Goal: Task Accomplishment & Management: Manage account settings

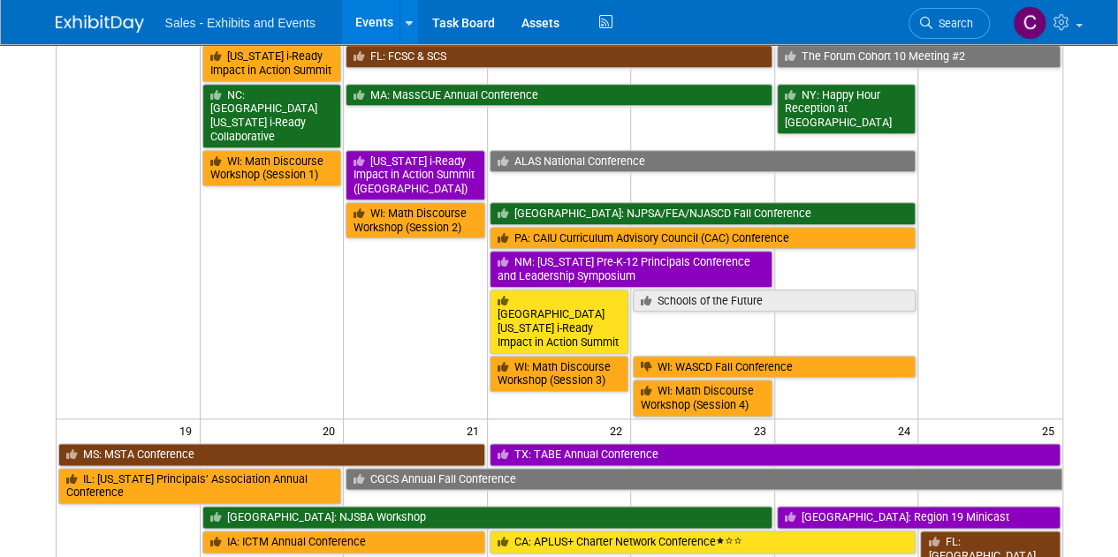
scroll to position [811, 0]
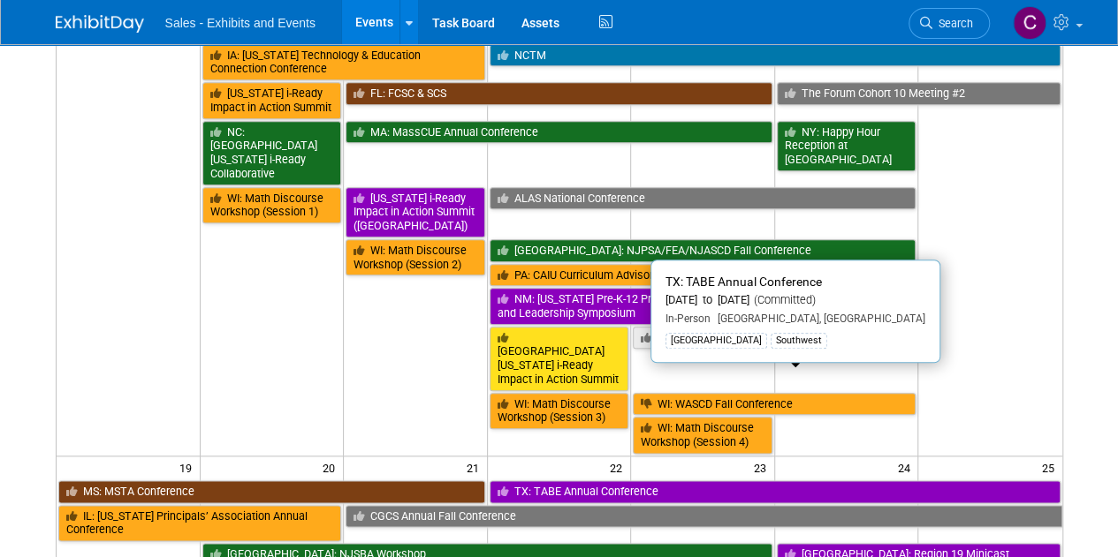
drag, startPoint x: 682, startPoint y: 374, endPoint x: 456, endPoint y: 365, distance: 226.3
click at [682, 481] on link "TX: TABE Annual Conference" at bounding box center [774, 492] width 571 height 23
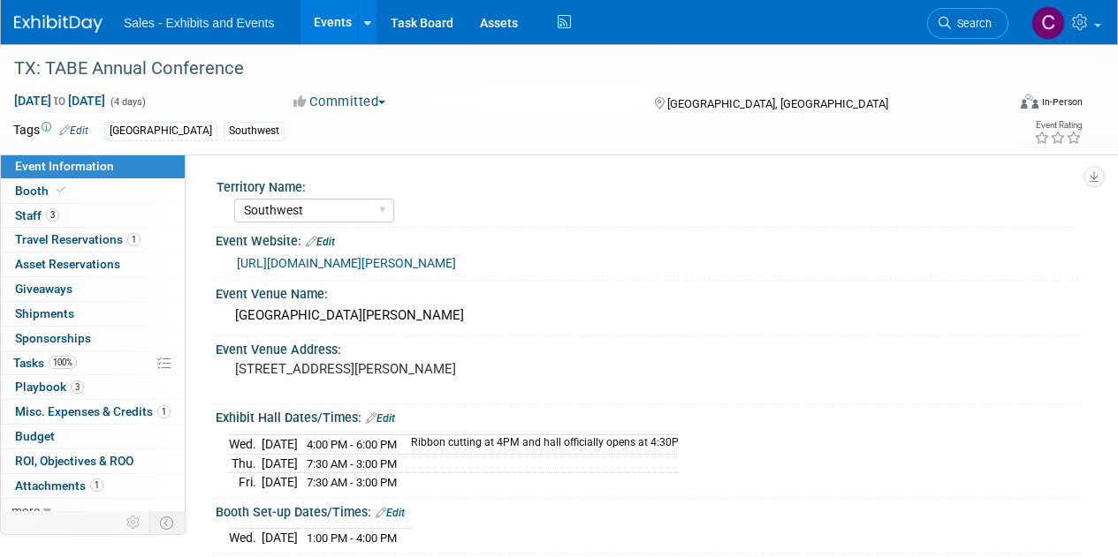
select select "Southwest"
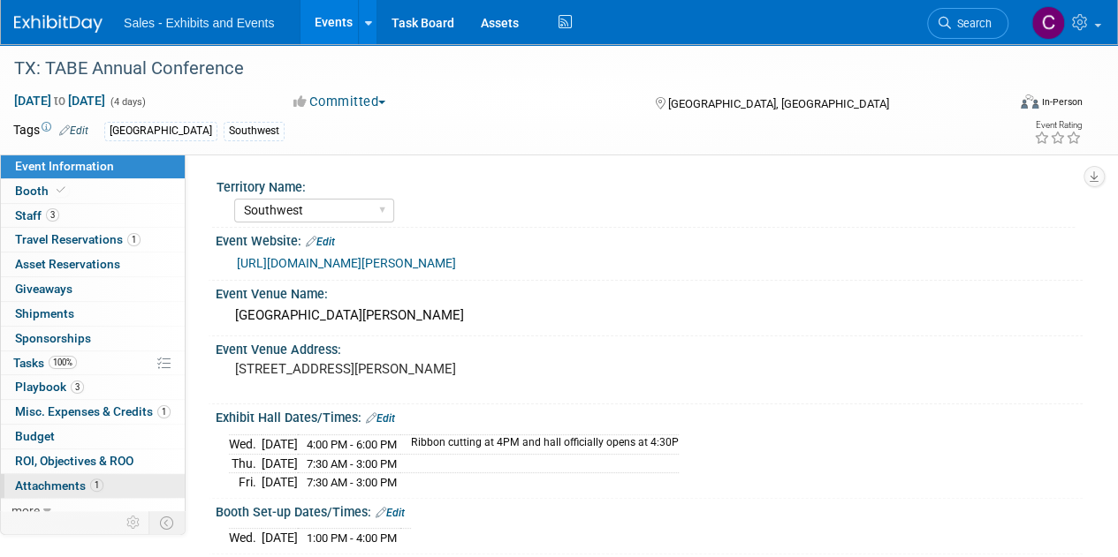
click at [53, 474] on link "1 Attachments 1" at bounding box center [93, 486] width 184 height 24
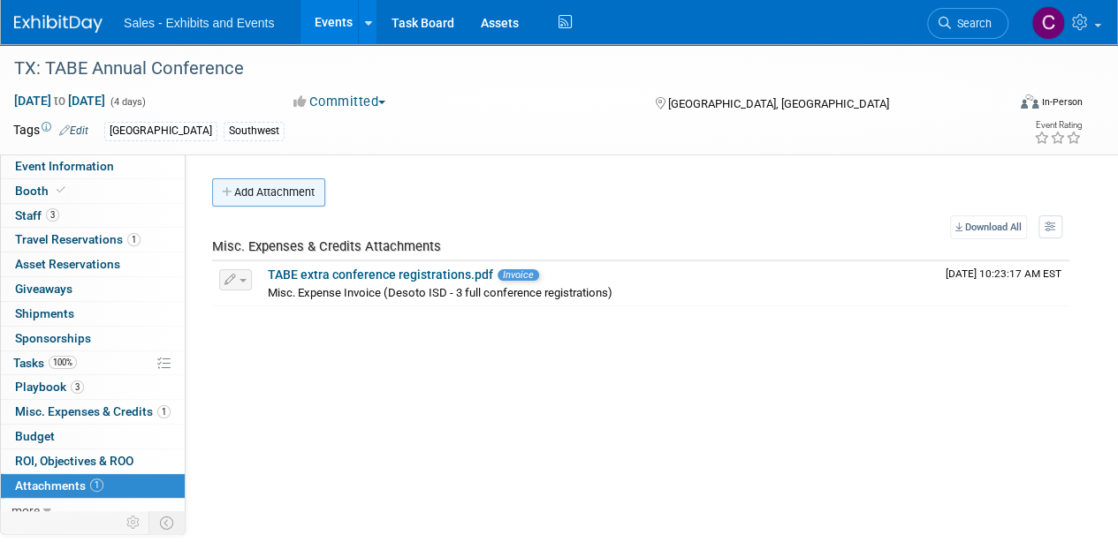
click at [284, 189] on button "Add Attachment" at bounding box center [268, 192] width 113 height 28
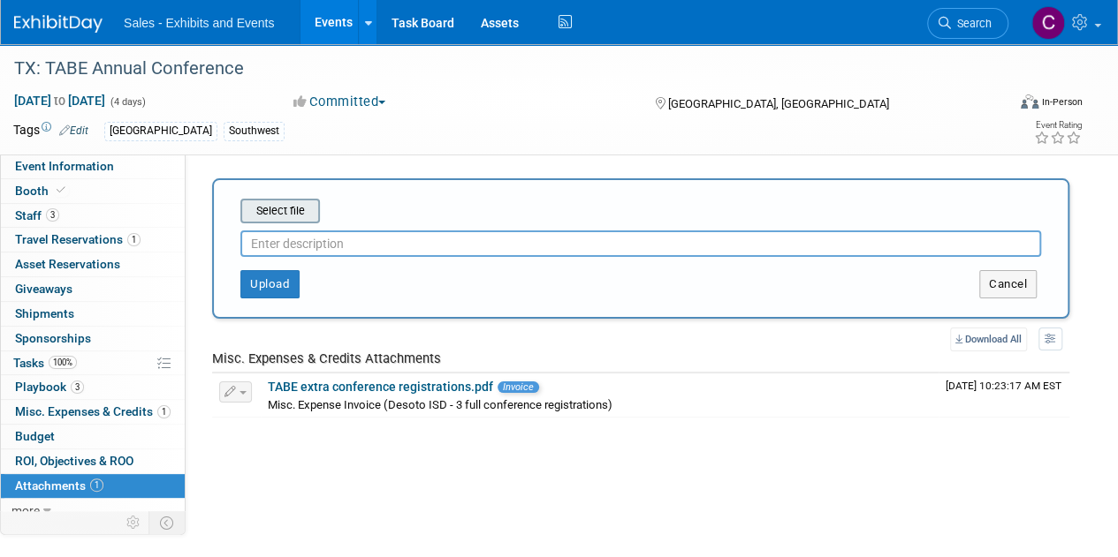
click at [274, 205] on input "file" at bounding box center [213, 211] width 210 height 21
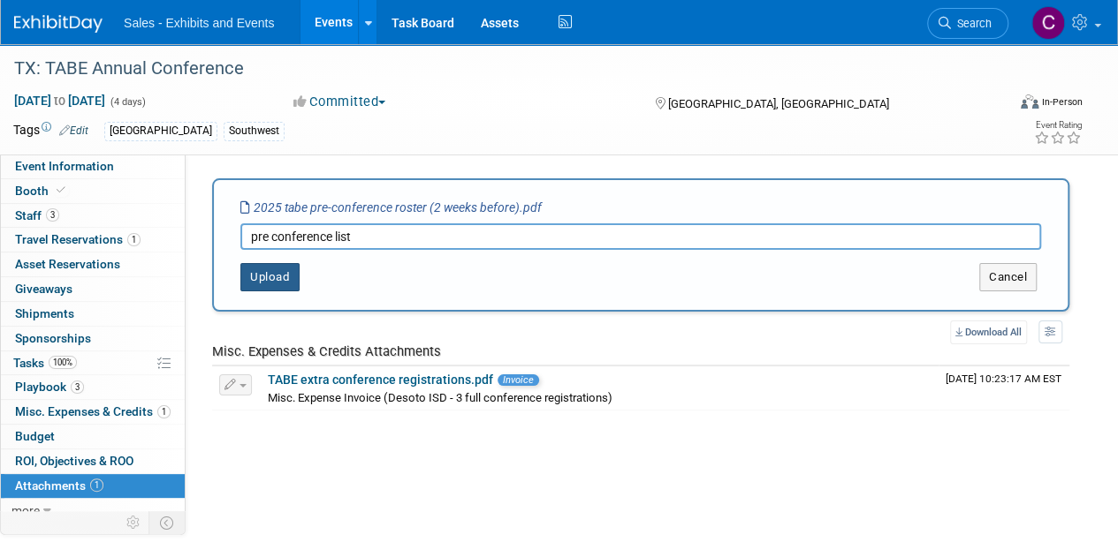
type input "pre conference list"
click at [279, 275] on button "Upload" at bounding box center [269, 277] width 59 height 28
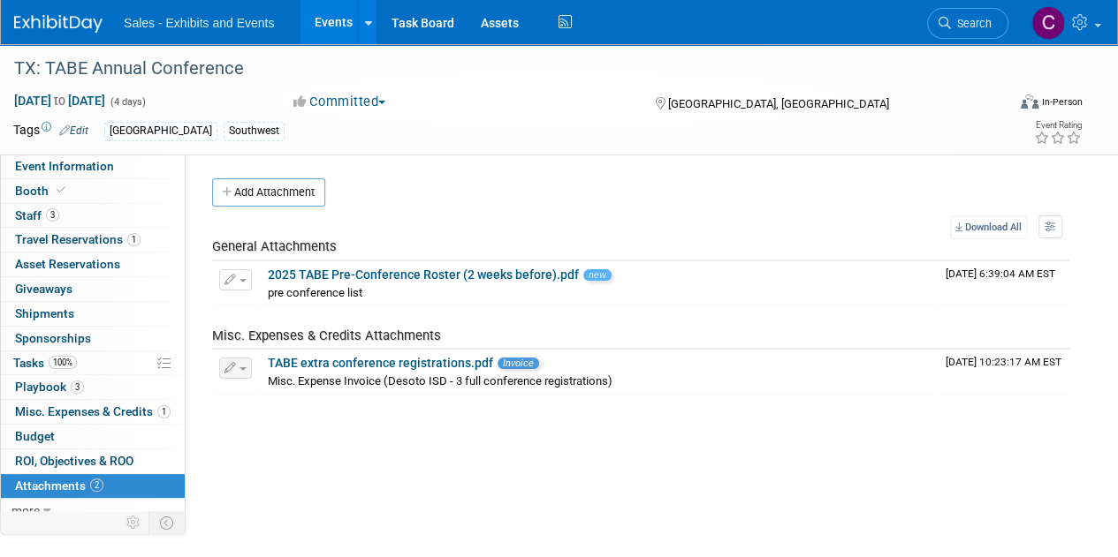
click at [334, 34] on link "Events" at bounding box center [332, 22] width 64 height 44
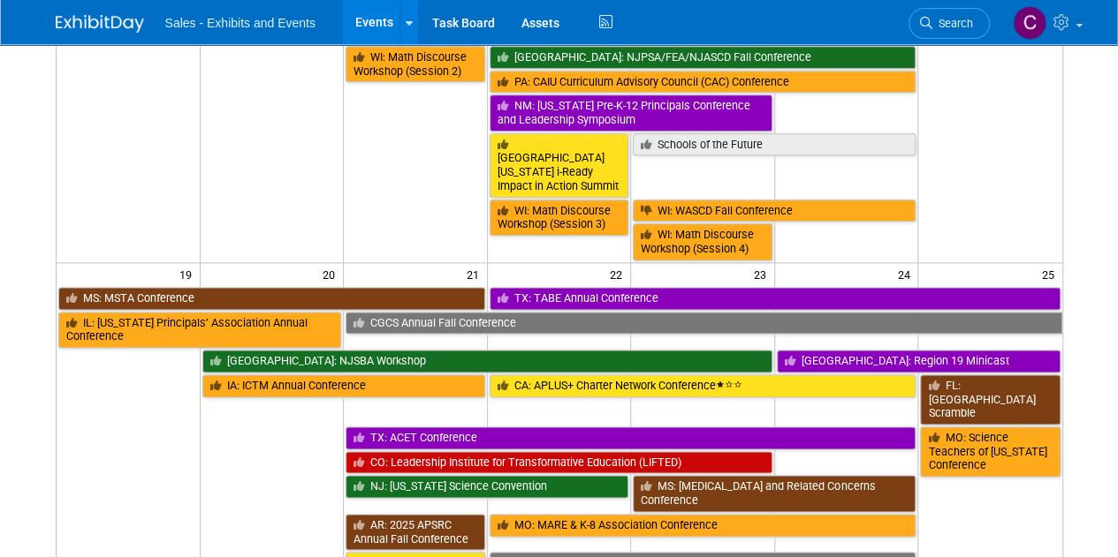
scroll to position [1043, 0]
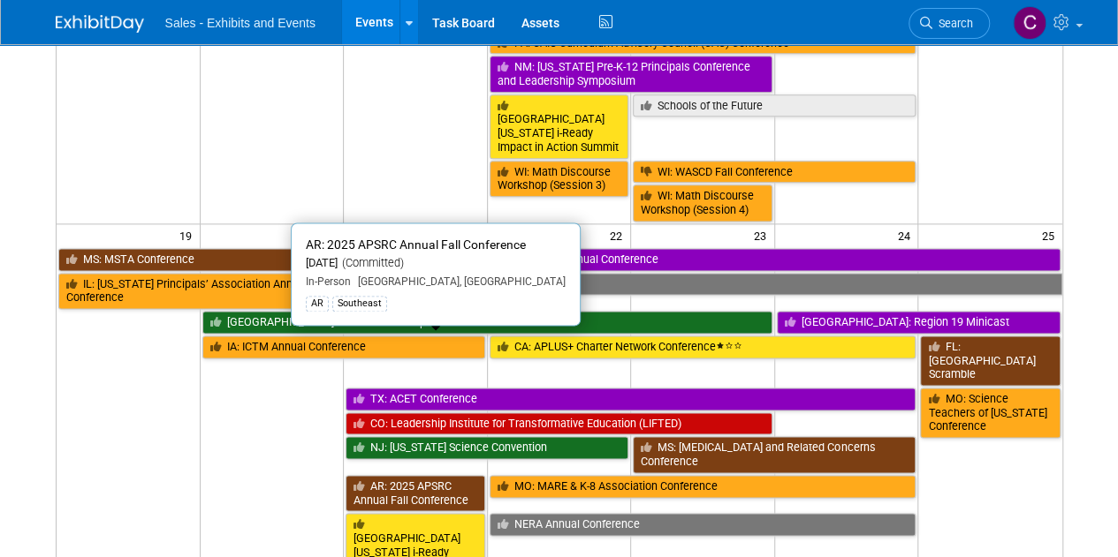
click at [391, 475] on link "AR: 2025 APSRC Annual Fall Conference" at bounding box center [415, 493] width 140 height 36
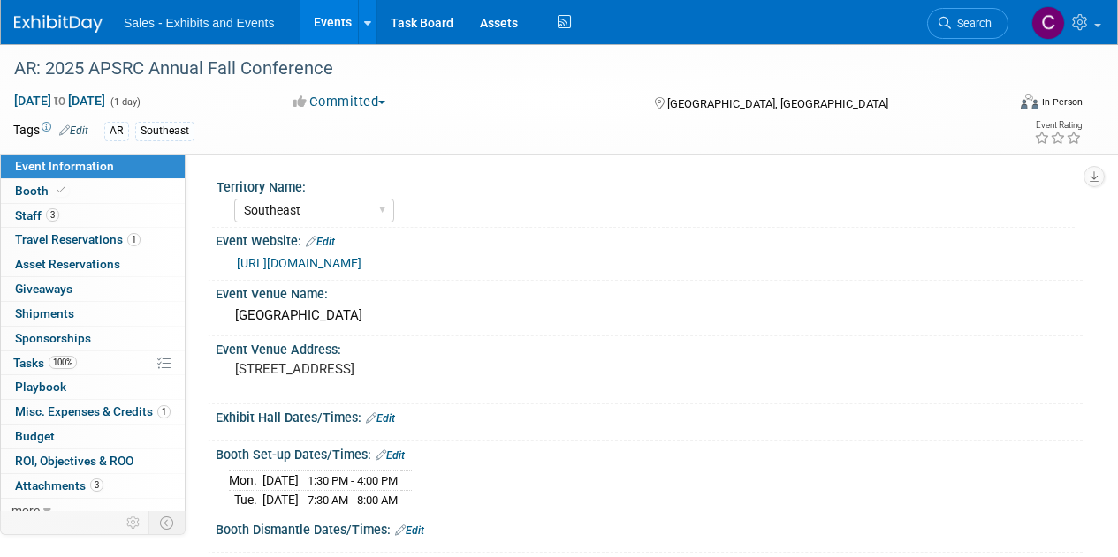
select select "Southeast"
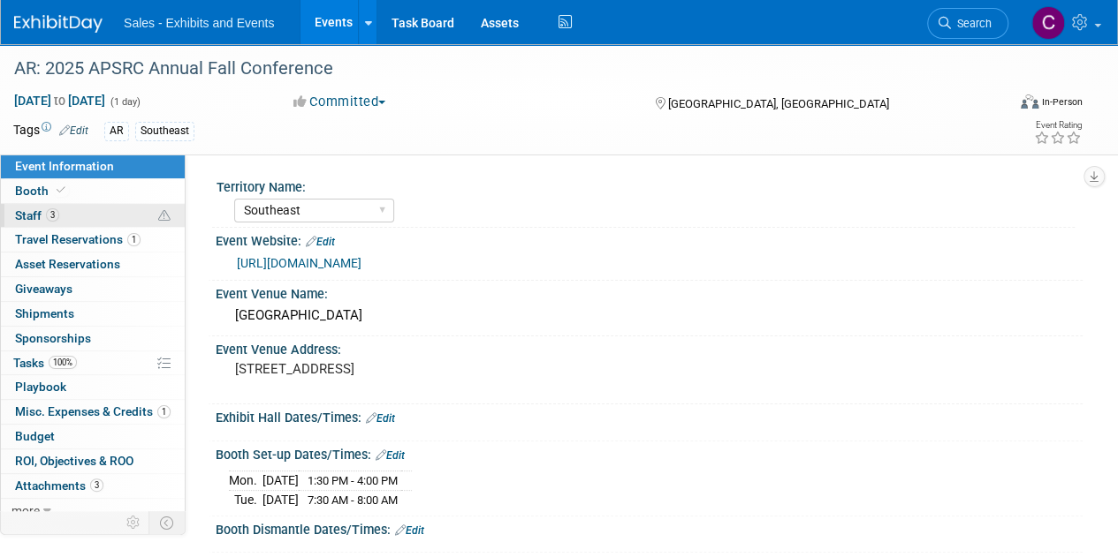
click at [42, 216] on span "Staff 3" at bounding box center [37, 215] width 44 height 14
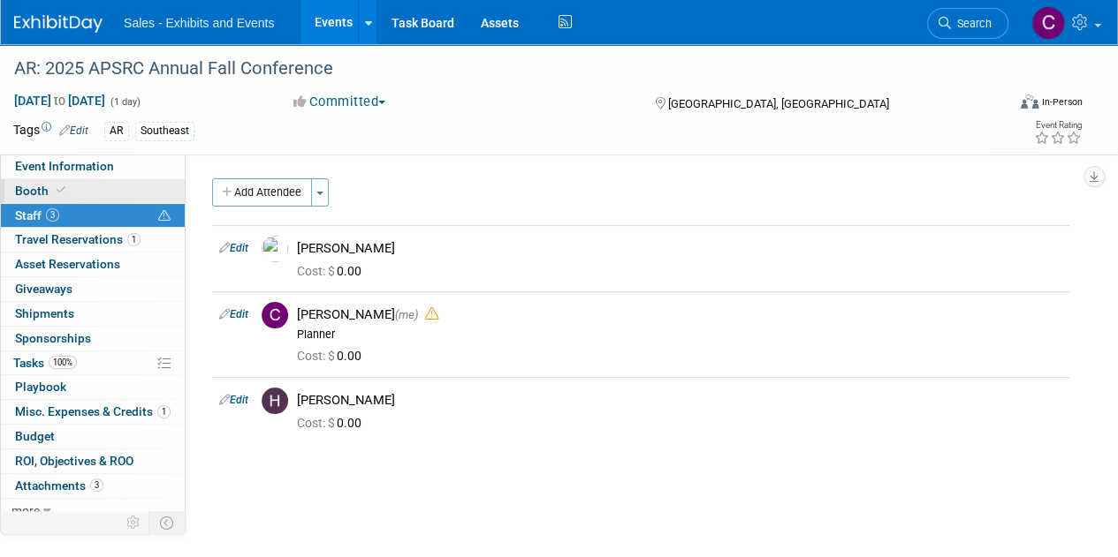
click at [56, 181] on link "Booth" at bounding box center [93, 191] width 184 height 24
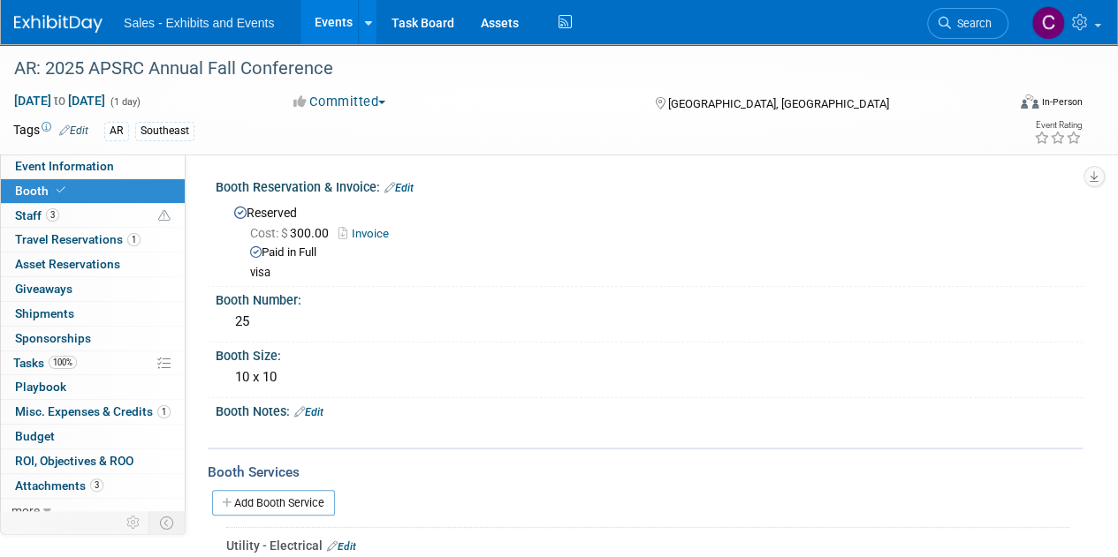
drag, startPoint x: 268, startPoint y: 324, endPoint x: 0, endPoint y: 201, distance: 294.9
click at [0, 258] on div "Event Information Event Info Booth Booth 3 Staff 3 Staff 1 Travel Reservations …" at bounding box center [559, 360] width 1118 height 633
click at [569, 436] on div at bounding box center [571, 433] width 680 height 18
click at [292, 325] on div "25" at bounding box center [649, 321] width 840 height 27
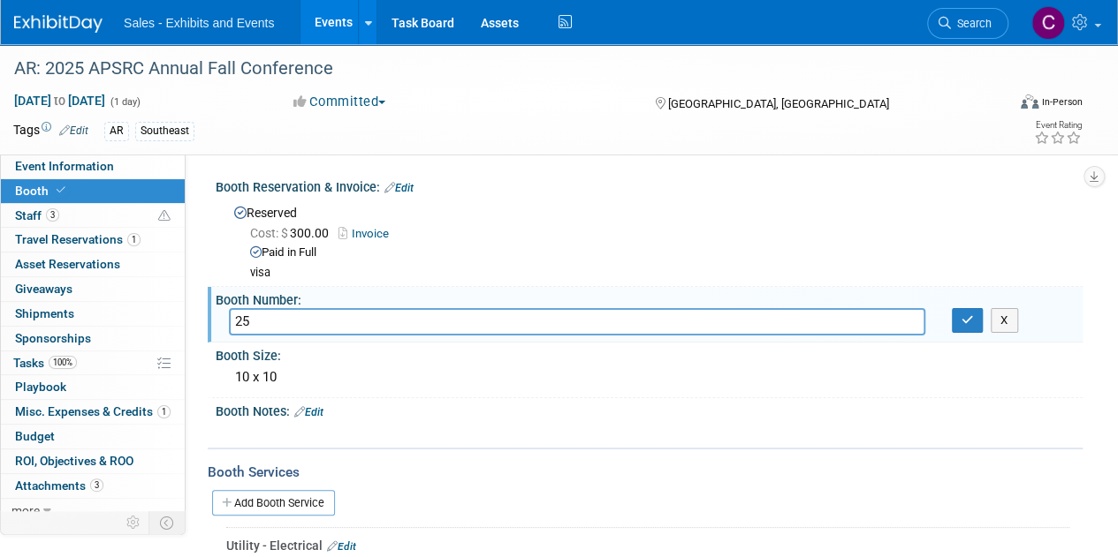
type input "2"
type input "17"
click at [972, 314] on icon "button" at bounding box center [967, 319] width 12 height 11
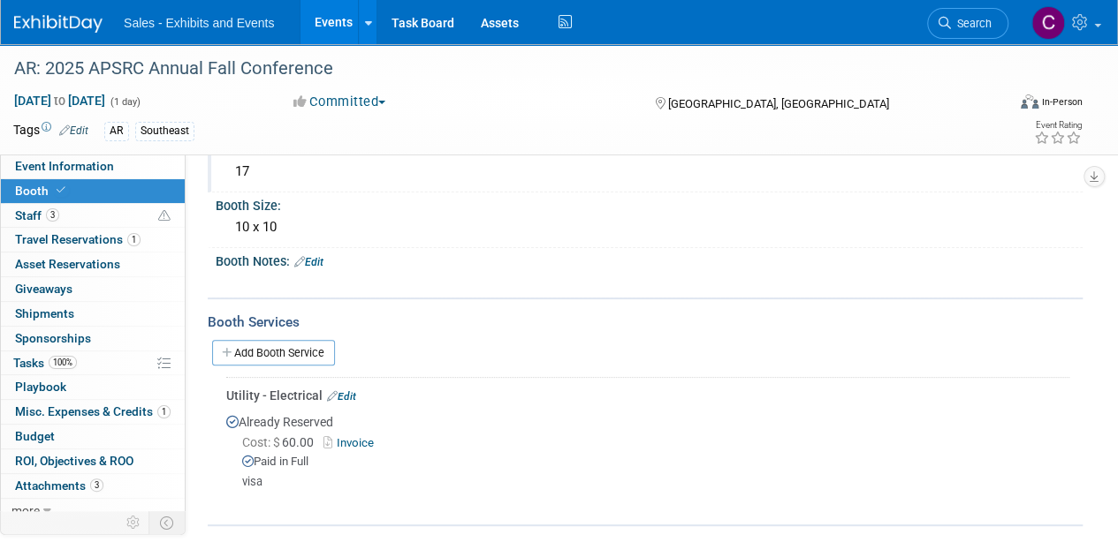
scroll to position [152, 0]
click at [336, 19] on link "Events" at bounding box center [332, 22] width 64 height 44
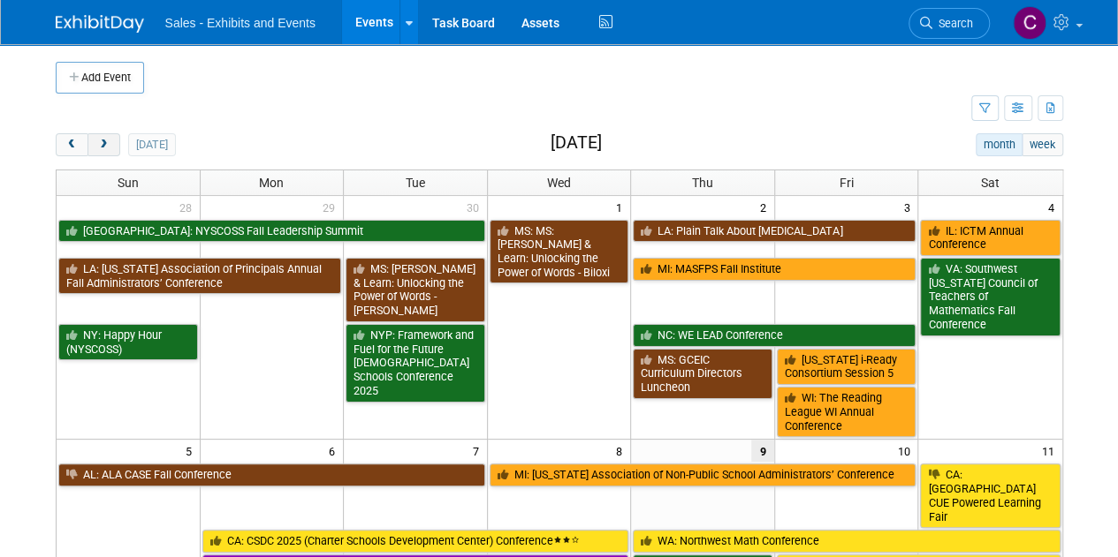
click at [110, 144] on button "next" at bounding box center [103, 144] width 33 height 23
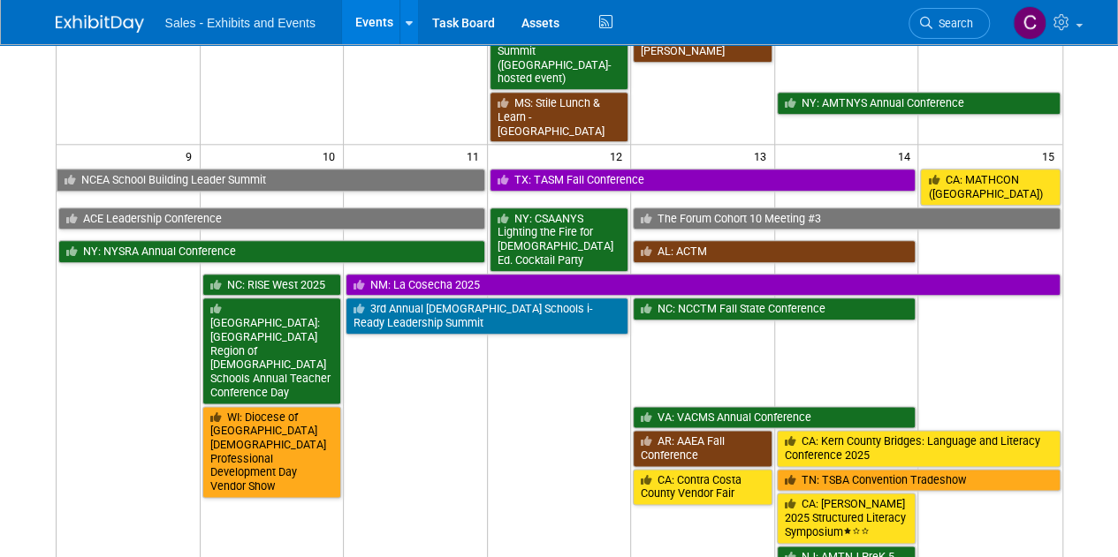
scroll to position [928, 0]
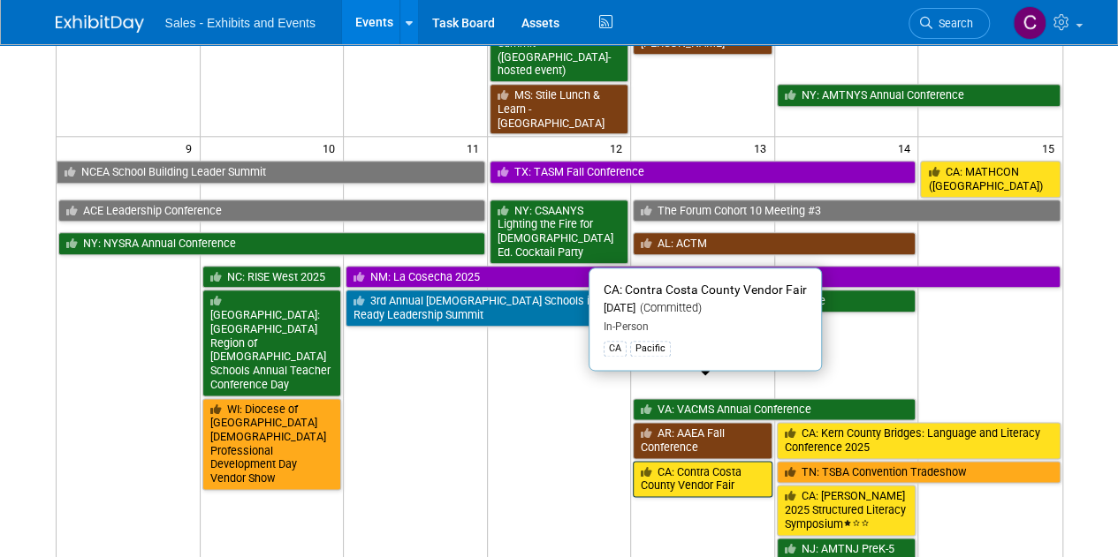
click at [700, 461] on link "CA: Contra Costa County Vendor Fair" at bounding box center [703, 479] width 140 height 36
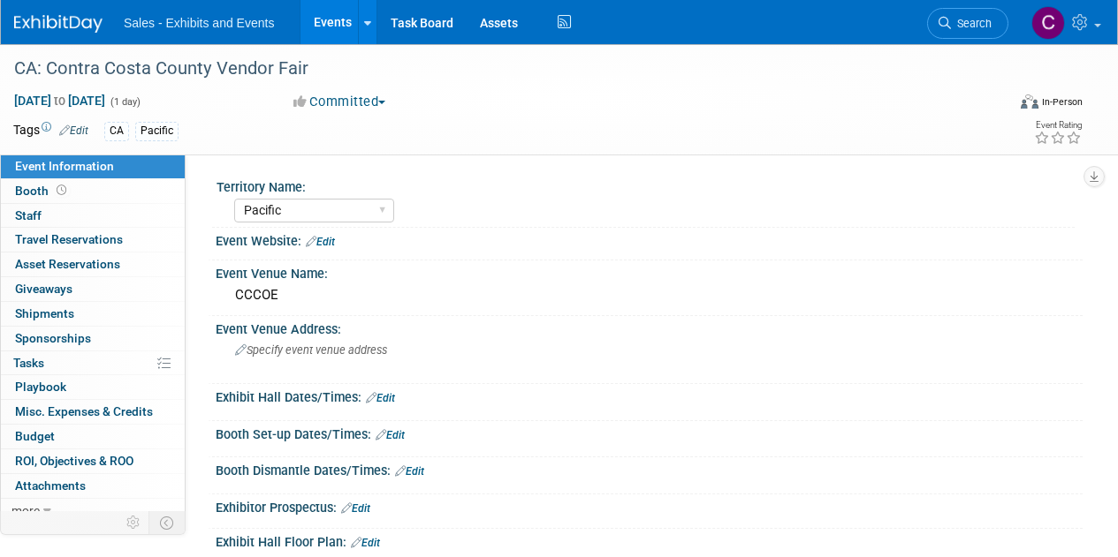
select select "Pacific"
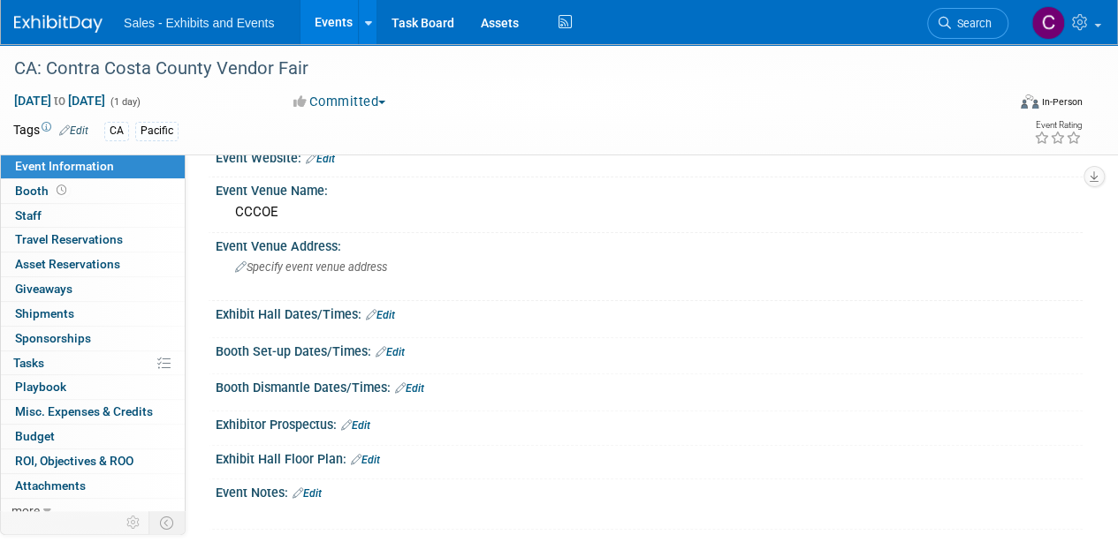
scroll to position [237, 0]
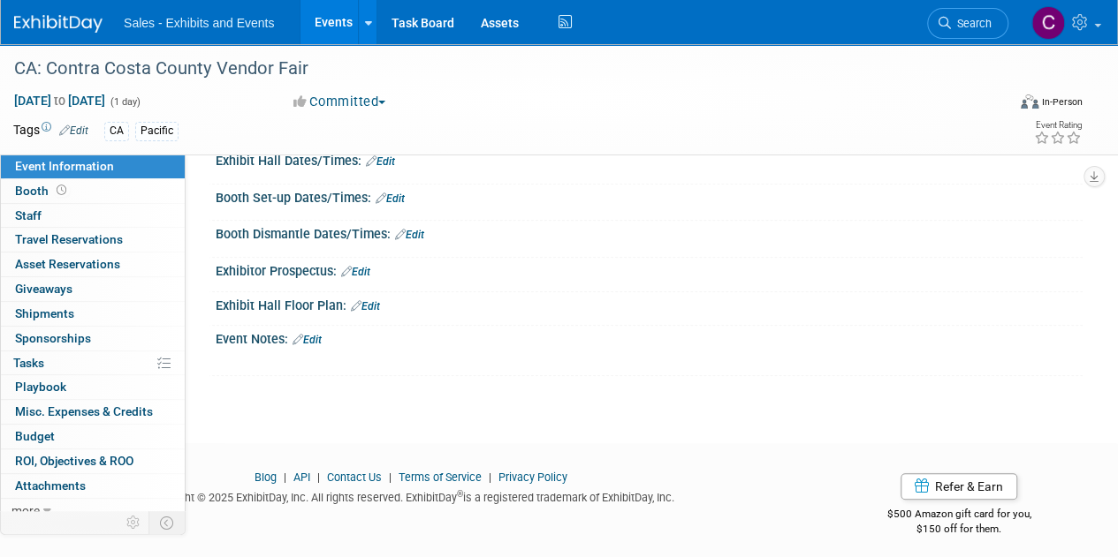
click at [322, 335] on link "Edit" at bounding box center [306, 340] width 29 height 12
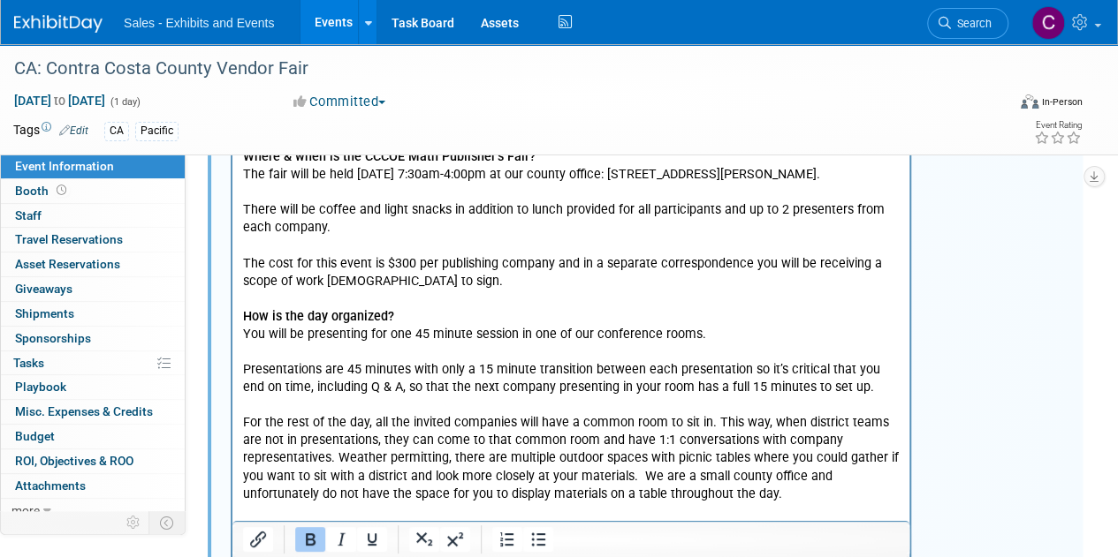
scroll to position [470, 0]
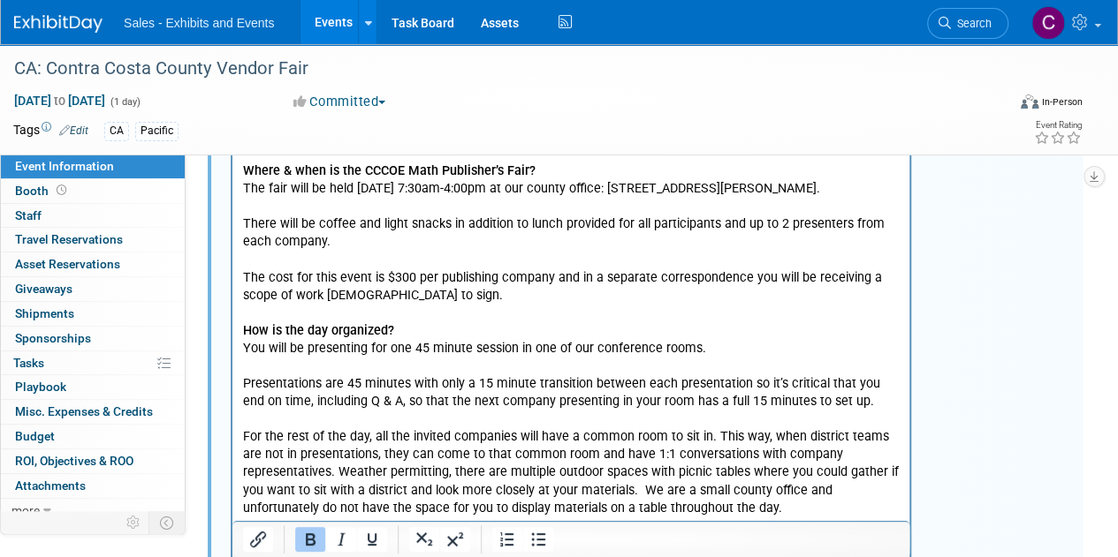
click at [732, 186] on p "The fair will be held Thursday, November 13 from 7:30am-4:00pm at our county of…" at bounding box center [571, 188] width 656 height 18
drag, startPoint x: 732, startPoint y: 186, endPoint x: 737, endPoint y: 205, distance: 19.1
click at [737, 197] on p "The fair will be held Thursday, November 13 from 7:30am-4:00pm at our county of…" at bounding box center [571, 188] width 656 height 18
copy p "77 Santa Barbara Rd., Pleasant Hill, CA 94523."
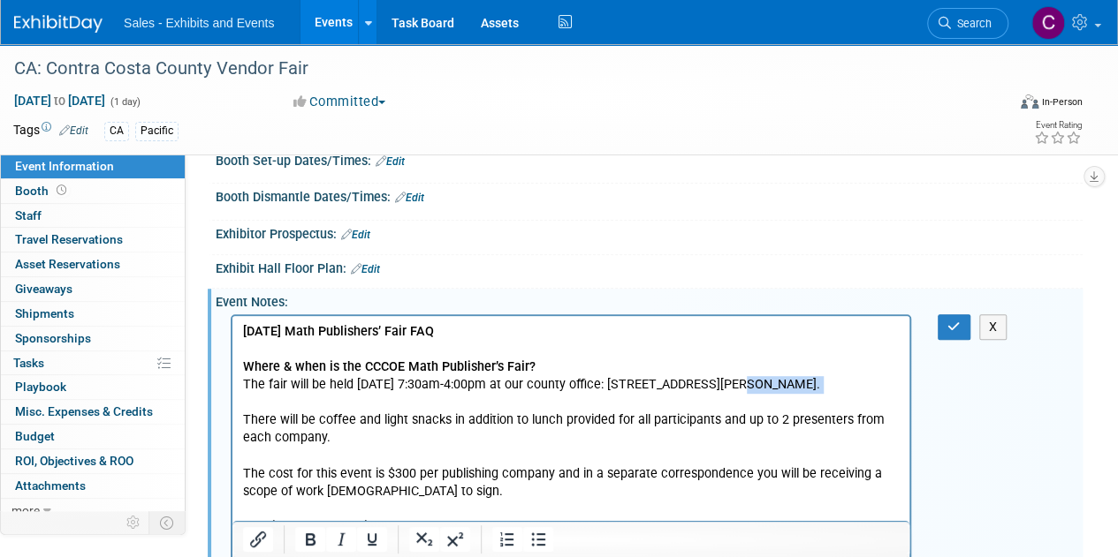
scroll to position [251, 0]
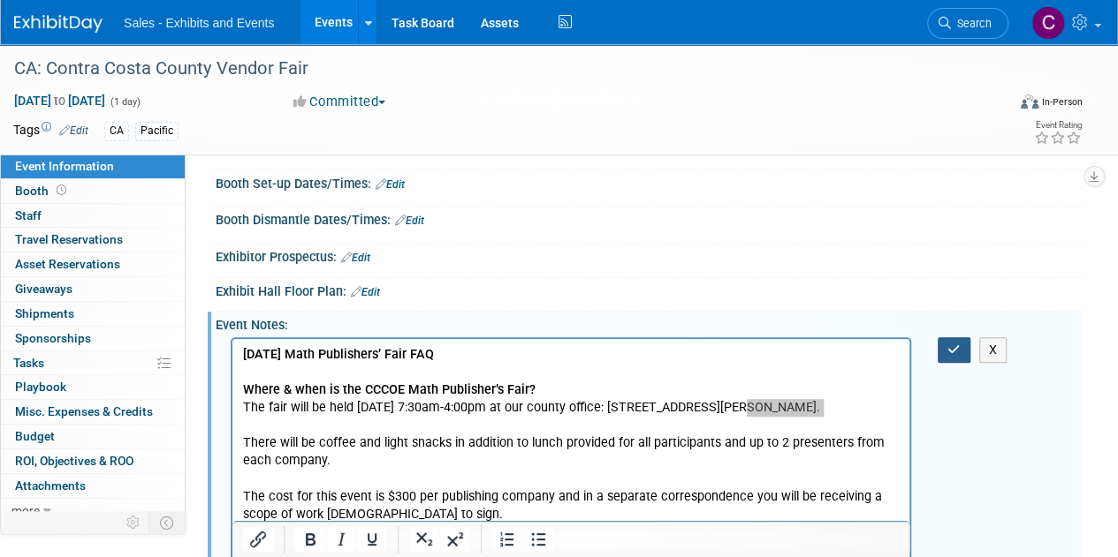
click at [943, 347] on button "button" at bounding box center [953, 350] width 33 height 26
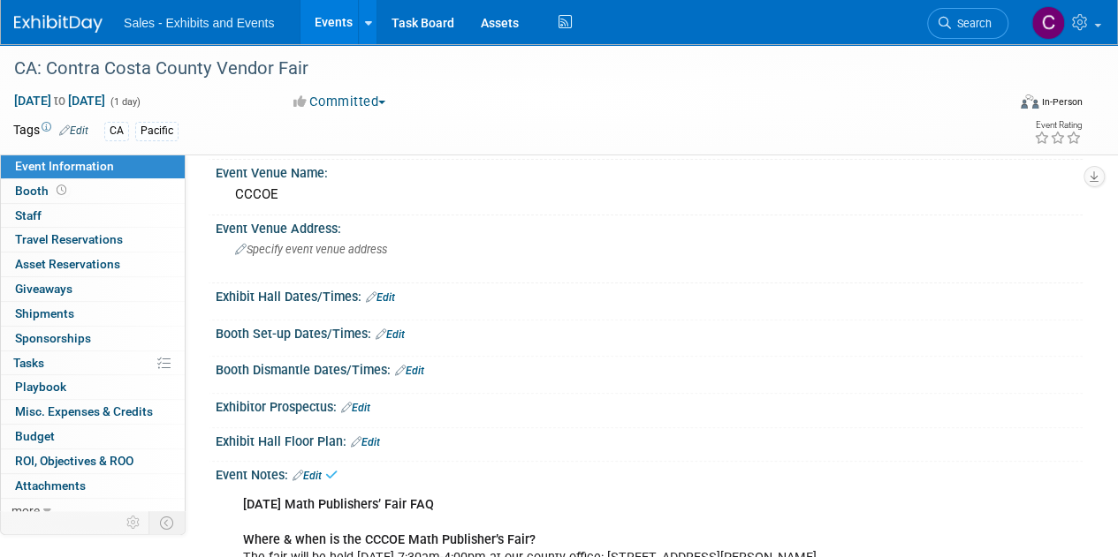
scroll to position [72, 0]
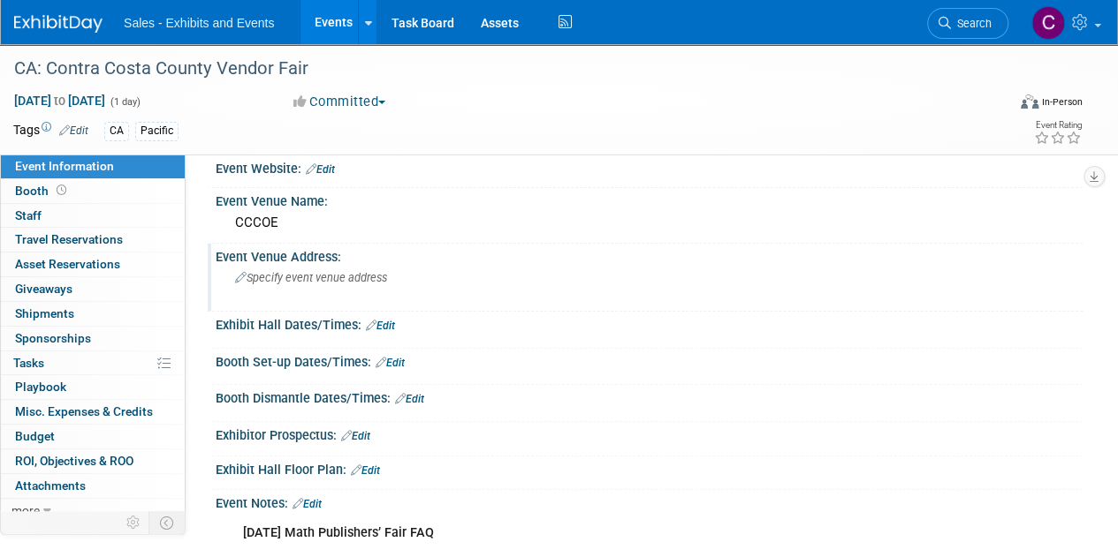
click at [306, 280] on span "Specify event venue address" at bounding box center [311, 277] width 152 height 13
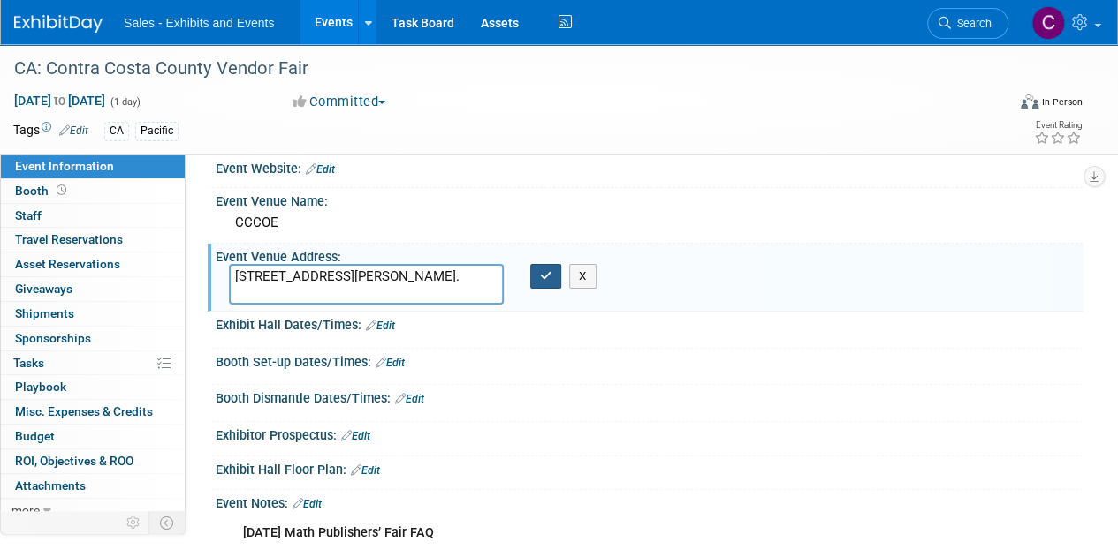
type textarea "77 Santa Barbara Rd., Pleasant Hill, CA 94523."
click at [537, 276] on button "button" at bounding box center [546, 276] width 32 height 25
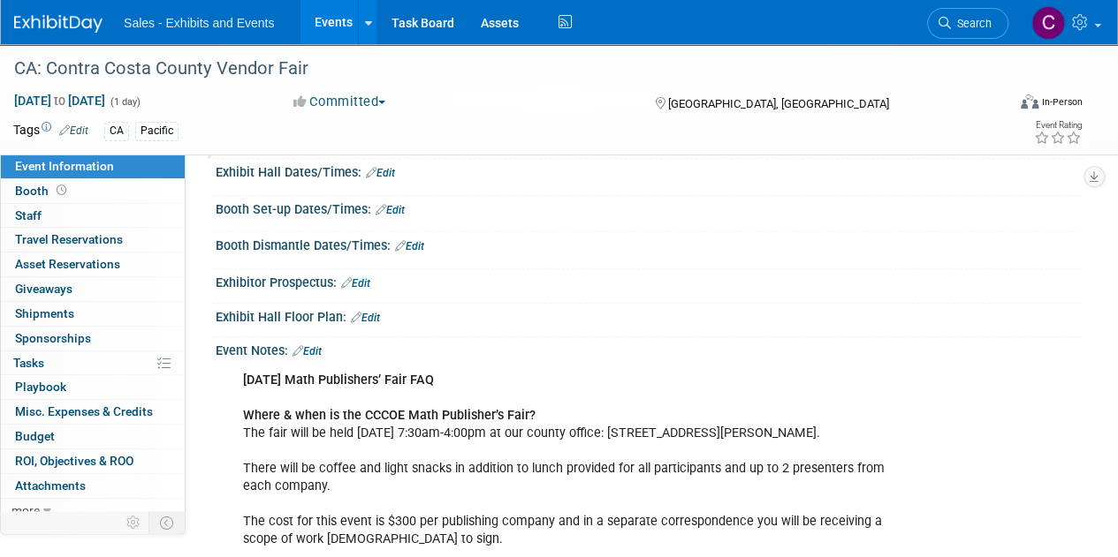
scroll to position [242, 0]
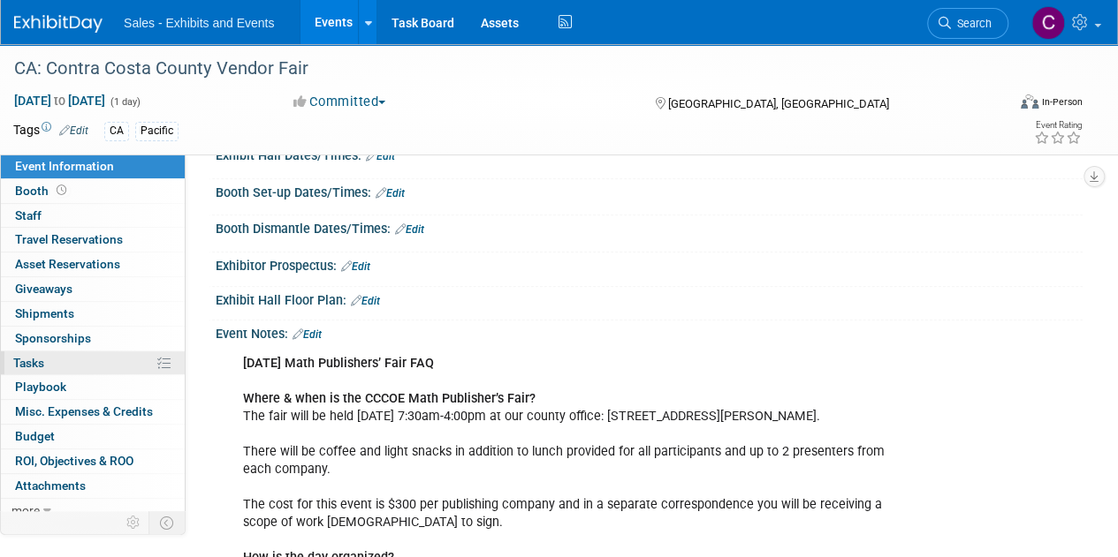
click at [14, 361] on span "Tasks 0%" at bounding box center [28, 363] width 31 height 14
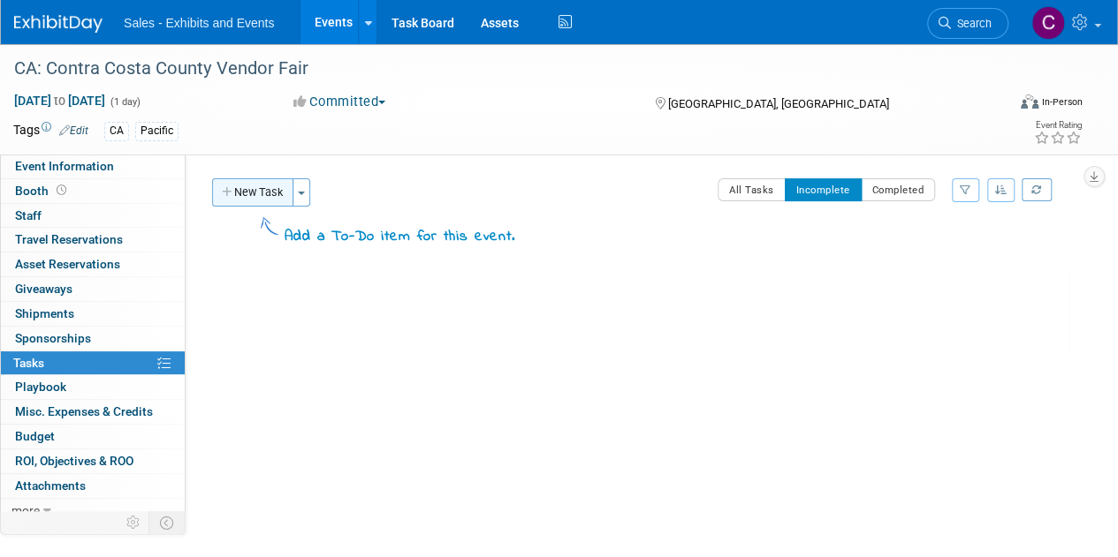
click at [237, 186] on button "New Task" at bounding box center [252, 192] width 81 height 28
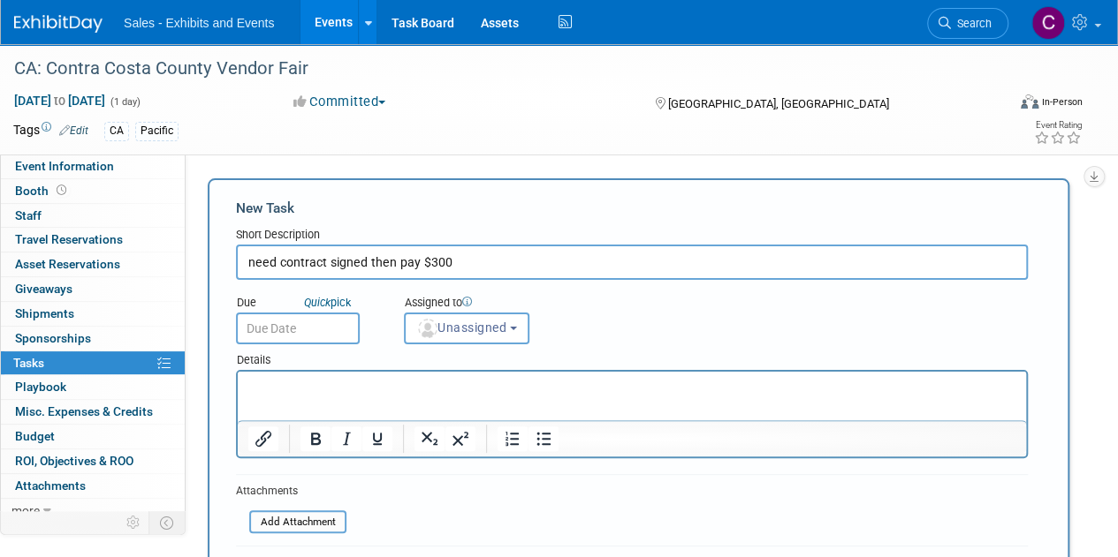
type input "need contract signed then pay $300"
click at [323, 322] on input "text" at bounding box center [298, 329] width 124 height 32
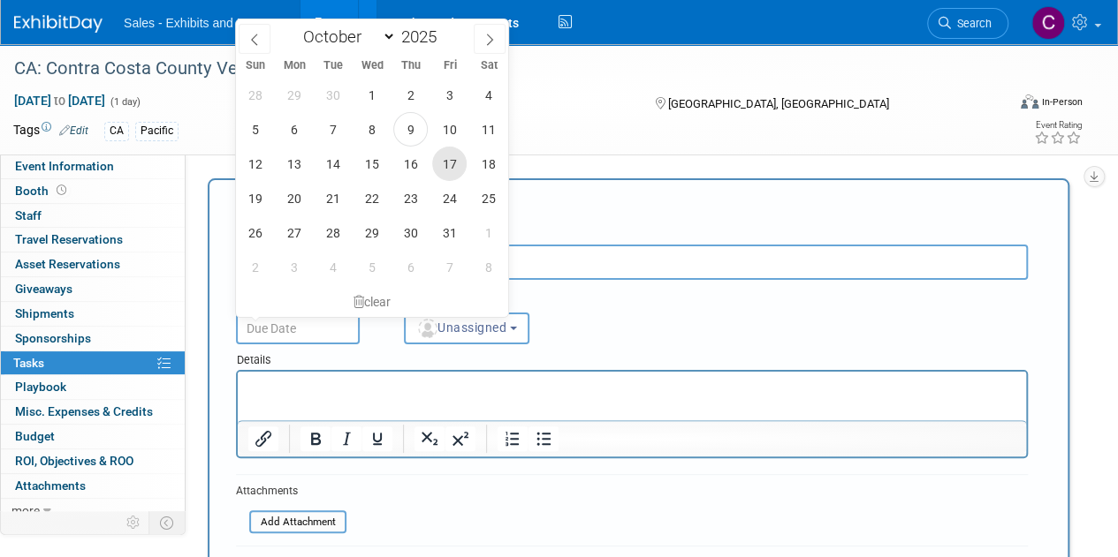
click at [444, 169] on span "17" at bounding box center [449, 164] width 34 height 34
type input "Oct 17, 2025"
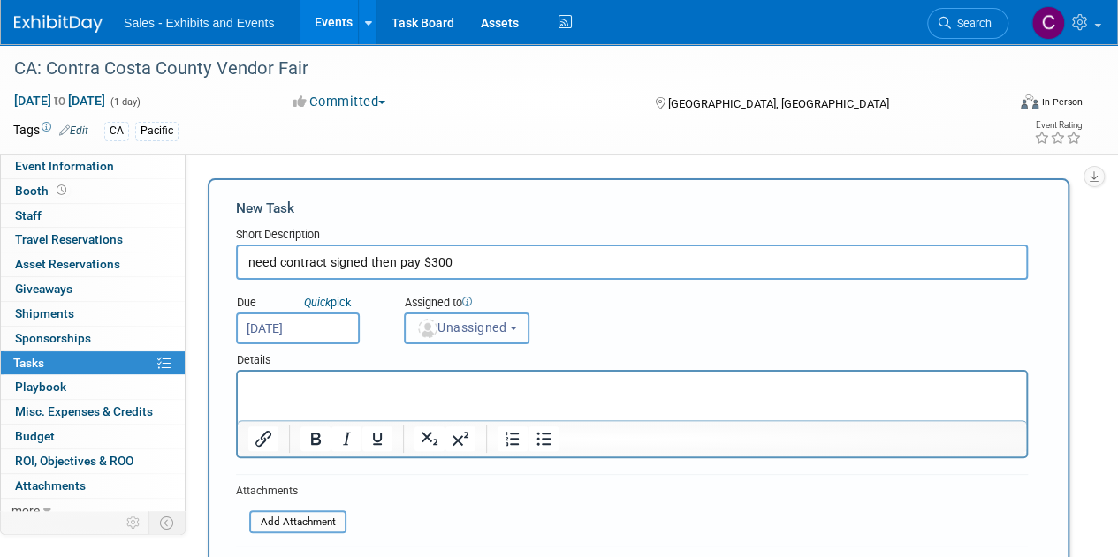
click at [489, 329] on span "Unassigned" at bounding box center [461, 328] width 90 height 14
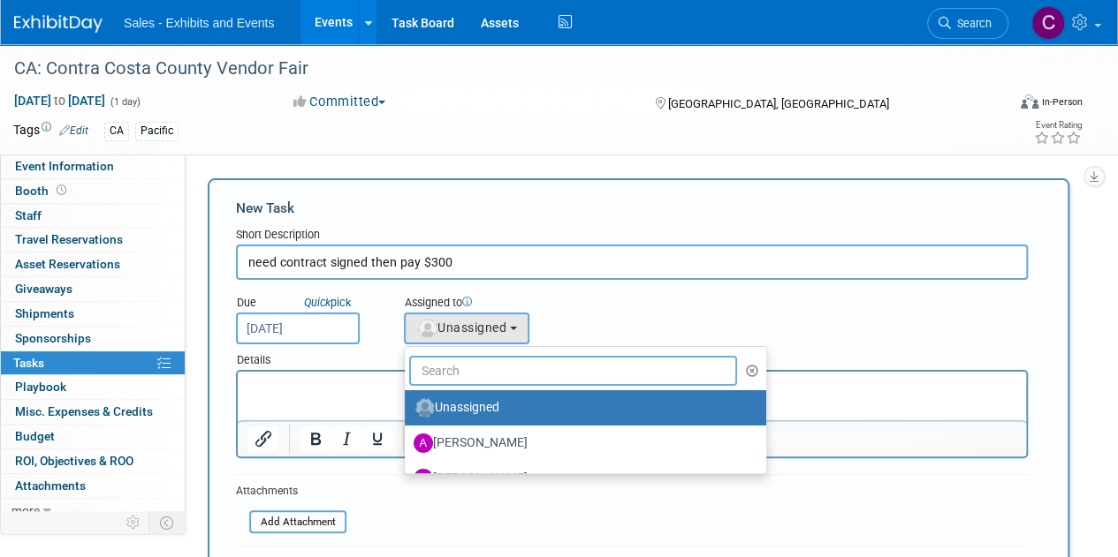
click at [504, 367] on input "text" at bounding box center [573, 371] width 328 height 30
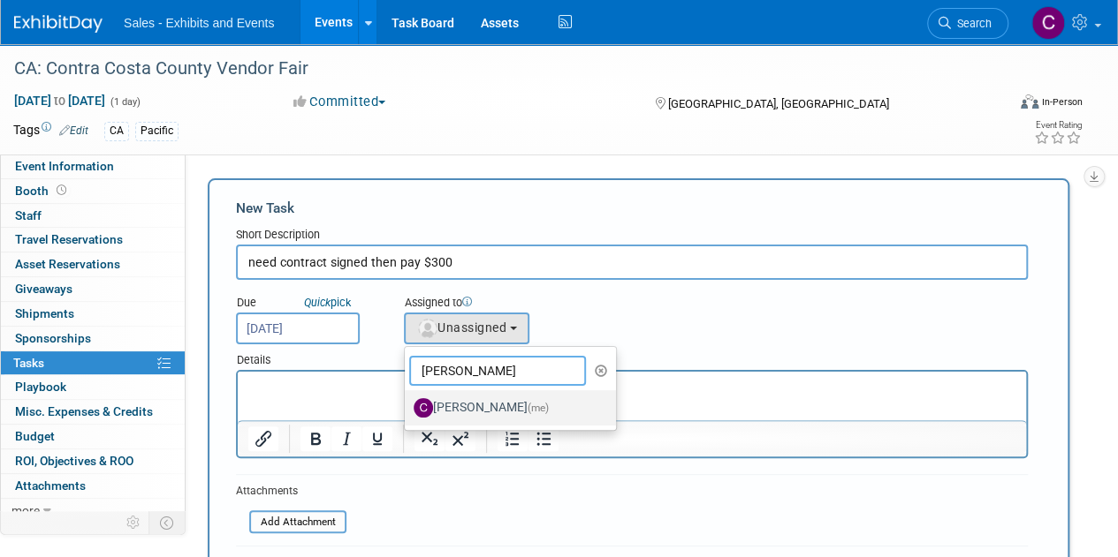
type input "christine"
click at [511, 412] on label "Christine Lurz (me)" at bounding box center [505, 408] width 185 height 28
click at [407, 412] on input "Christine Lurz (me)" at bounding box center [401, 405] width 11 height 11
select select "a9e3834d-668b-4315-a5d4-069993be606a"
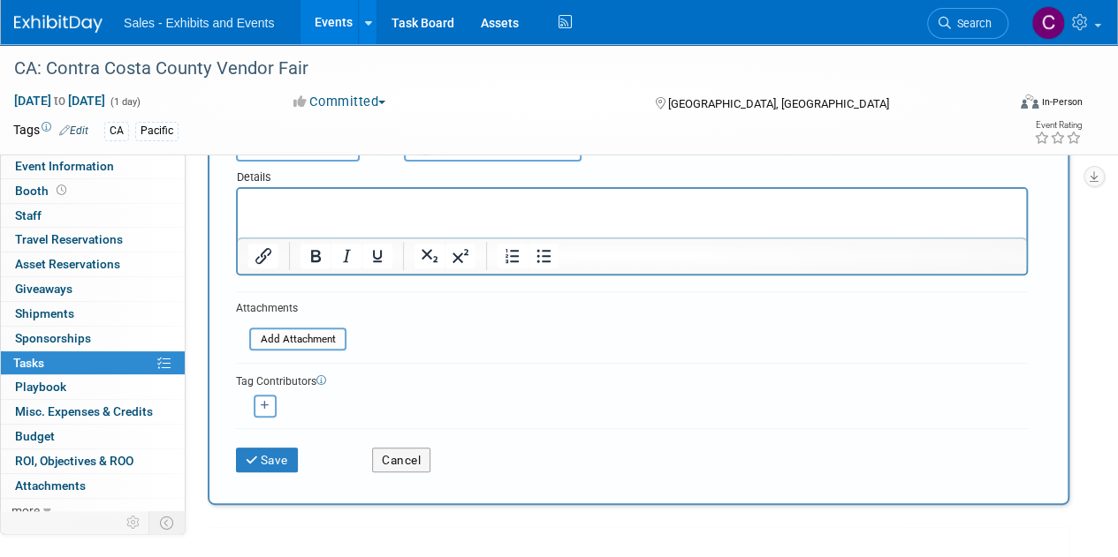
scroll to position [187, 0]
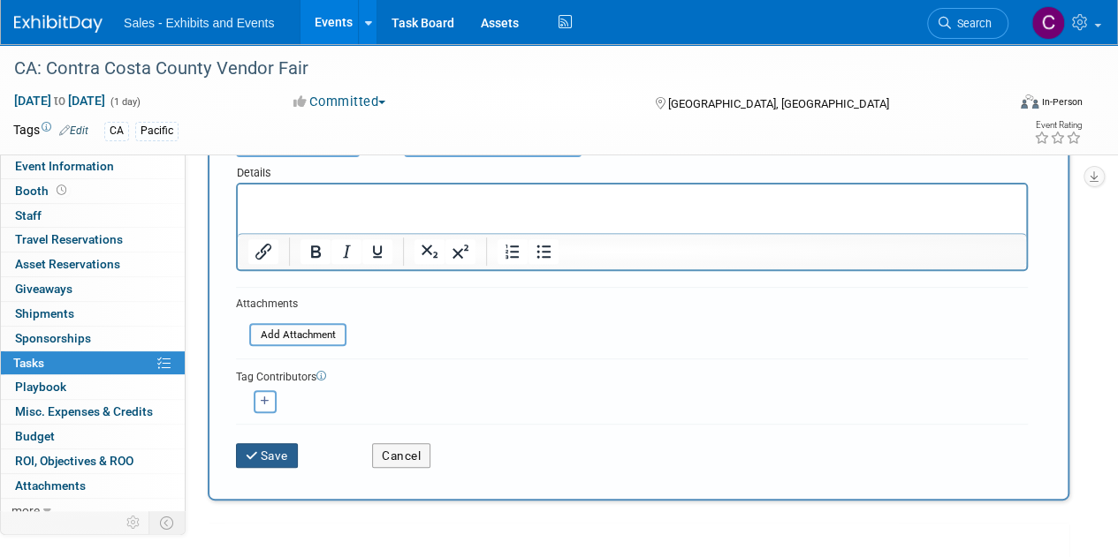
click at [291, 445] on button "Save" at bounding box center [267, 455] width 62 height 25
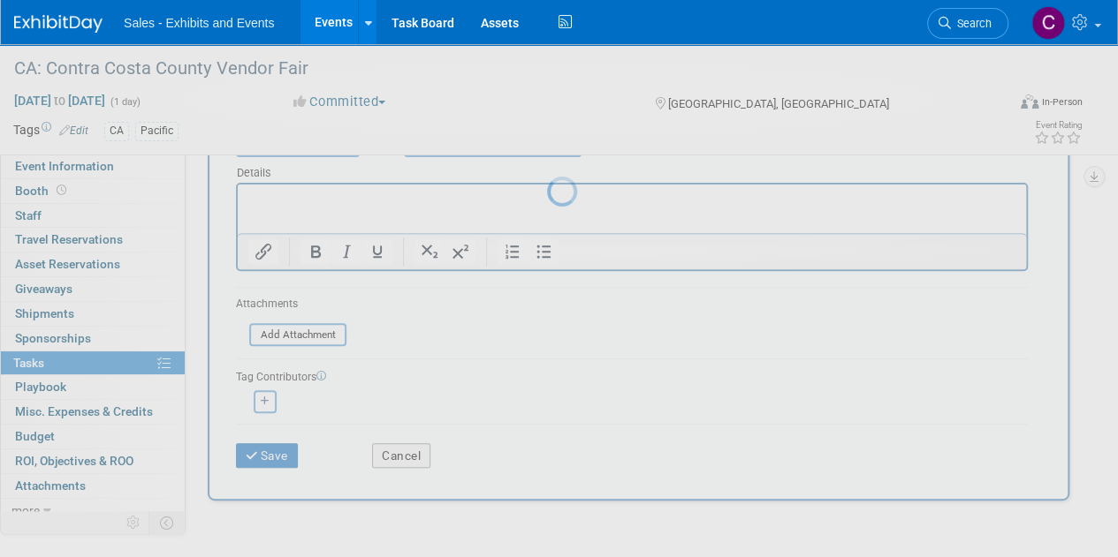
scroll to position [0, 0]
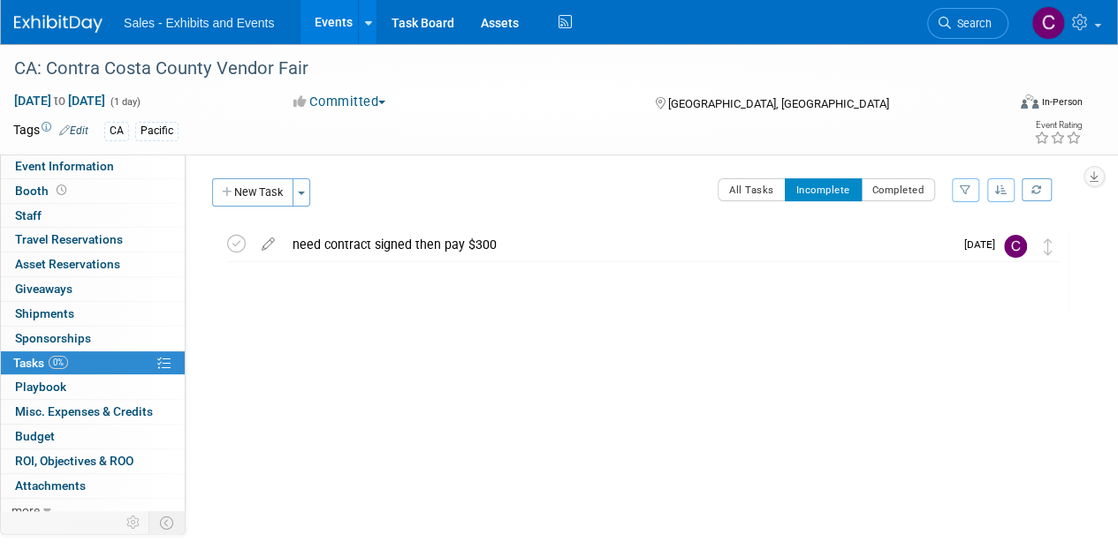
click at [329, 13] on link "Events" at bounding box center [332, 22] width 64 height 44
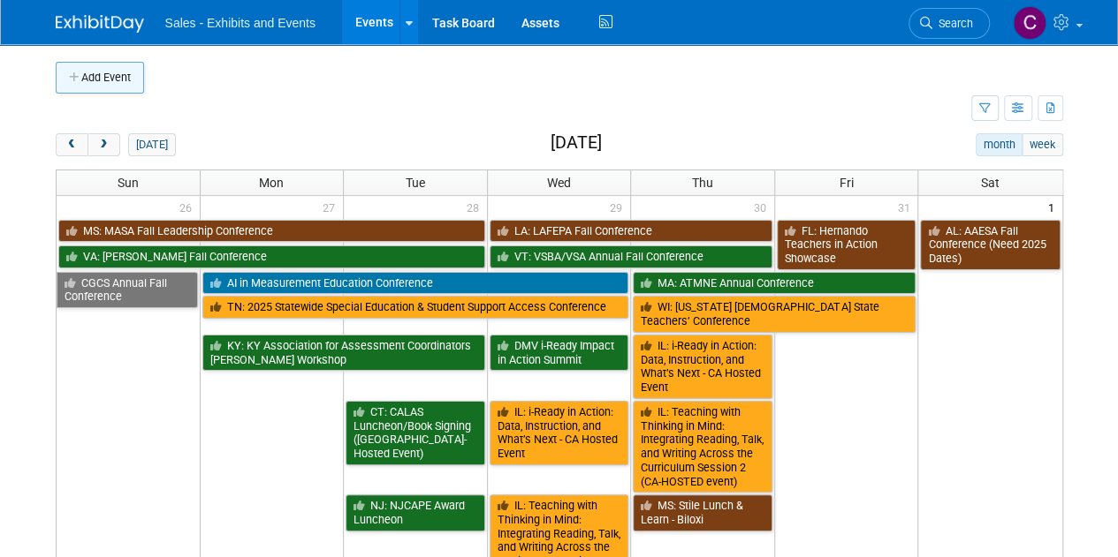
click at [87, 75] on button "Add Event" at bounding box center [100, 78] width 88 height 32
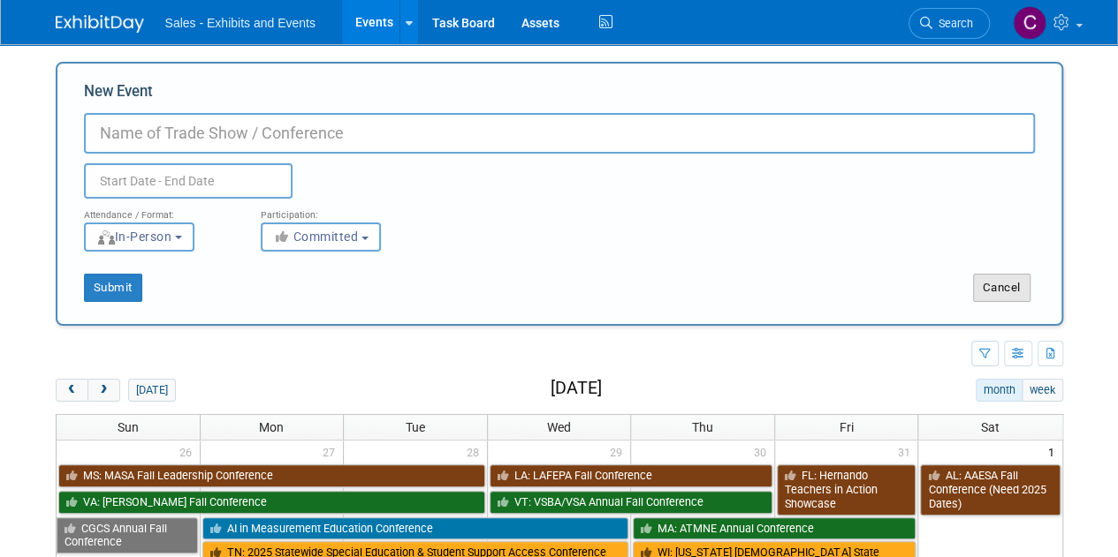
click at [1017, 278] on button "Cancel" at bounding box center [1001, 288] width 57 height 28
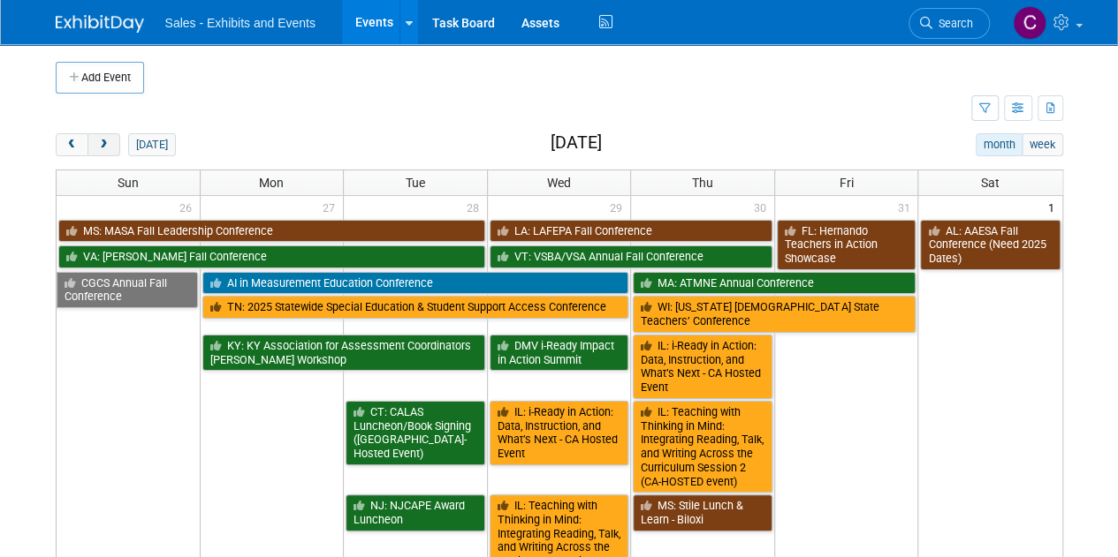
click at [110, 140] on button "next" at bounding box center [103, 144] width 33 height 23
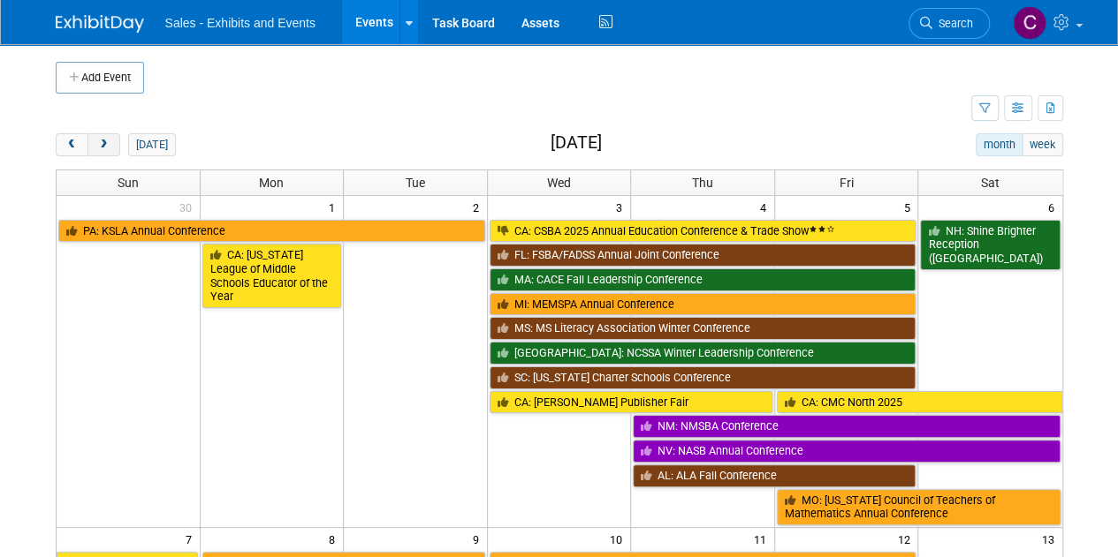
click at [110, 140] on button "next" at bounding box center [103, 144] width 33 height 23
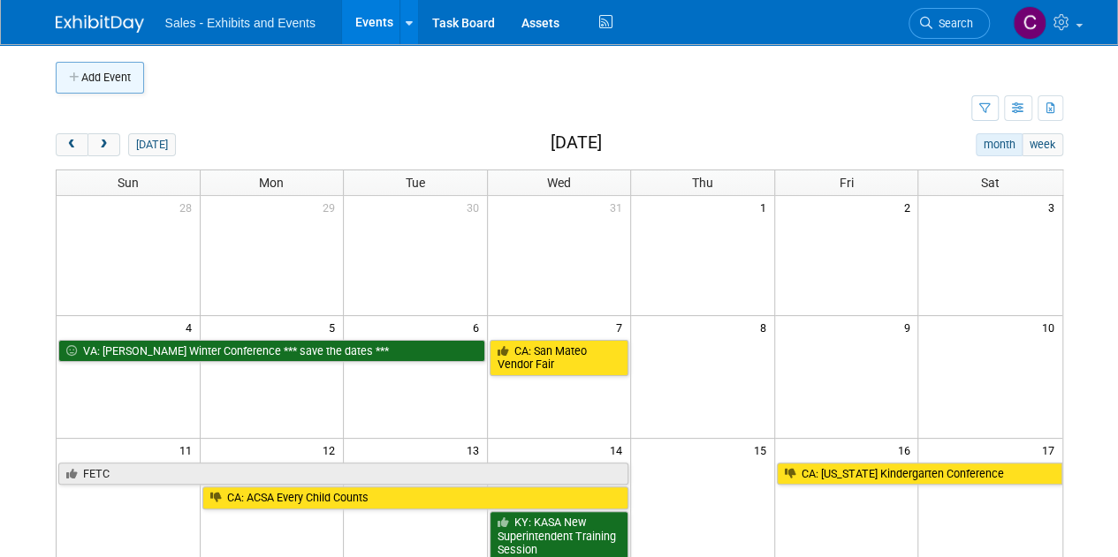
click at [91, 72] on button "Add Event" at bounding box center [100, 78] width 88 height 32
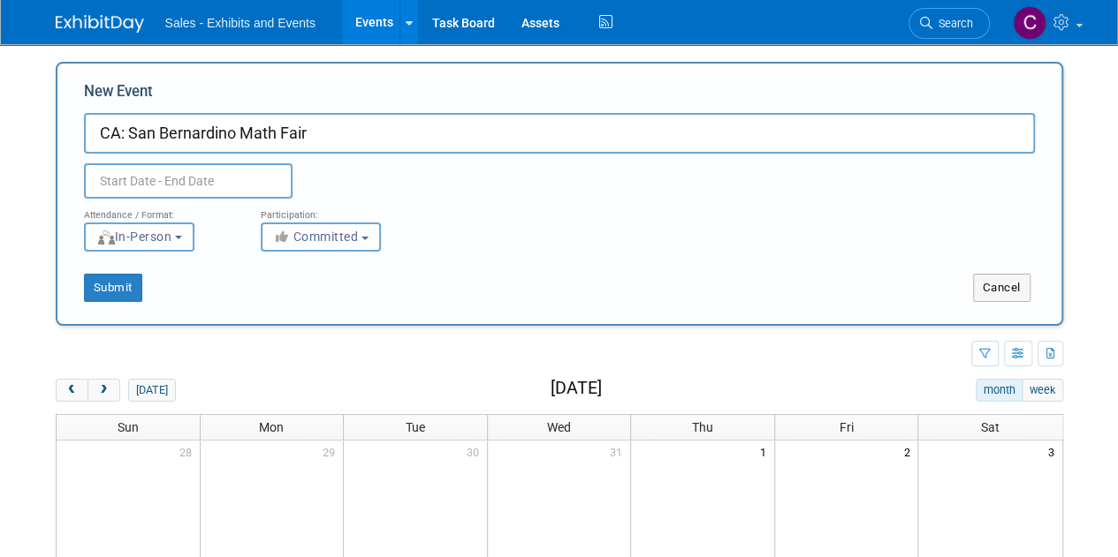
type input "CA: San Bernardino Math Fair"
click at [201, 188] on input "text" at bounding box center [188, 180] width 208 height 35
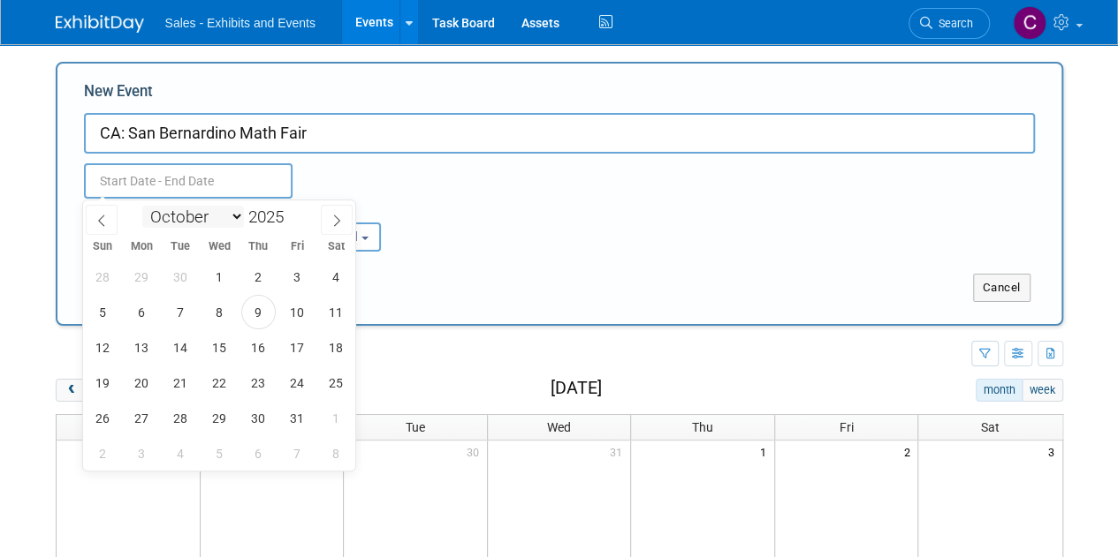
click at [217, 219] on select "January February March April May June July August September October November De…" at bounding box center [193, 217] width 102 height 22
select select "0"
click at [142, 206] on select "January February March April May June July August September October November De…" at bounding box center [193, 217] width 102 height 22
click at [286, 209] on span at bounding box center [290, 212] width 12 height 11
type input "2026"
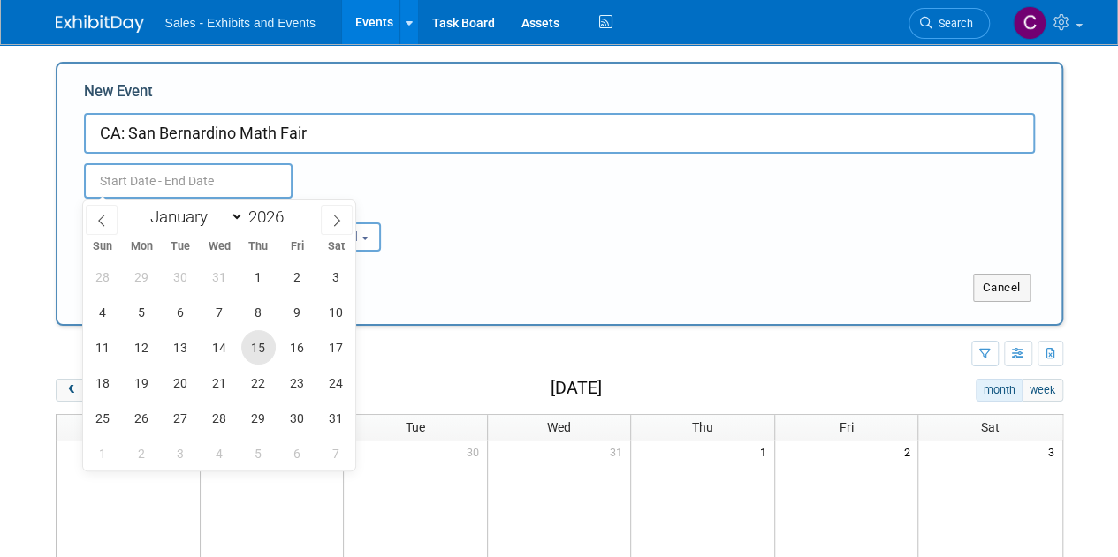
click at [262, 342] on span "15" at bounding box center [258, 347] width 34 height 34
type input "[DATE] to [DATE]"
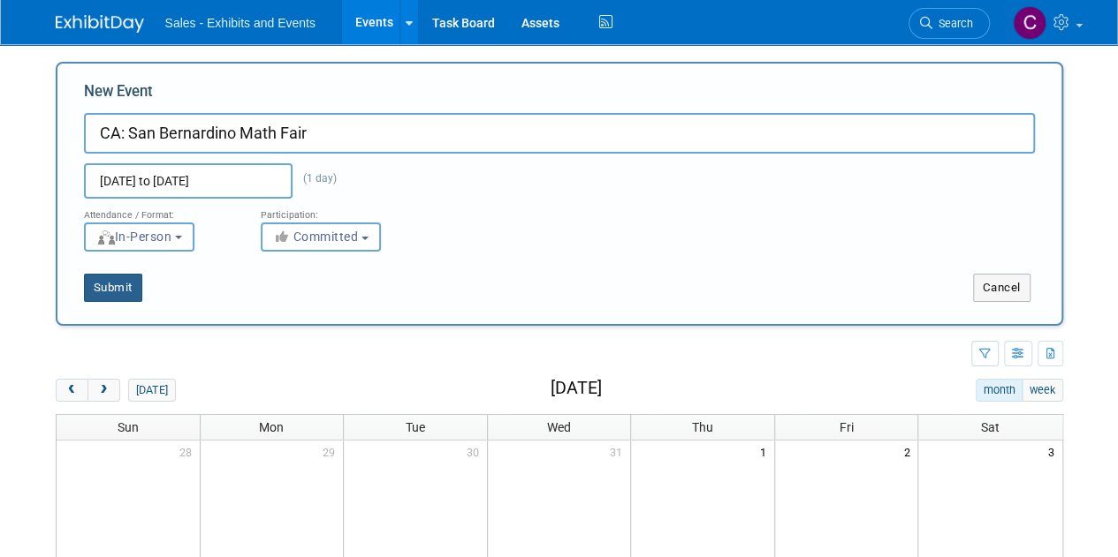
click at [111, 289] on button "Submit" at bounding box center [113, 288] width 58 height 28
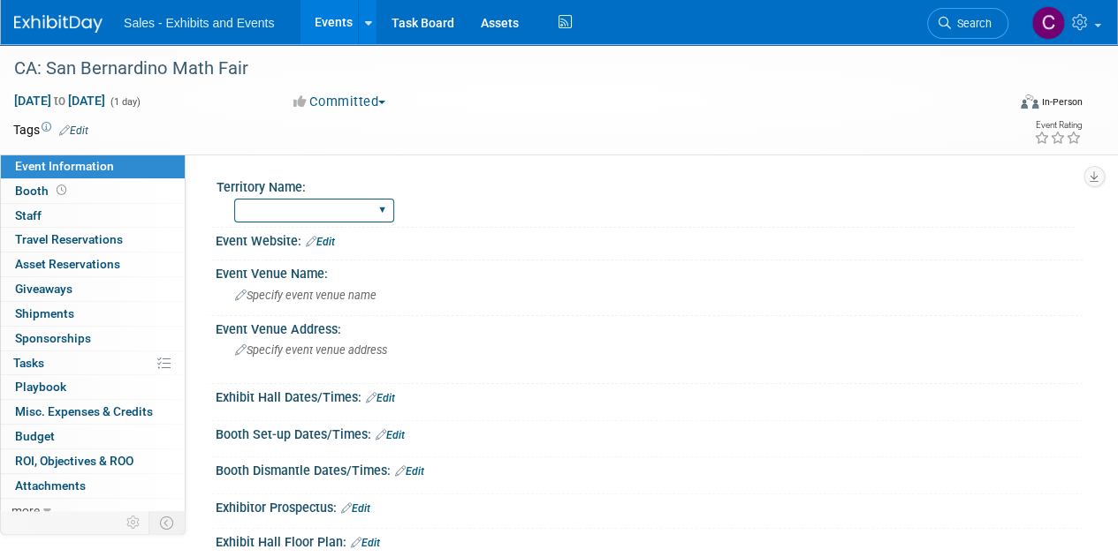
click at [323, 207] on select "Atlantic Southeast Central Southwest Pacific Mountain National Strategic Partne…" at bounding box center [314, 211] width 160 height 24
select select "Pacific"
click at [234, 199] on select "Atlantic Southeast Central Southwest Pacific Mountain National Strategic Partne…" at bounding box center [314, 211] width 160 height 24
click at [77, 123] on span "Edit" at bounding box center [71, 130] width 34 height 14
click at [81, 126] on link "Edit" at bounding box center [73, 131] width 29 height 12
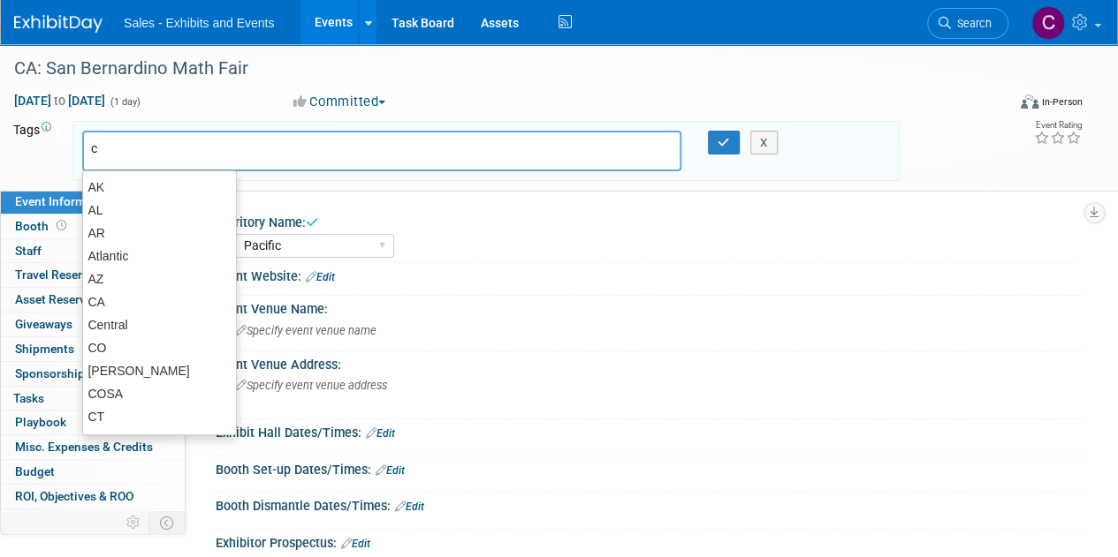
type input "ca"
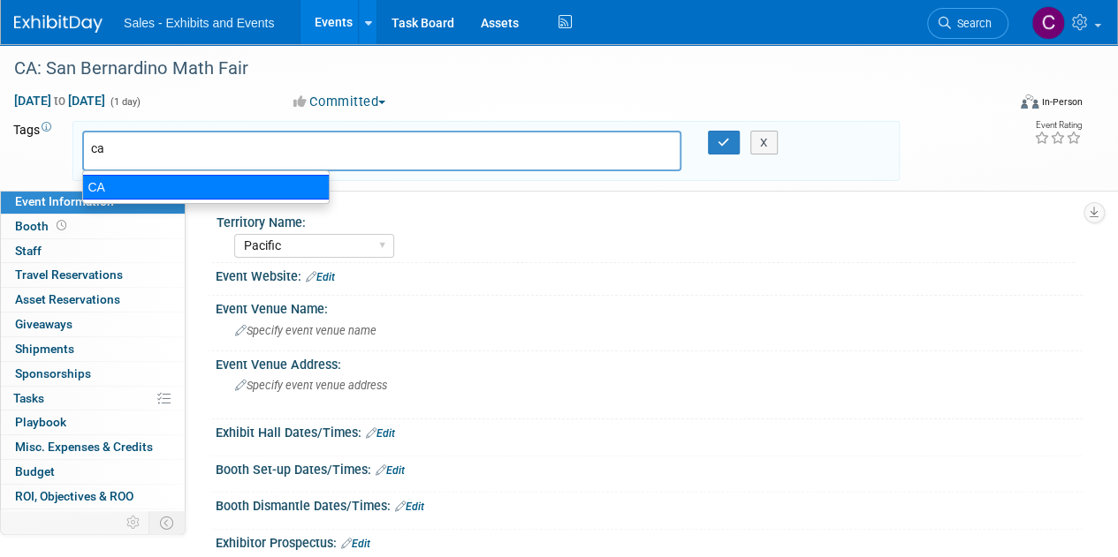
click at [110, 188] on div "CA" at bounding box center [205, 187] width 247 height 25
type input "CA"
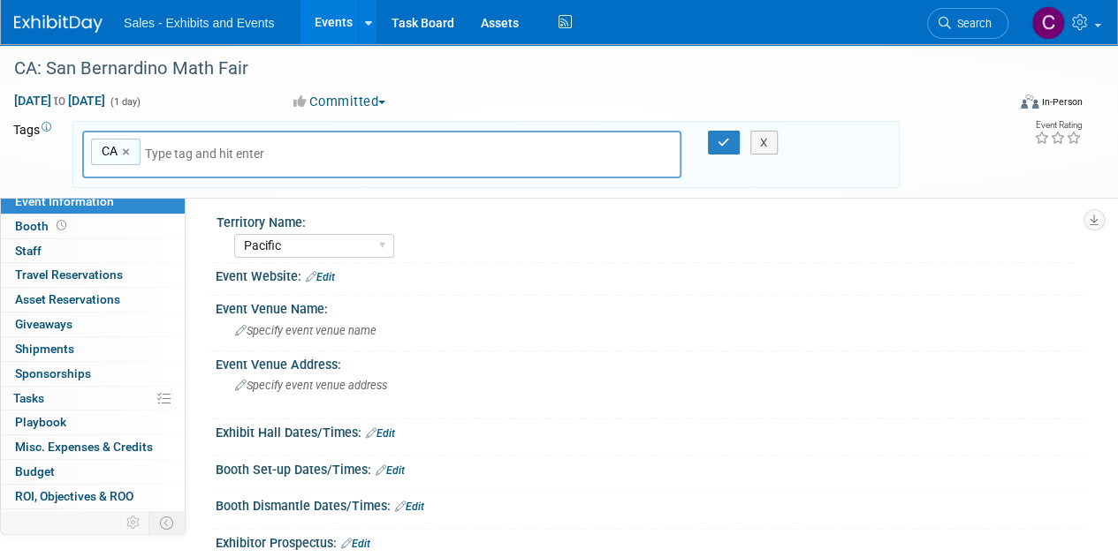
type input "p"
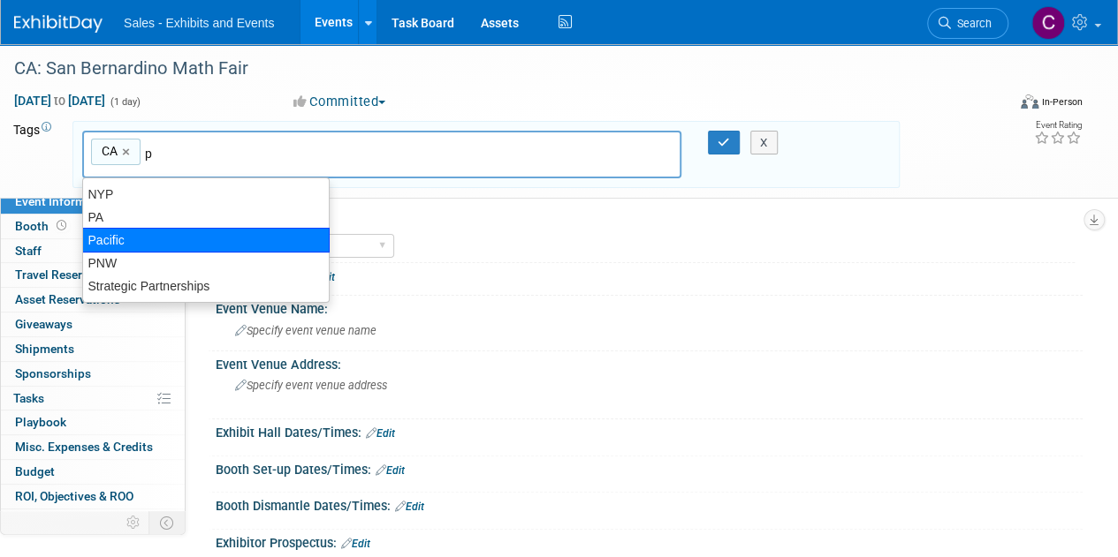
click at [150, 238] on div "Pacific" at bounding box center [205, 240] width 247 height 25
type input "CA, [GEOGRAPHIC_DATA]"
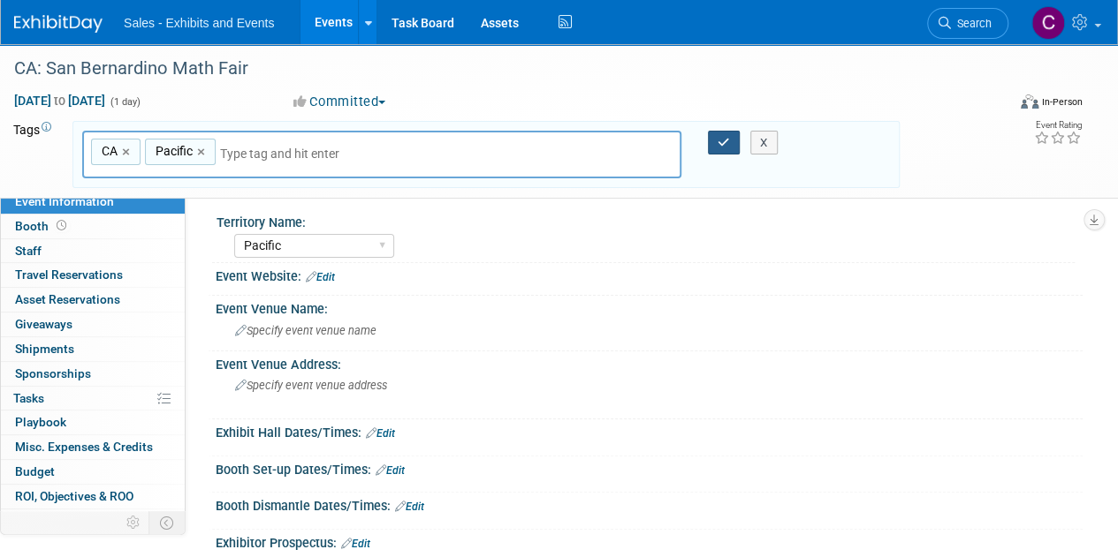
click at [720, 140] on icon "button" at bounding box center [723, 142] width 12 height 11
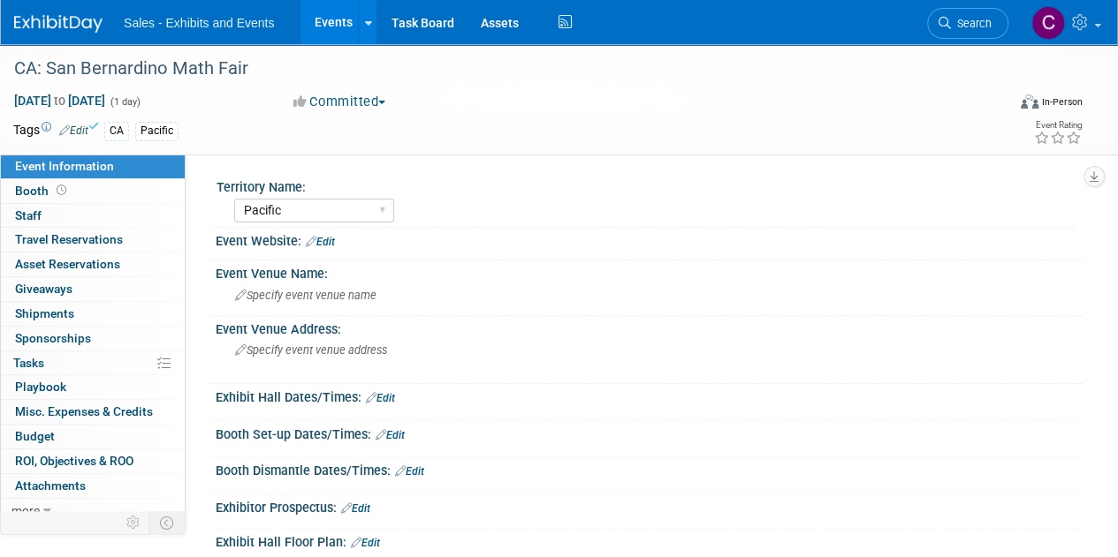
scroll to position [242, 0]
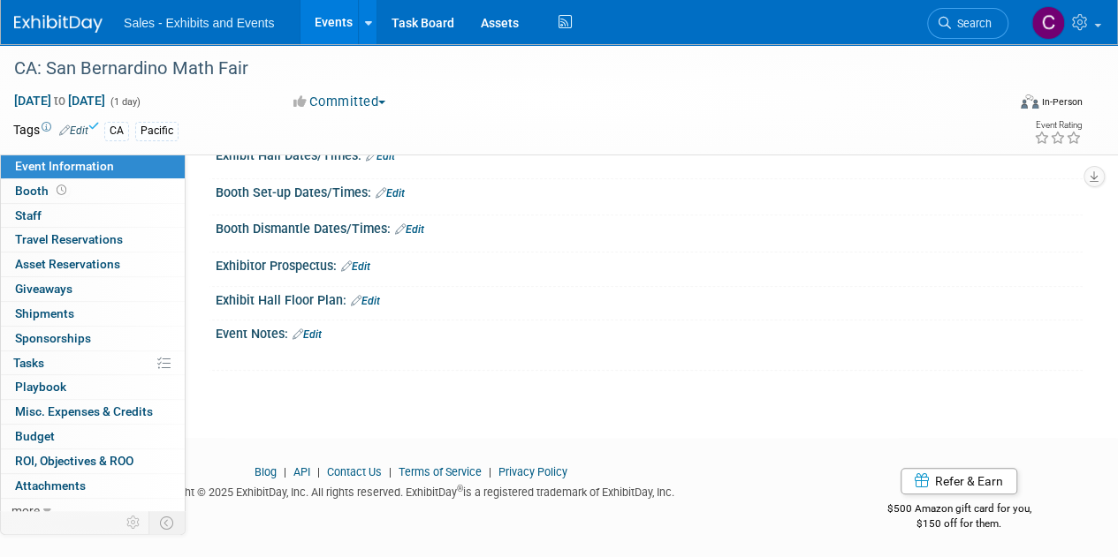
click at [320, 331] on link "Edit" at bounding box center [306, 335] width 29 height 12
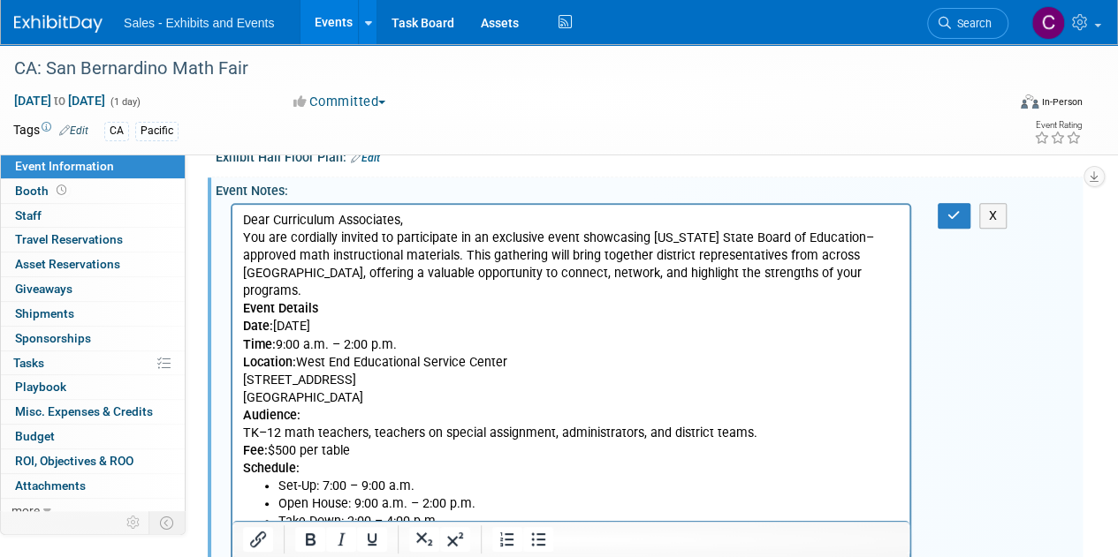
scroll to position [383, 0]
click at [307, 345] on p "Event Details Date: [DATE] Time: 9:00 a.m. – 2:00 p.m. Location: [GEOGRAPHIC_DA…" at bounding box center [571, 354] width 656 height 106
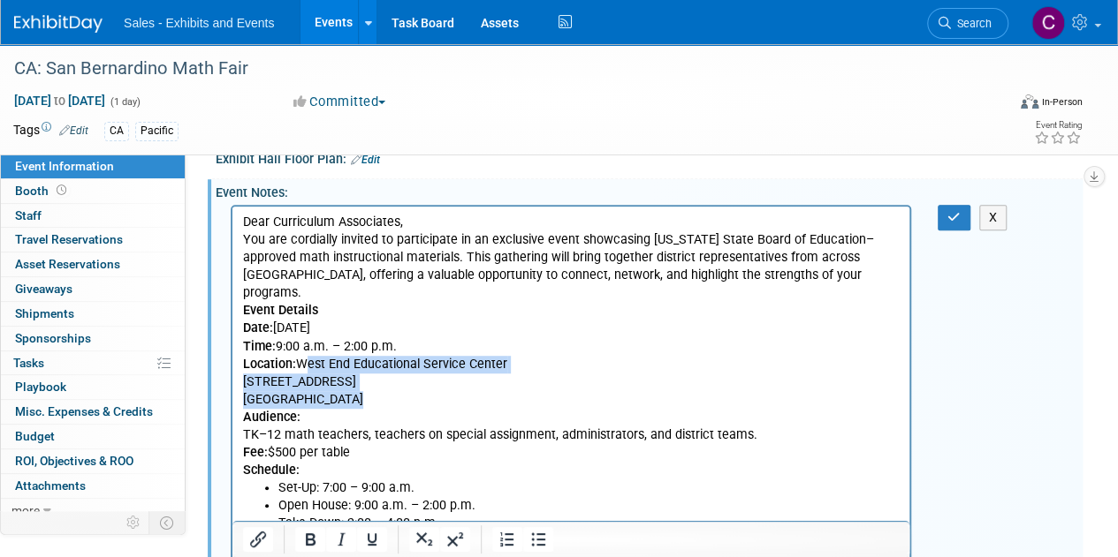
drag, startPoint x: 307, startPoint y: 345, endPoint x: 452, endPoint y: 381, distance: 150.0
click at [452, 381] on p "Event Details Date: [DATE] Time: 9:00 a.m. – 2:00 p.m. Location: [GEOGRAPHIC_DA…" at bounding box center [571, 354] width 656 height 106
copy p "West End Educational Service Center [STREET_ADDRESS]"
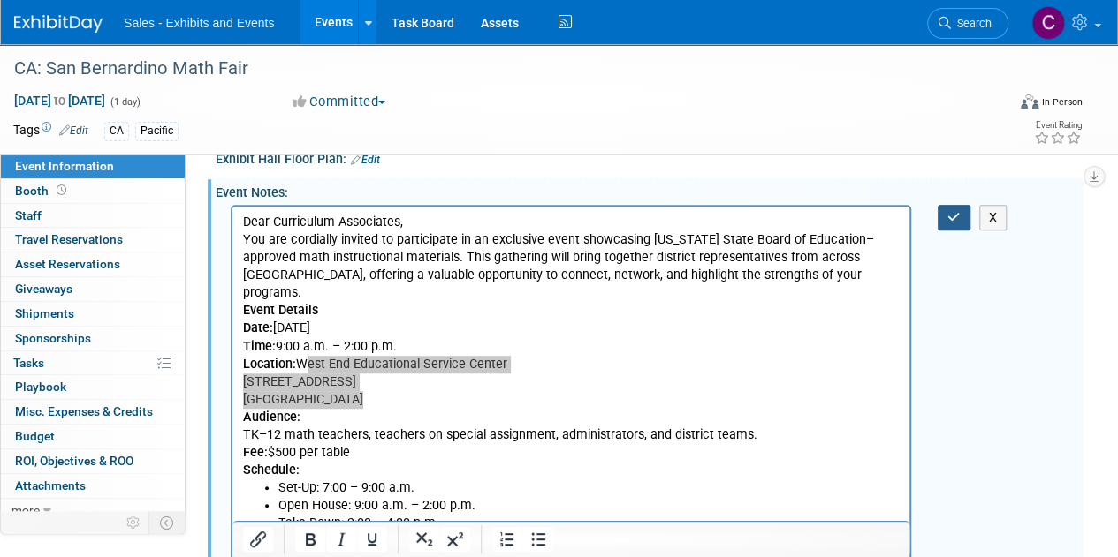
click at [963, 205] on button "button" at bounding box center [953, 218] width 33 height 26
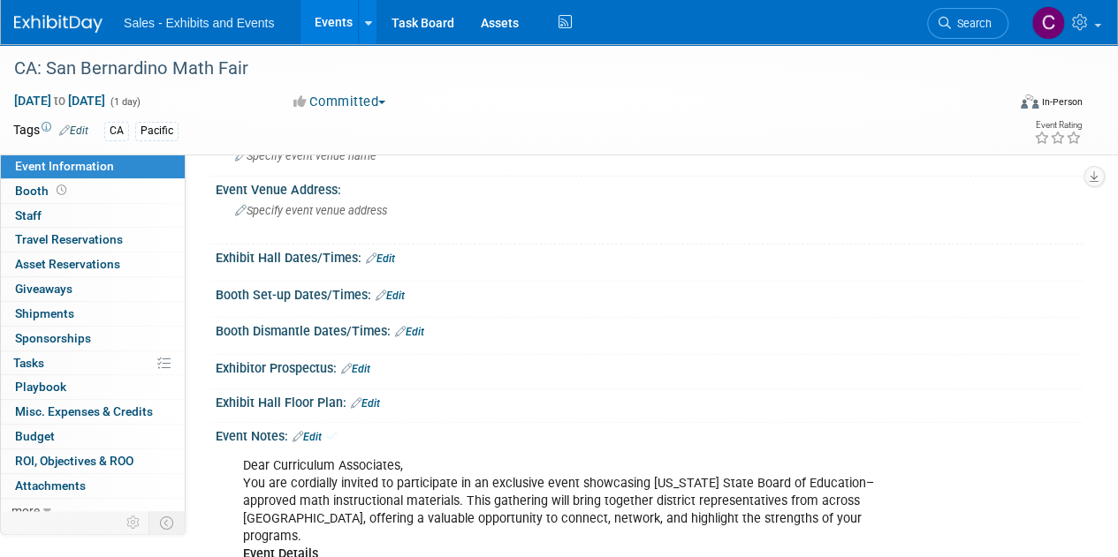
scroll to position [30, 0]
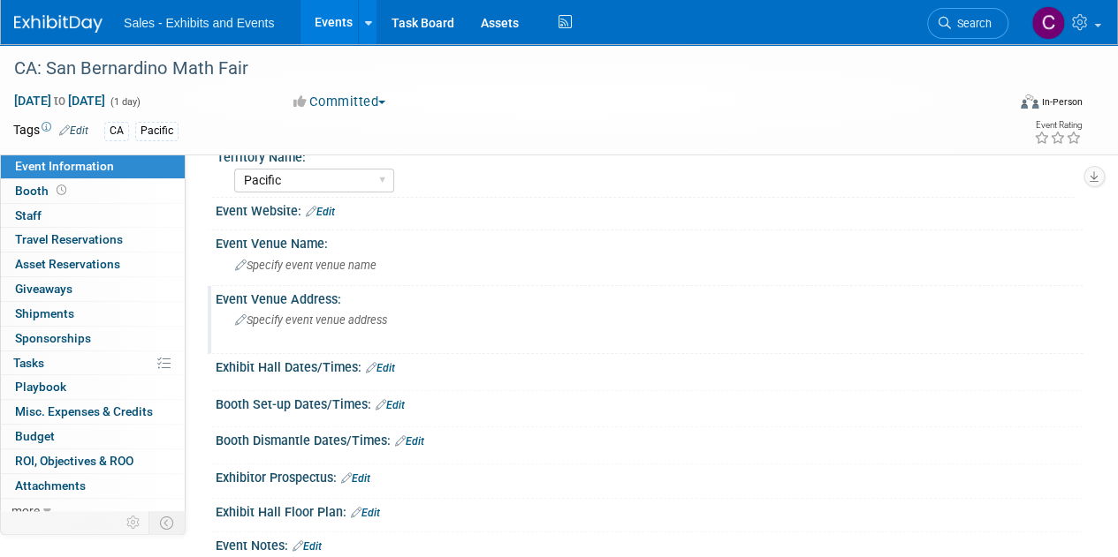
click at [353, 326] on span "Specify event venue address" at bounding box center [311, 320] width 152 height 13
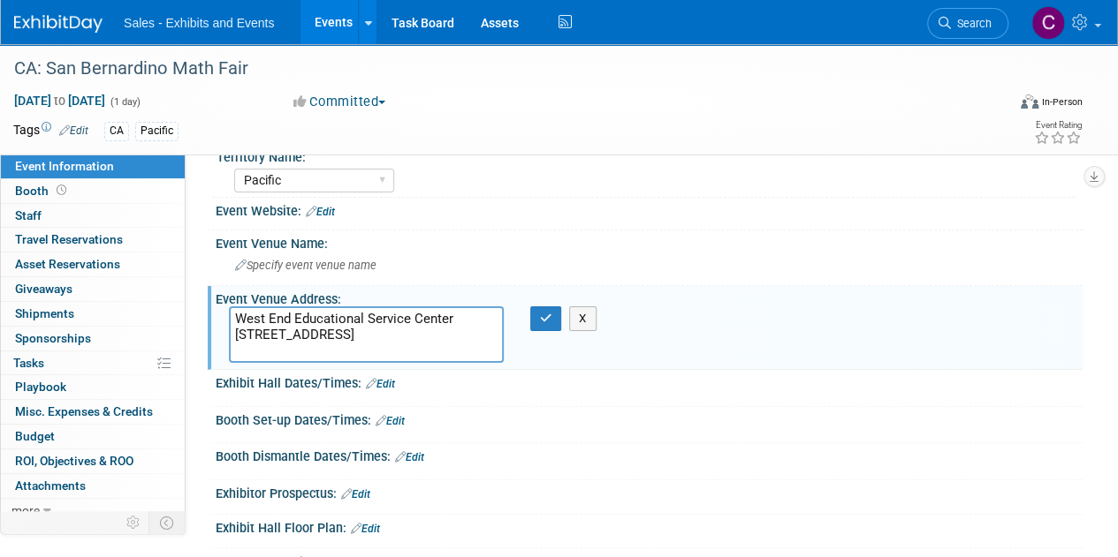
click at [258, 318] on textarea "West End Educational Service Center [STREET_ADDRESS]" at bounding box center [366, 335] width 275 height 57
drag, startPoint x: 258, startPoint y: 318, endPoint x: 470, endPoint y: 320, distance: 212.0
click at [470, 320] on textarea "West End Educational Service Center [STREET_ADDRESS]" at bounding box center [366, 335] width 275 height 57
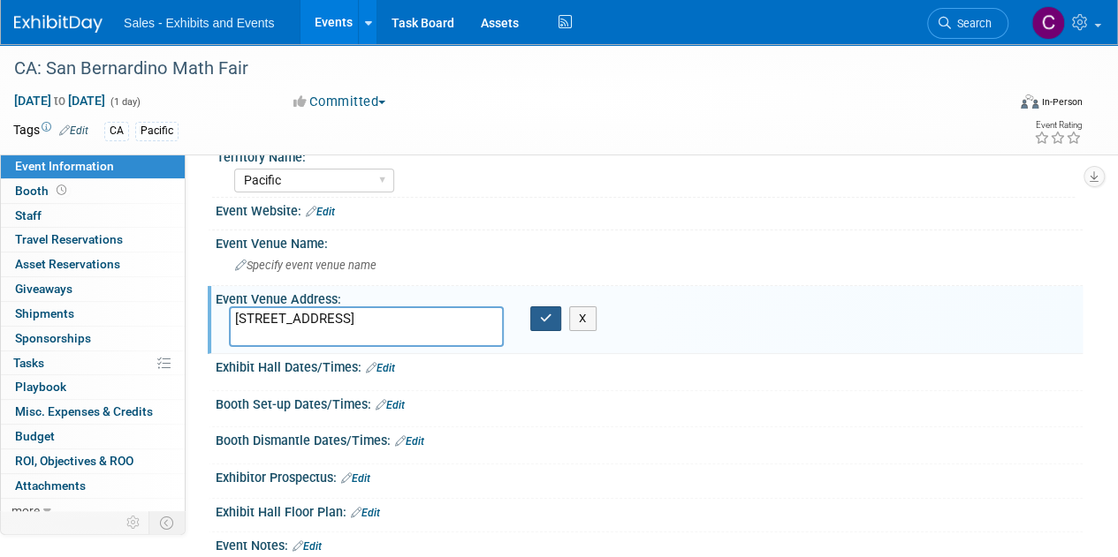
type textarea "[STREET_ADDRESS]"
click at [535, 314] on button "button" at bounding box center [546, 319] width 32 height 25
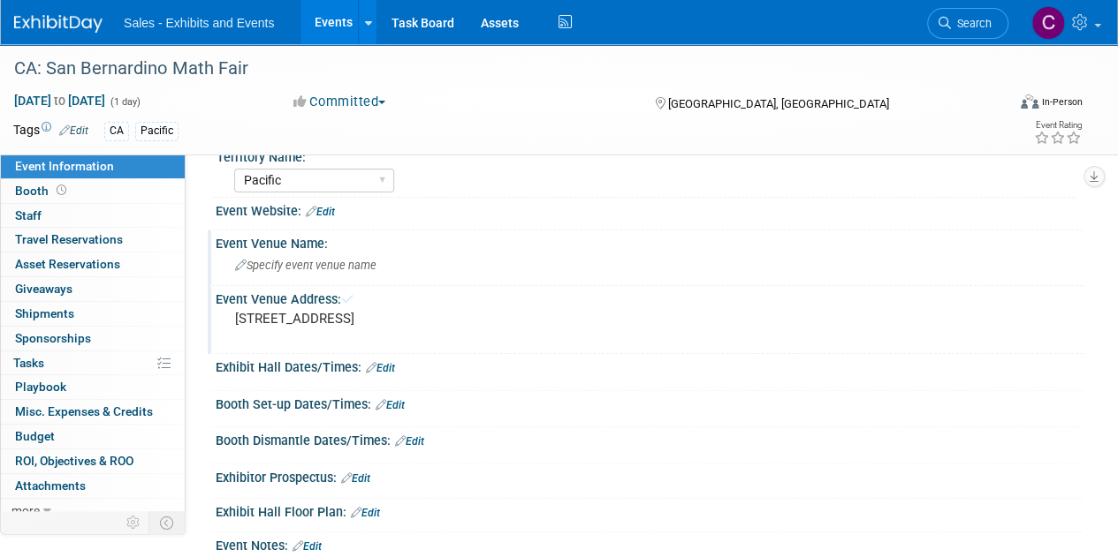
drag, startPoint x: 278, startPoint y: 271, endPoint x: 239, endPoint y: 269, distance: 39.8
click at [239, 269] on icon at bounding box center [240, 266] width 11 height 11
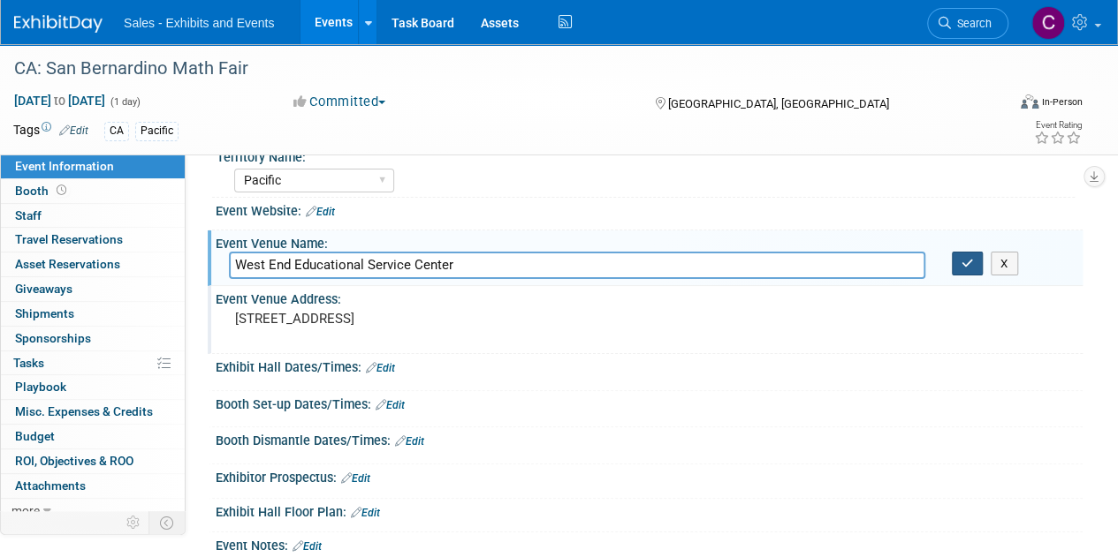
type input "West End Educational Service Center"
click at [961, 258] on icon "button" at bounding box center [967, 263] width 12 height 11
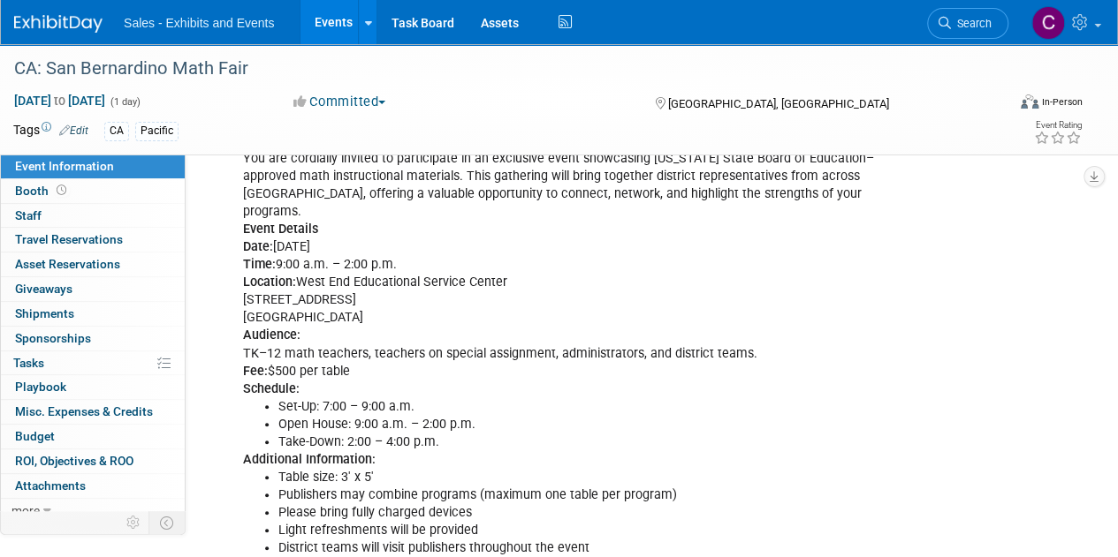
scroll to position [433, 0]
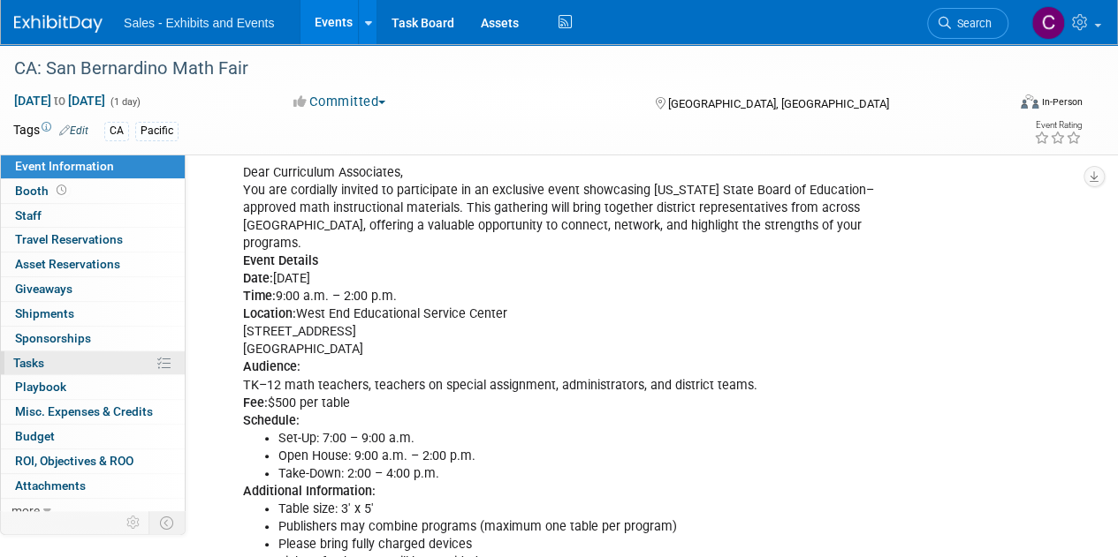
click at [44, 360] on span "Tasks 0%" at bounding box center [28, 363] width 31 height 14
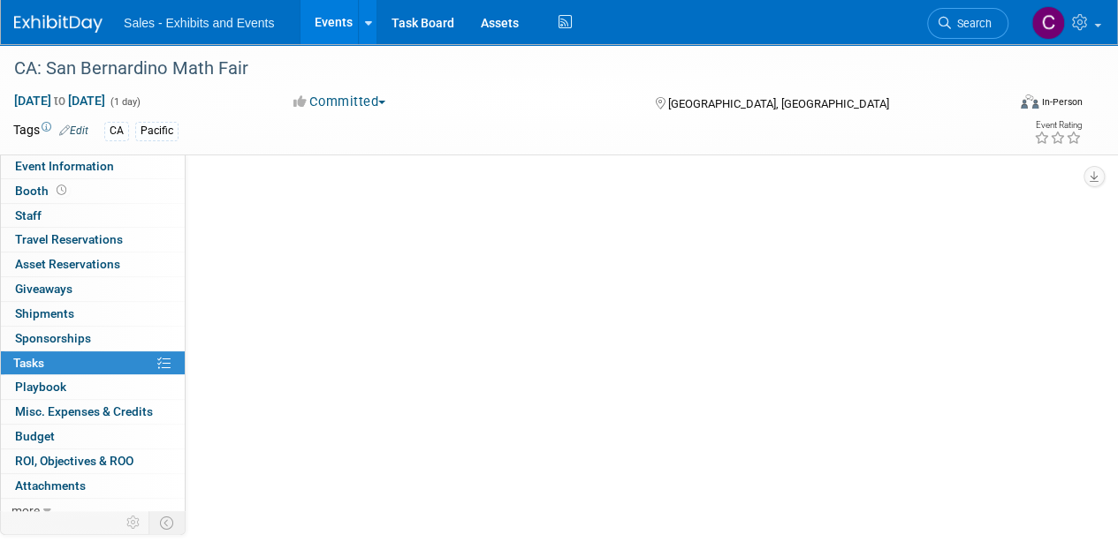
scroll to position [0, 0]
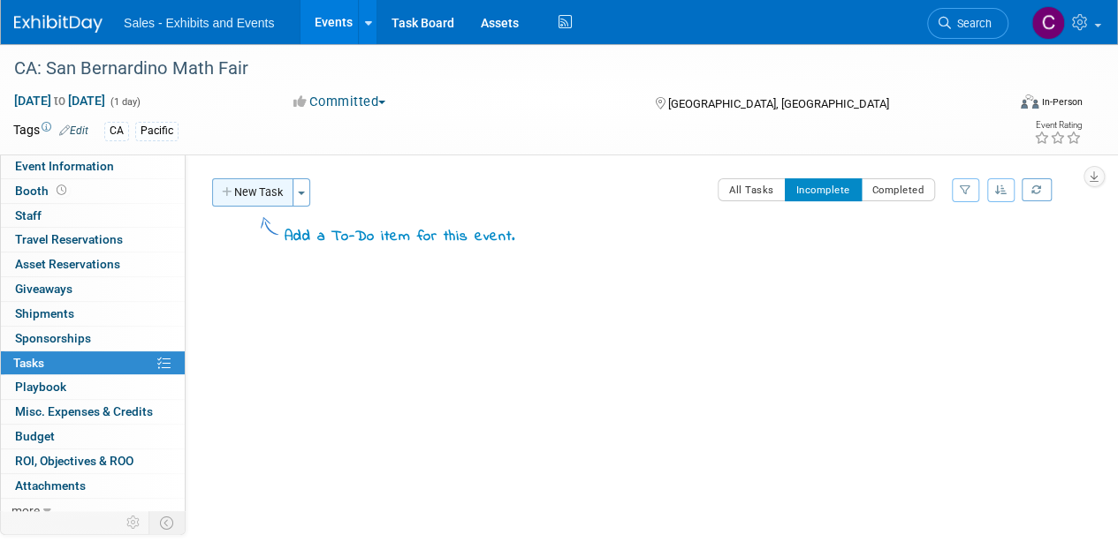
click at [262, 199] on button "New Task" at bounding box center [252, 192] width 81 height 28
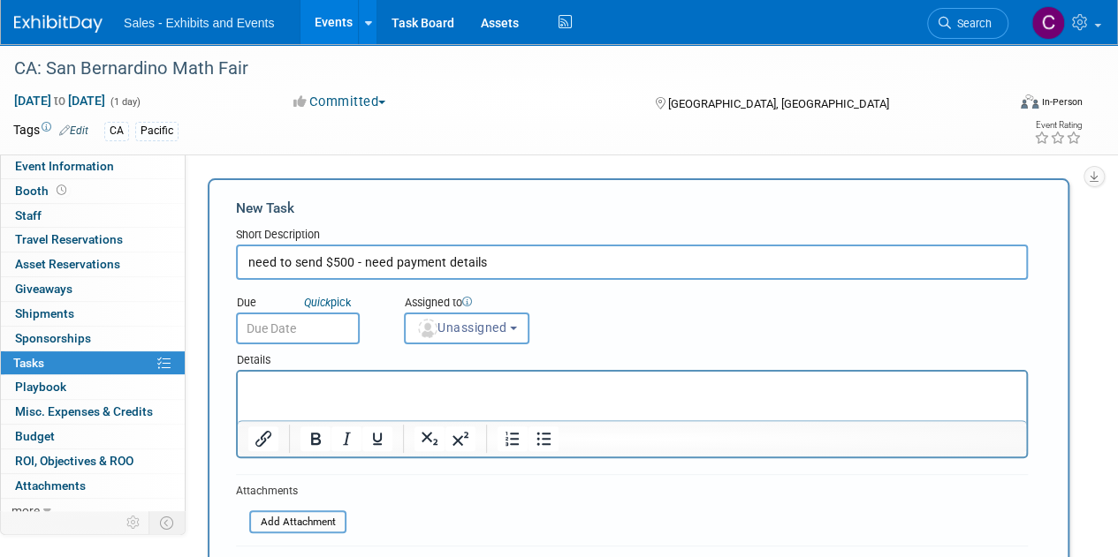
type input "need to send $500 - need payment details"
click at [307, 326] on input "text" at bounding box center [298, 329] width 124 height 32
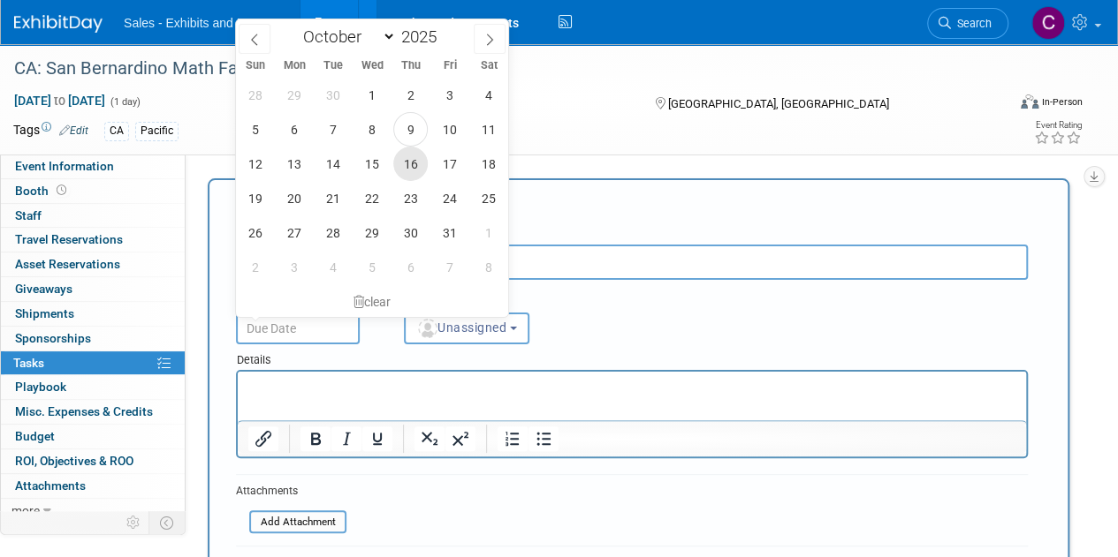
click at [418, 160] on span "16" at bounding box center [410, 164] width 34 height 34
type input "[DATE]"
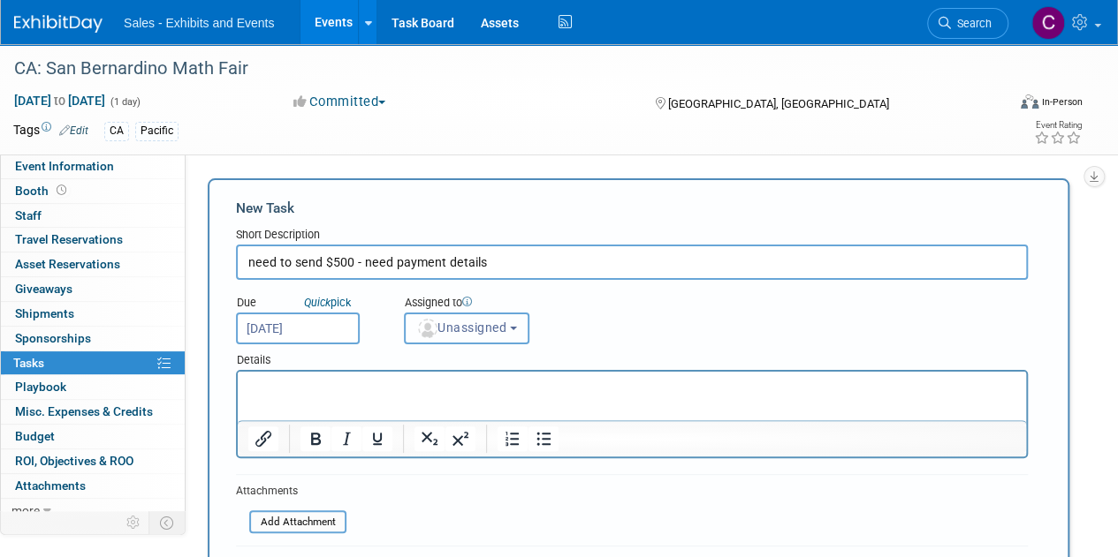
click at [498, 329] on span "Unassigned" at bounding box center [461, 328] width 90 height 14
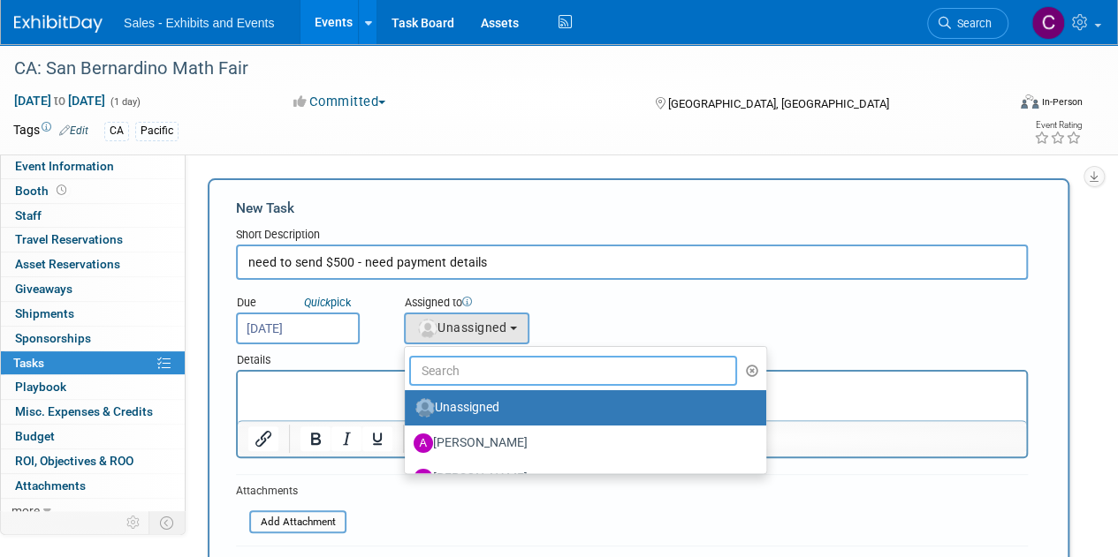
click at [511, 356] on input "text" at bounding box center [573, 371] width 328 height 30
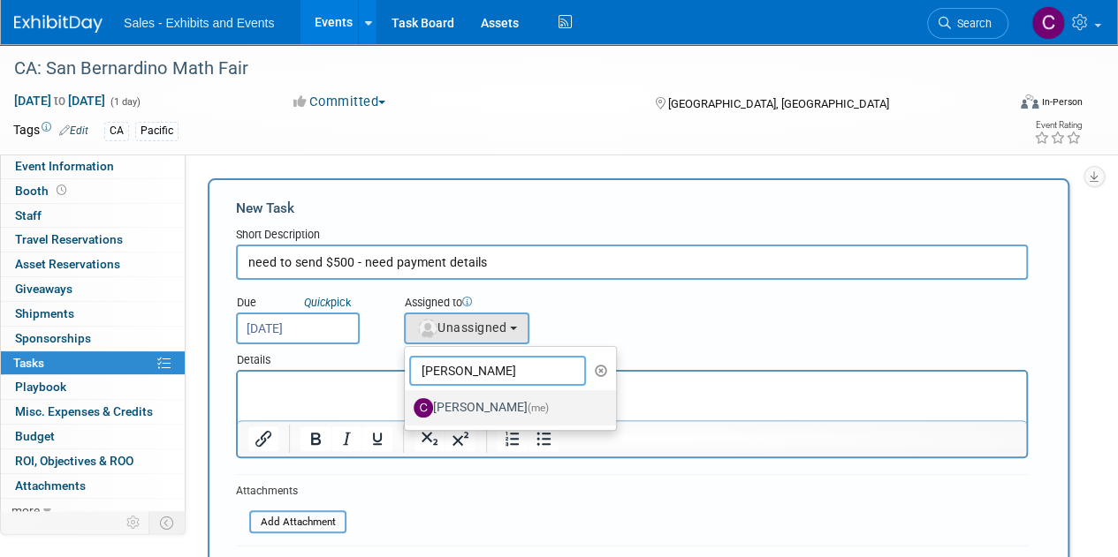
type input "[PERSON_NAME]"
click at [503, 409] on label "[PERSON_NAME] (me)" at bounding box center [505, 408] width 185 height 28
click at [407, 409] on input "[PERSON_NAME] (me)" at bounding box center [401, 405] width 11 height 11
select select "a9e3834d-668b-4315-a5d4-069993be606a"
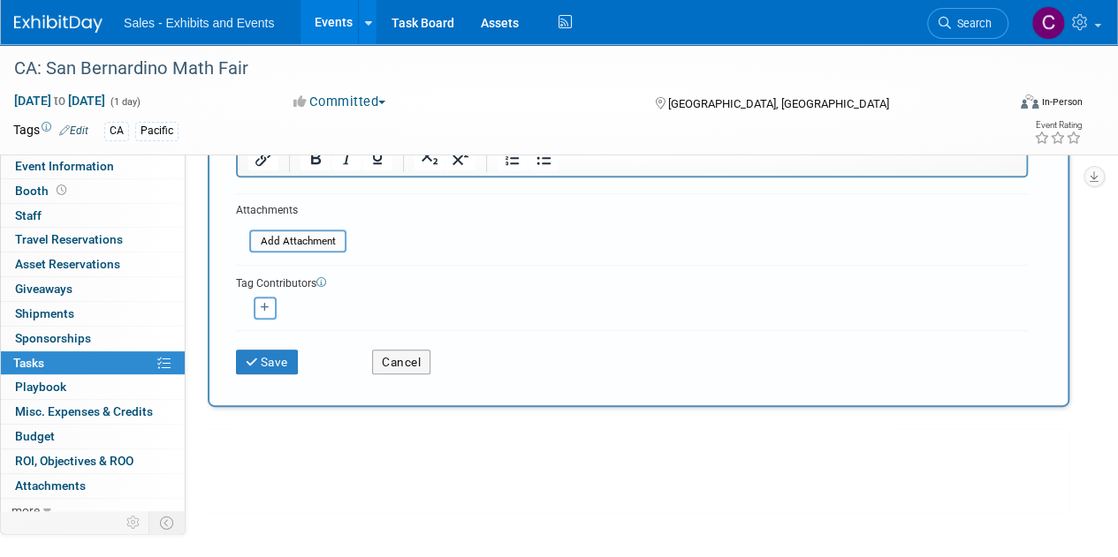
scroll to position [343, 0]
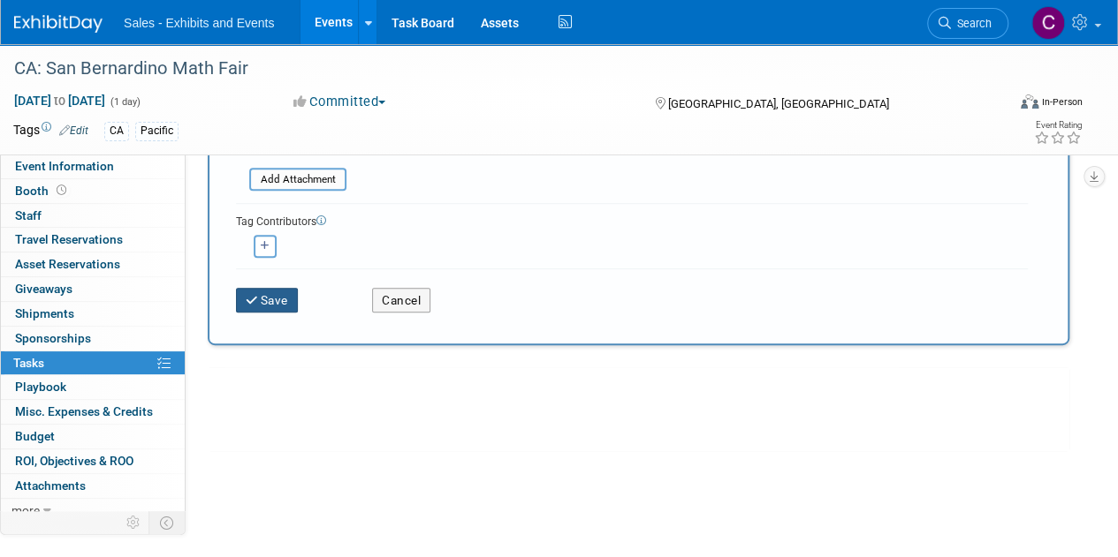
click at [254, 295] on icon "submit" at bounding box center [253, 301] width 15 height 12
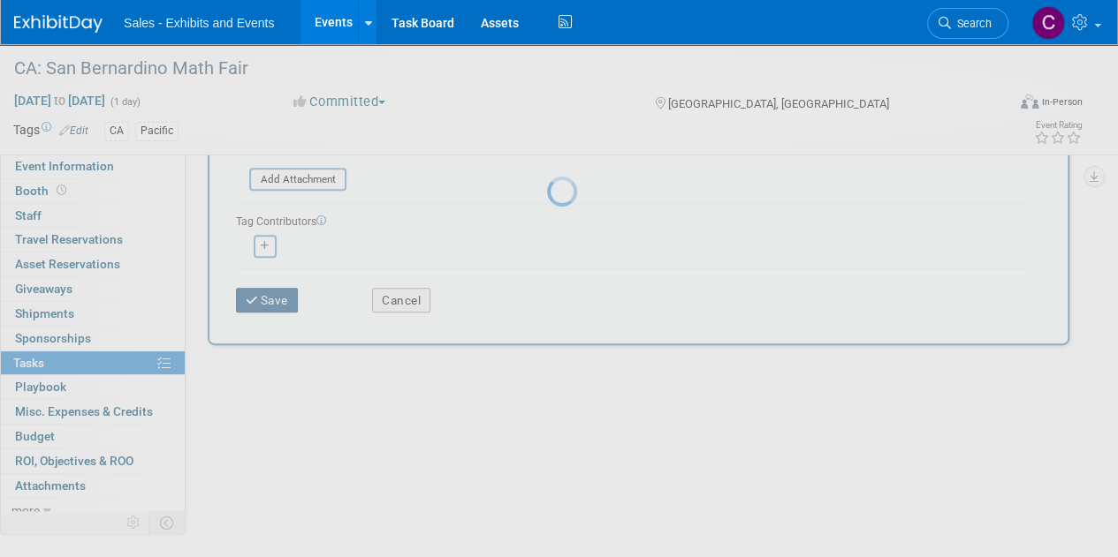
scroll to position [0, 0]
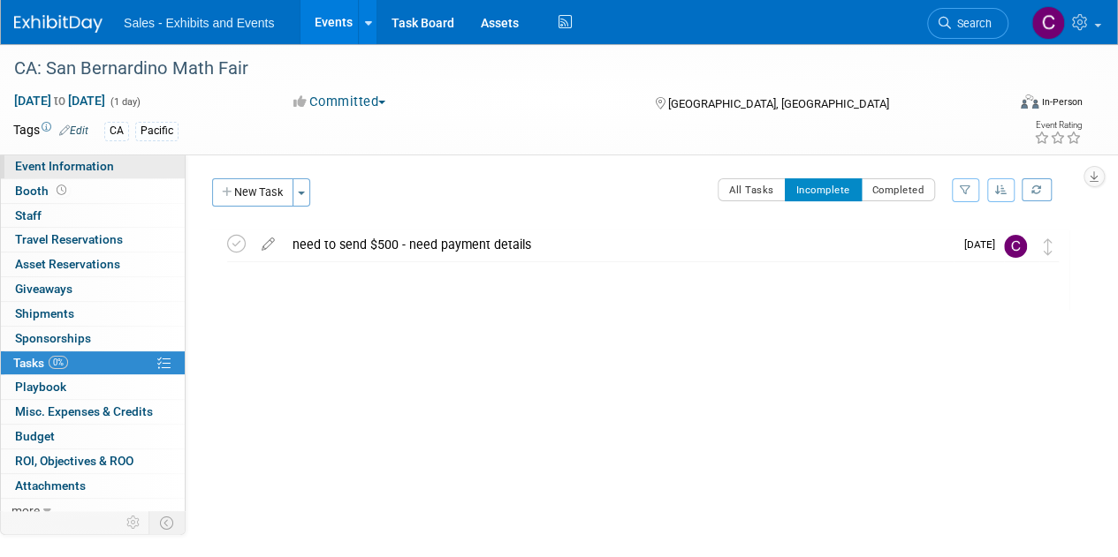
click at [42, 165] on span "Event Information" at bounding box center [64, 166] width 99 height 14
select select "Pacific"
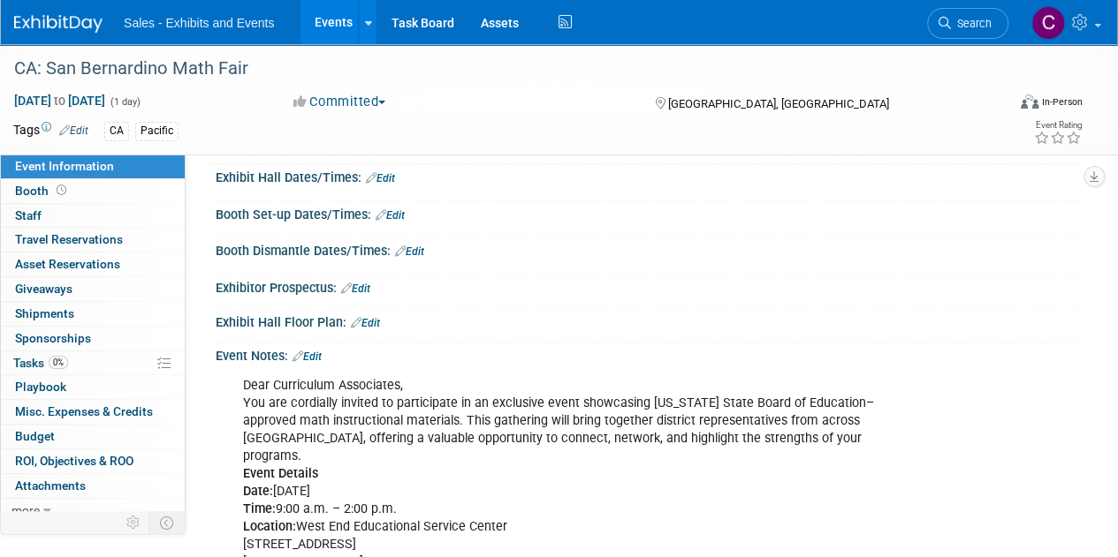
scroll to position [217, 0]
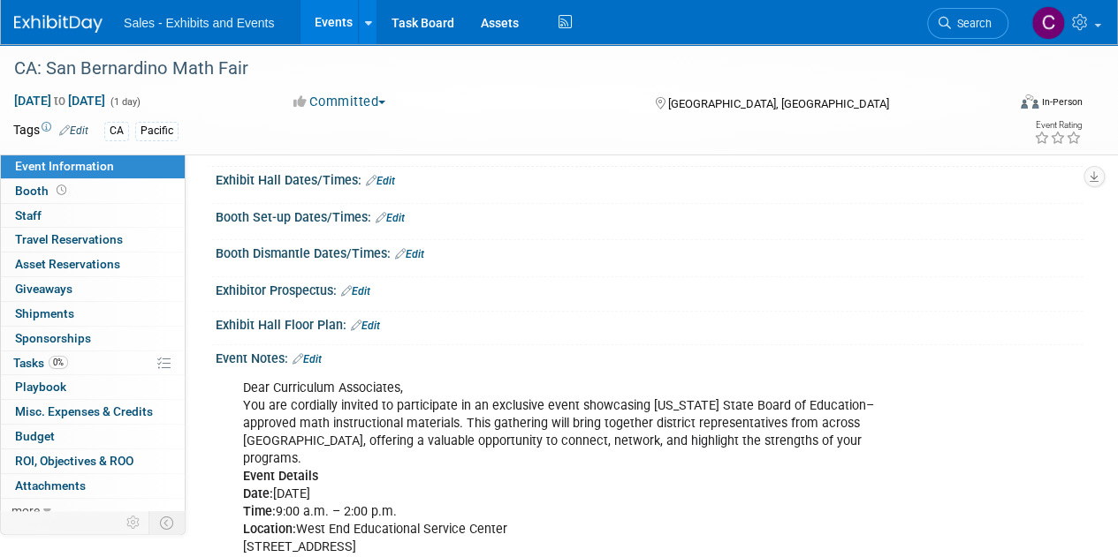
click at [396, 217] on link "Edit" at bounding box center [389, 218] width 29 height 12
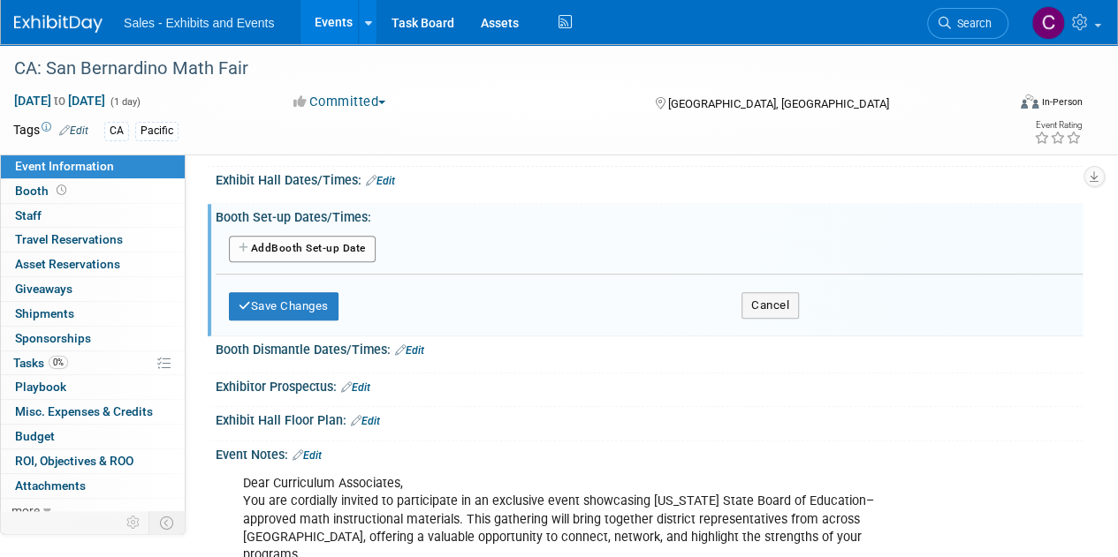
click at [283, 255] on button "Add Another Booth Set-up Date" at bounding box center [302, 249] width 147 height 27
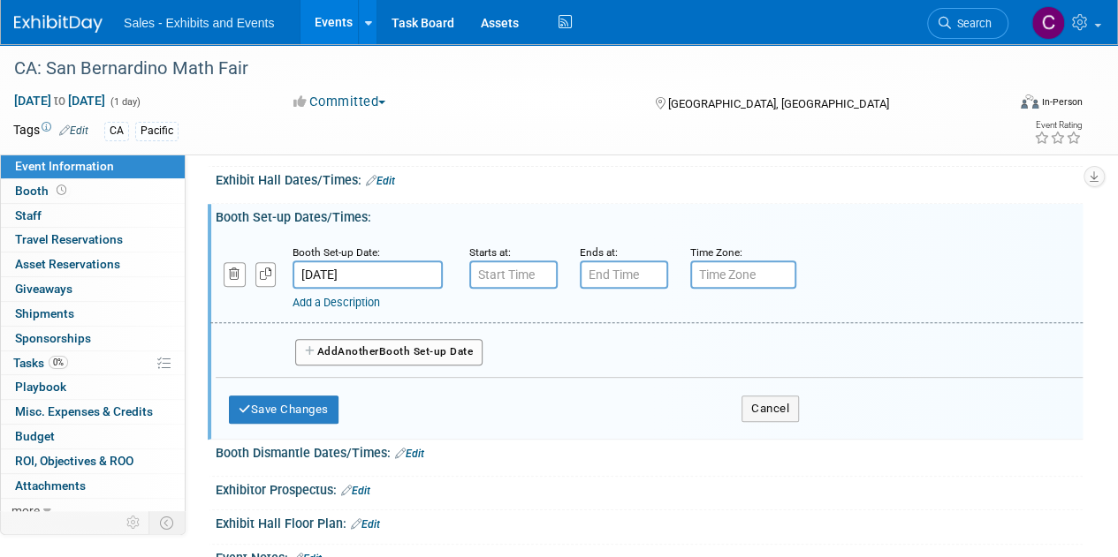
type input "7:00 AM"
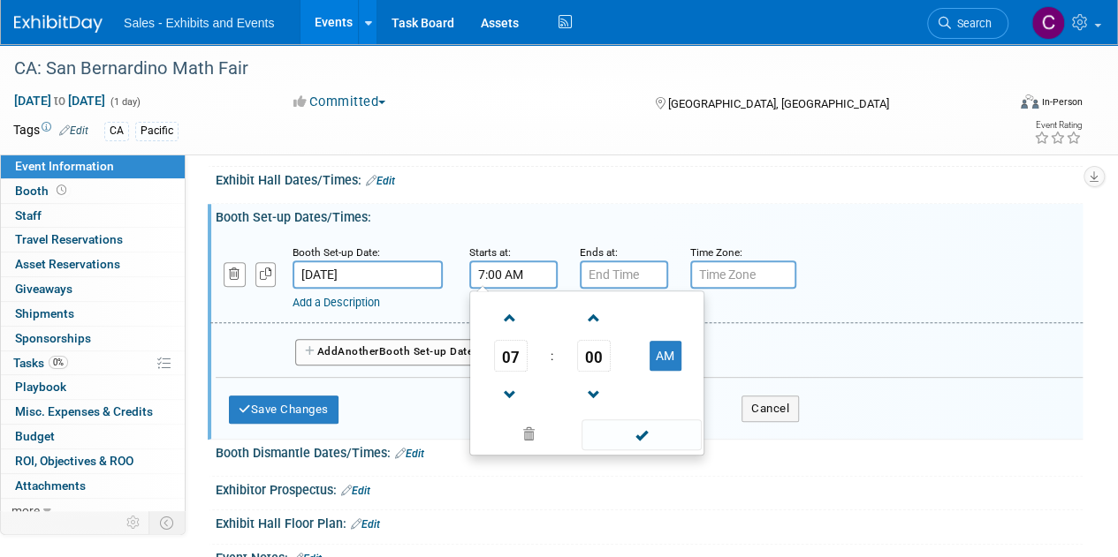
click at [520, 282] on input "7:00 AM" at bounding box center [513, 275] width 88 height 28
drag, startPoint x: 656, startPoint y: 428, endPoint x: 653, endPoint y: 333, distance: 95.5
click at [656, 427] on span at bounding box center [640, 435] width 119 height 31
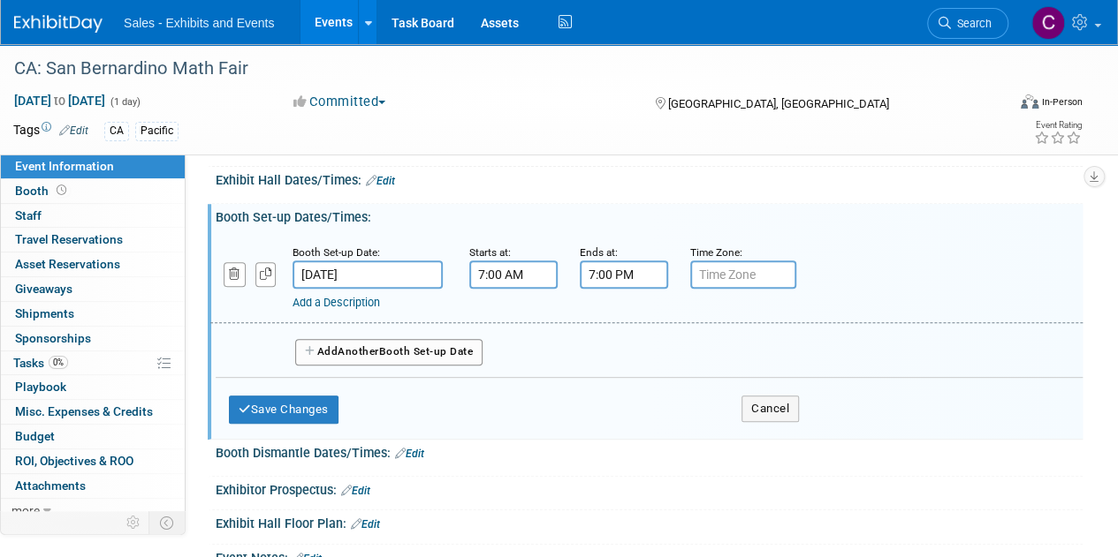
click at [636, 280] on input "7:00 PM" at bounding box center [624, 275] width 88 height 28
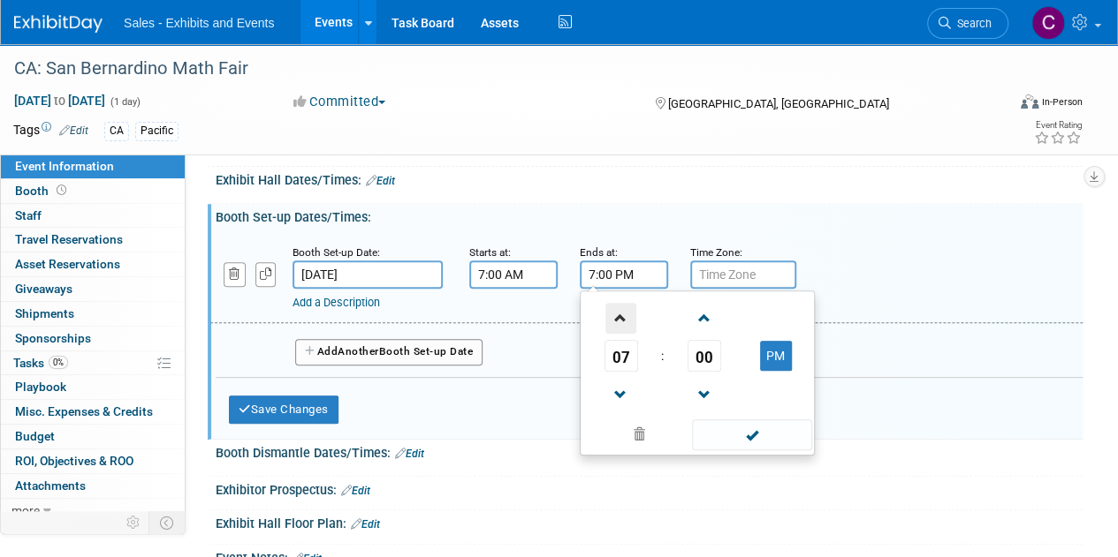
click at [627, 317] on span at bounding box center [620, 318] width 31 height 31
click at [782, 354] on button "PM" at bounding box center [776, 356] width 32 height 30
type input "9:00 AM"
click at [758, 423] on span at bounding box center [751, 435] width 119 height 31
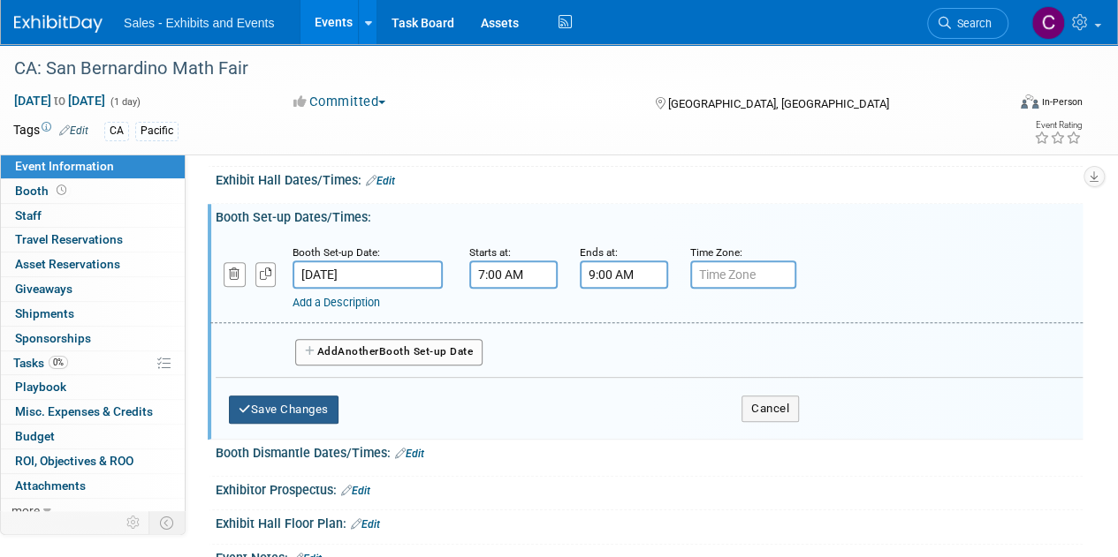
click at [277, 410] on button "Save Changes" at bounding box center [284, 410] width 110 height 28
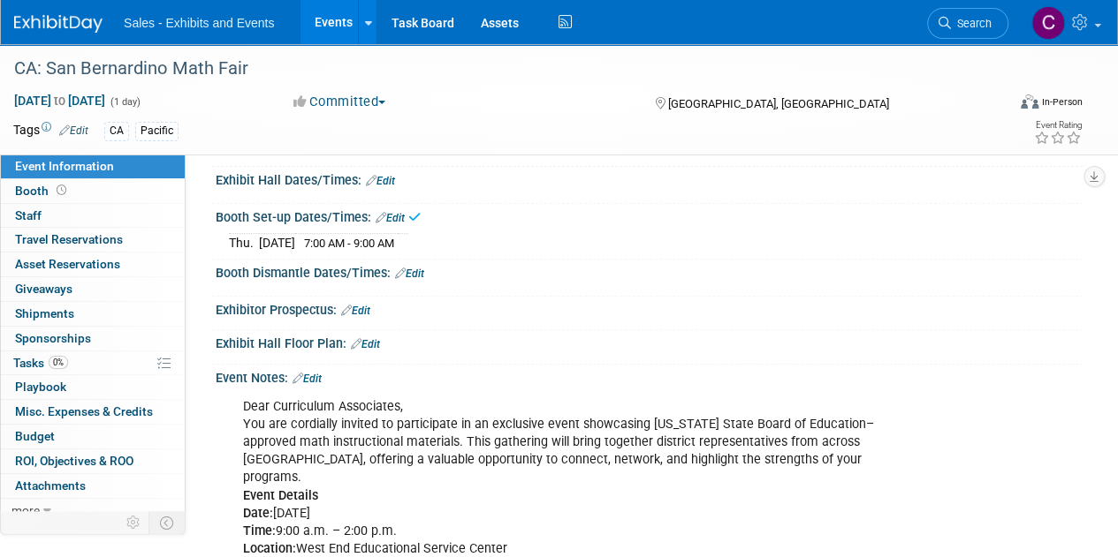
click at [387, 183] on link "Edit" at bounding box center [380, 181] width 29 height 12
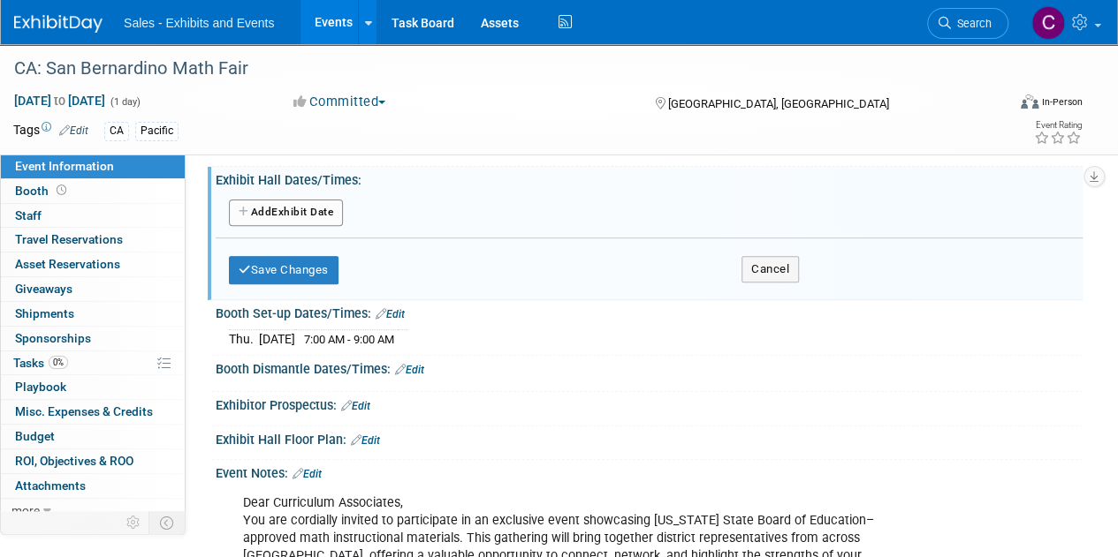
click at [305, 211] on button "Add Another Exhibit Date" at bounding box center [286, 213] width 114 height 27
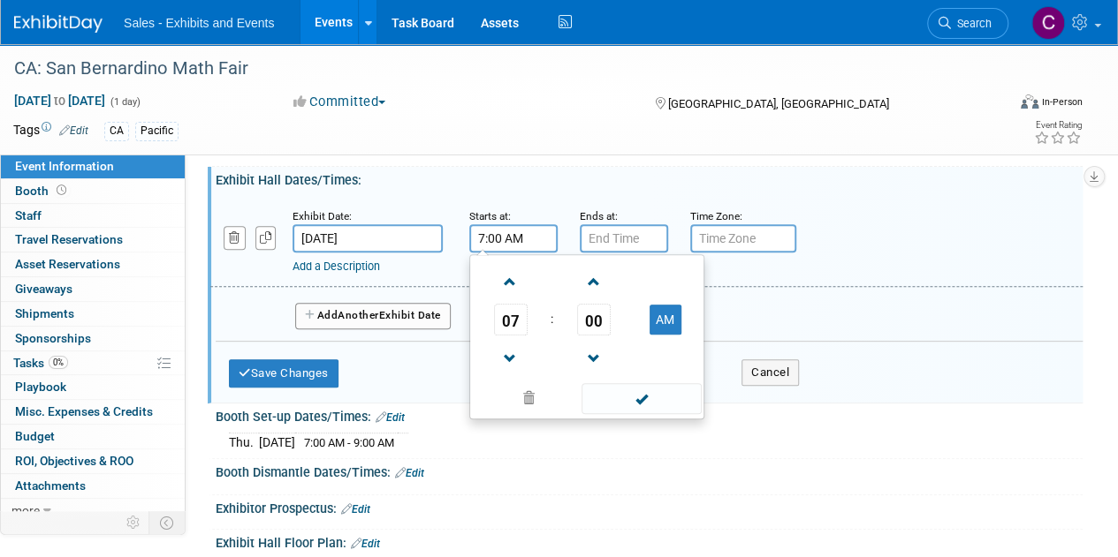
click at [493, 237] on input "7:00 AM" at bounding box center [513, 238] width 88 height 28
click at [506, 278] on span at bounding box center [510, 282] width 31 height 31
type input "9:00 AM"
click at [642, 408] on span at bounding box center [640, 398] width 119 height 31
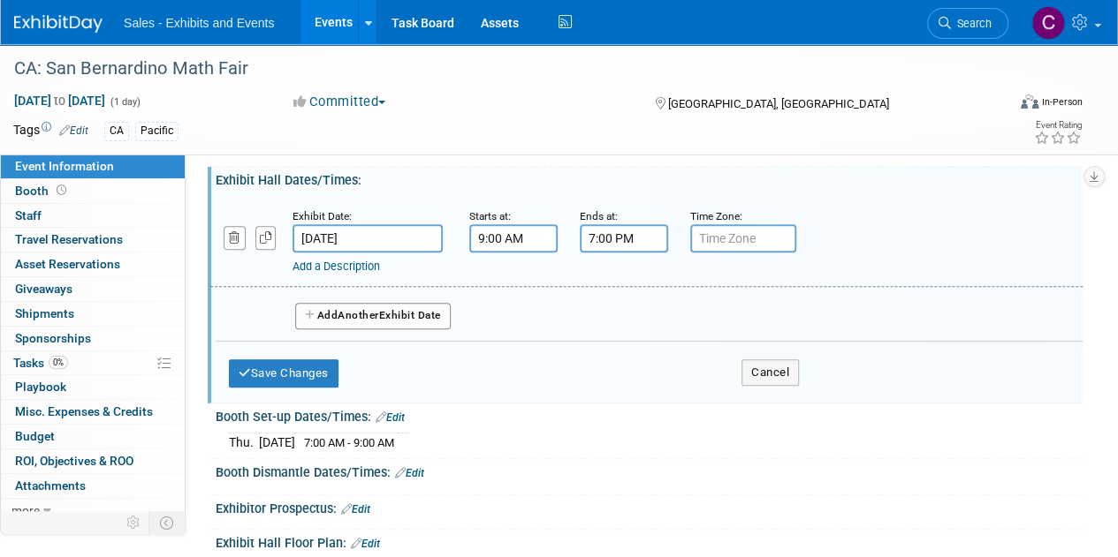
click at [614, 239] on input "7:00 PM" at bounding box center [624, 238] width 88 height 28
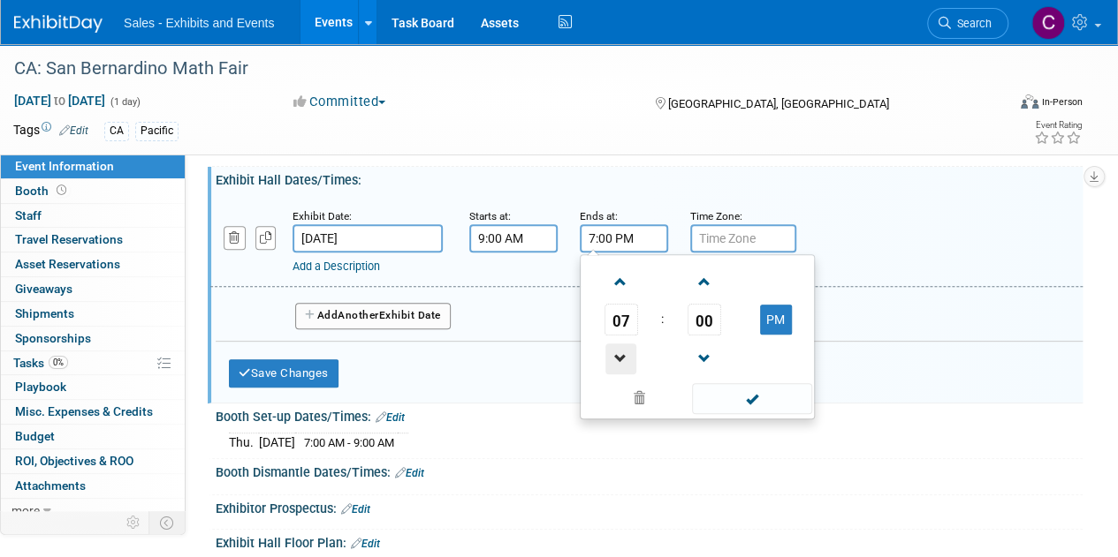
click at [627, 360] on span at bounding box center [620, 359] width 31 height 31
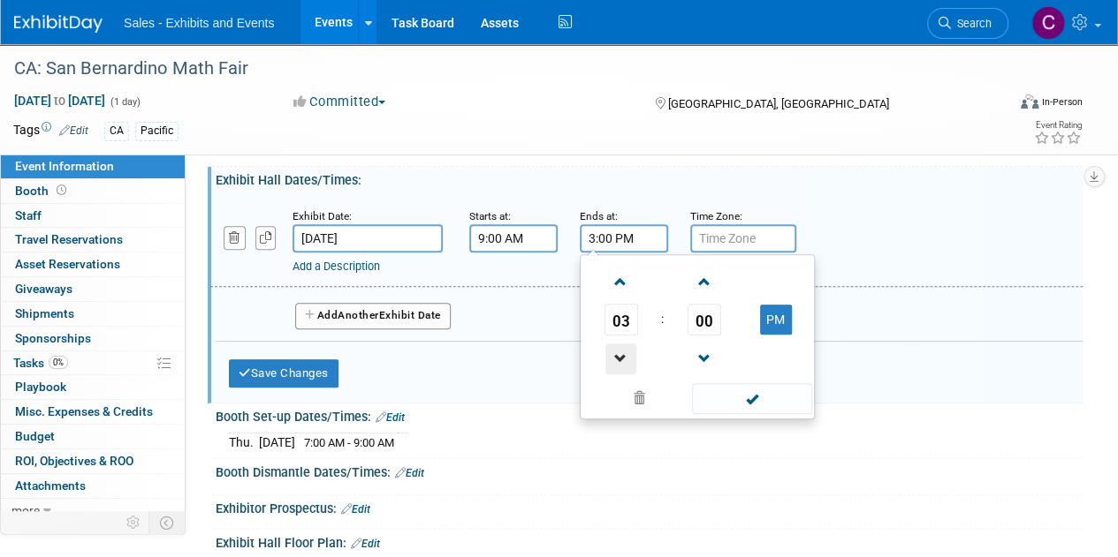
type input "2:00 PM"
click at [776, 402] on span at bounding box center [751, 398] width 119 height 31
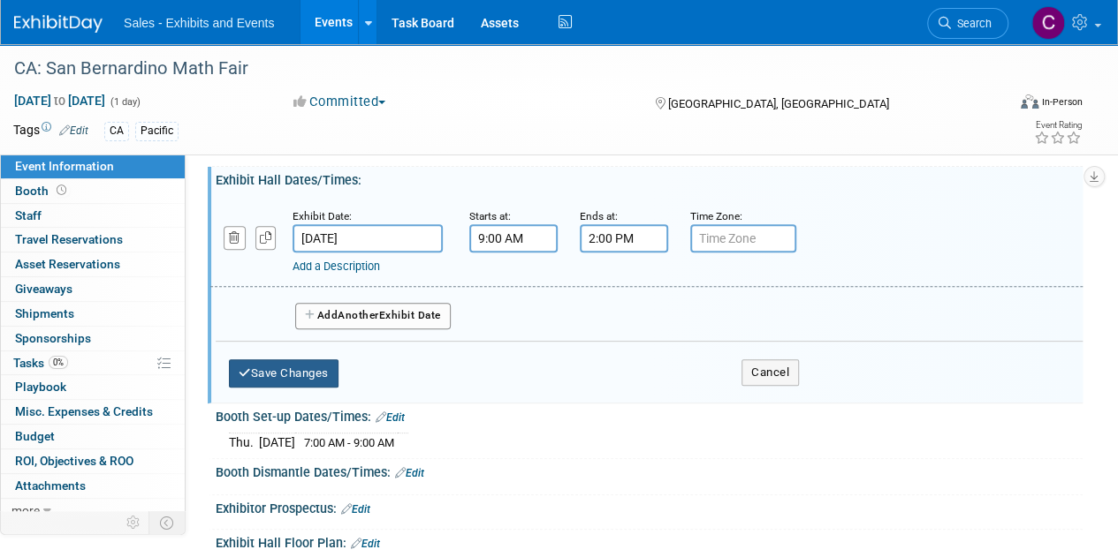
click at [330, 369] on button "Save Changes" at bounding box center [284, 374] width 110 height 28
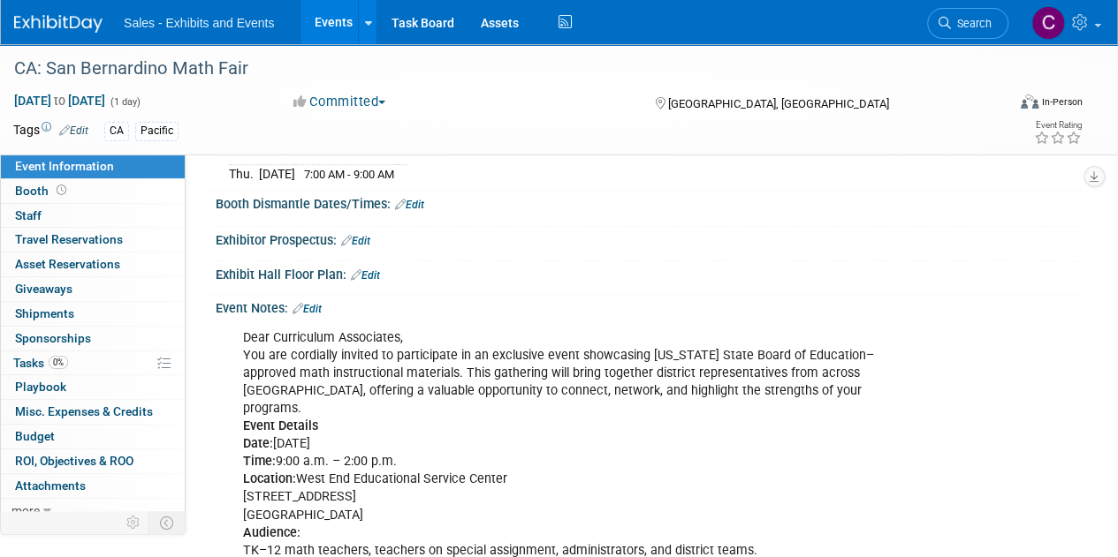
scroll to position [302, 0]
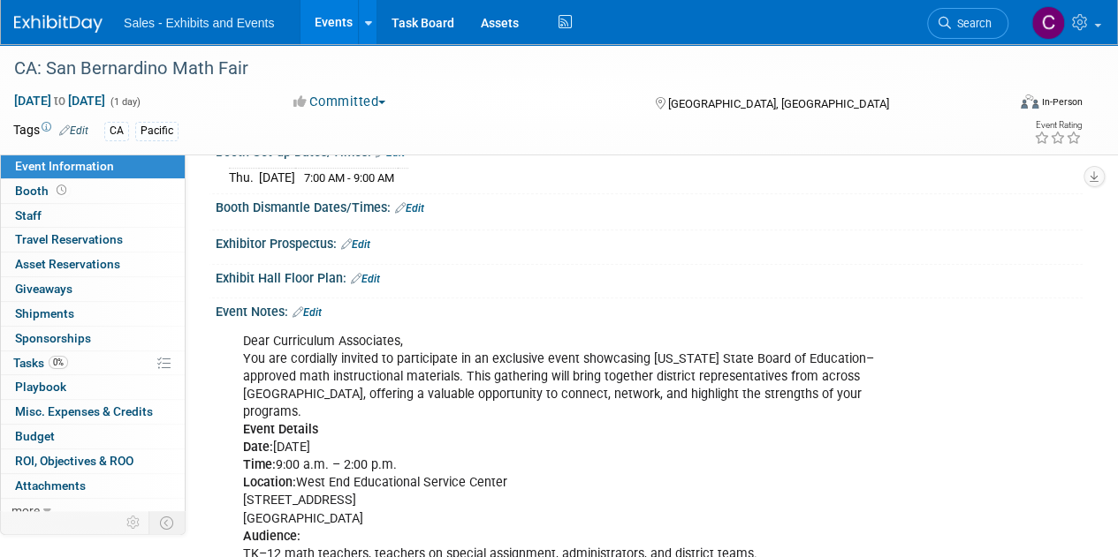
click at [424, 203] on link "Edit" at bounding box center [409, 208] width 29 height 12
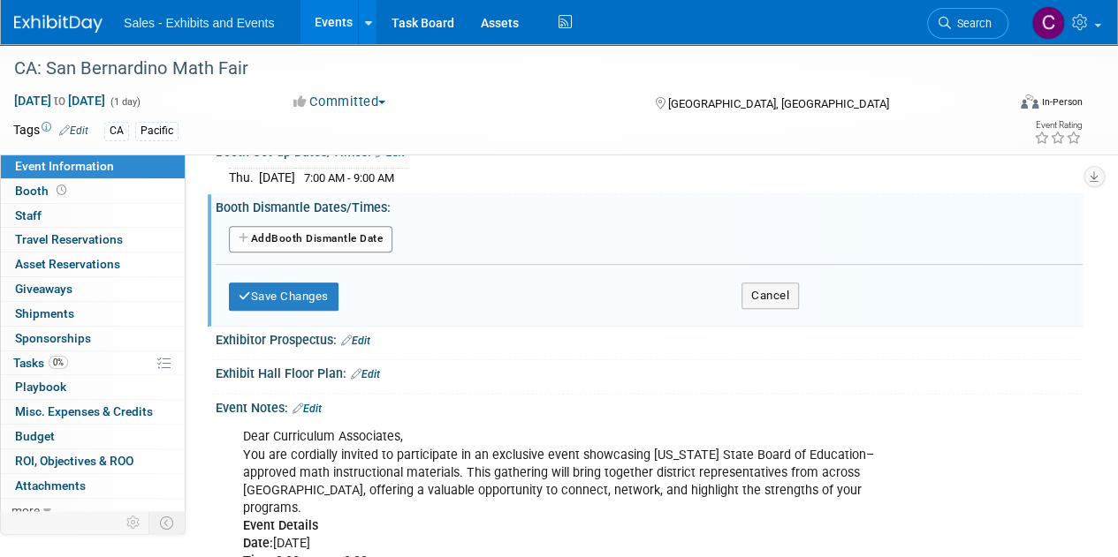
click at [269, 235] on button "Add Another Booth Dismantle Date" at bounding box center [310, 239] width 163 height 27
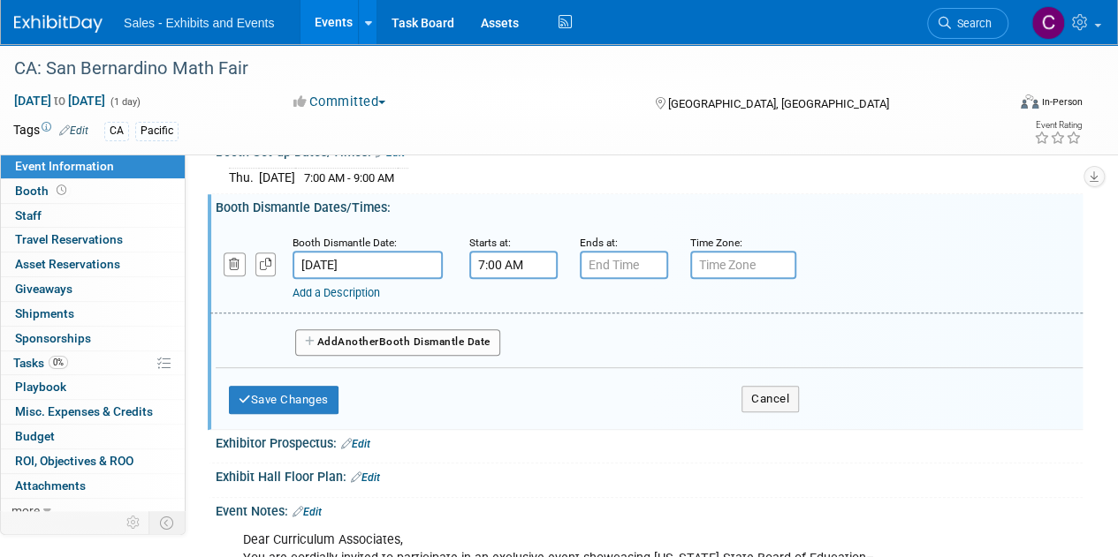
click at [507, 261] on input "7:00 AM" at bounding box center [513, 265] width 88 height 28
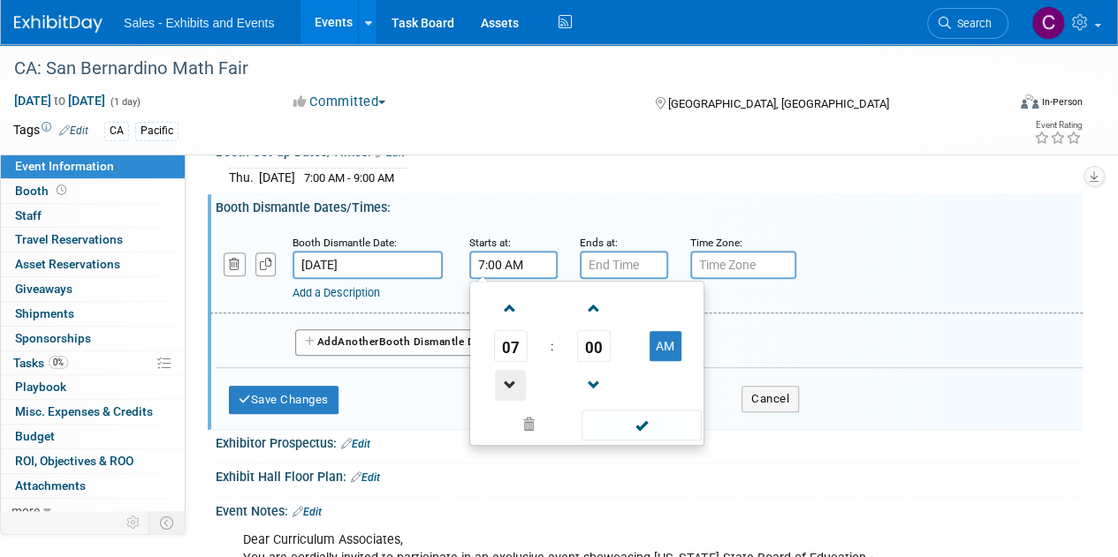
click at [509, 377] on span at bounding box center [510, 385] width 31 height 31
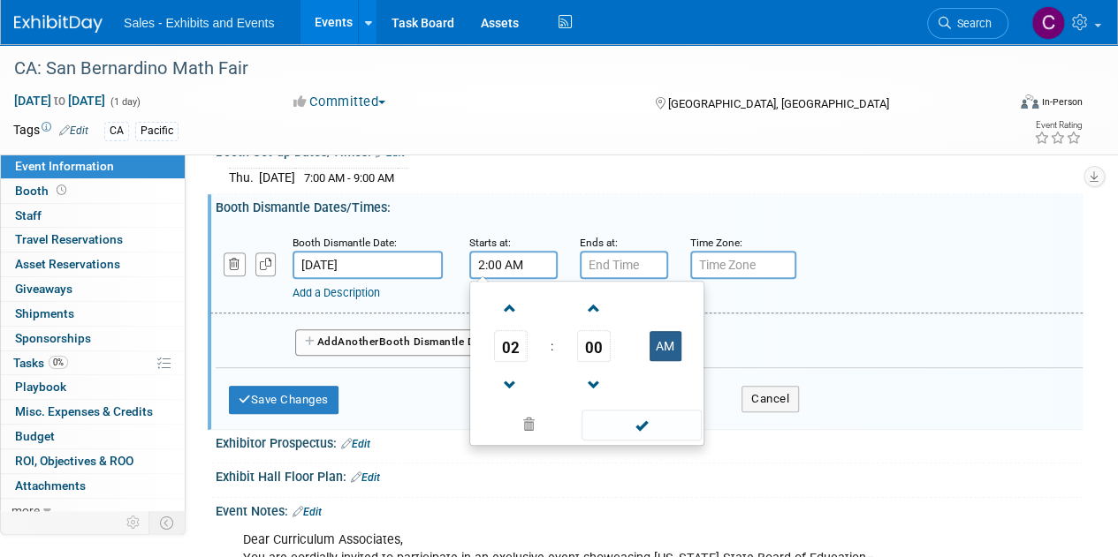
click at [673, 337] on button "AM" at bounding box center [665, 346] width 32 height 30
type input "2:00 PM"
click at [600, 258] on input "7:00 PM" at bounding box center [624, 265] width 88 height 28
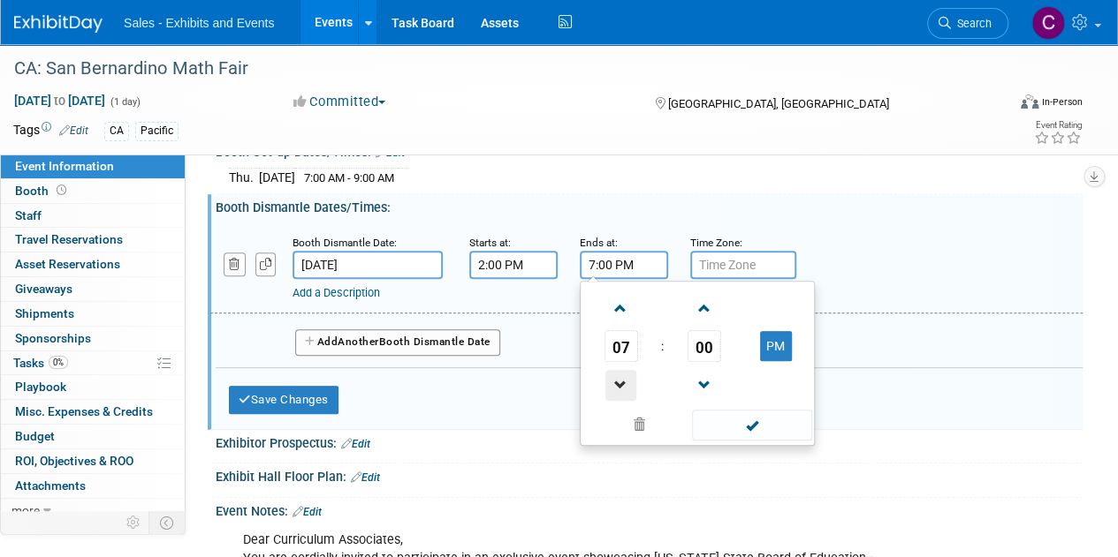
click at [625, 374] on span at bounding box center [620, 385] width 31 height 31
type input "4:00 PM"
click at [733, 422] on span at bounding box center [751, 425] width 119 height 31
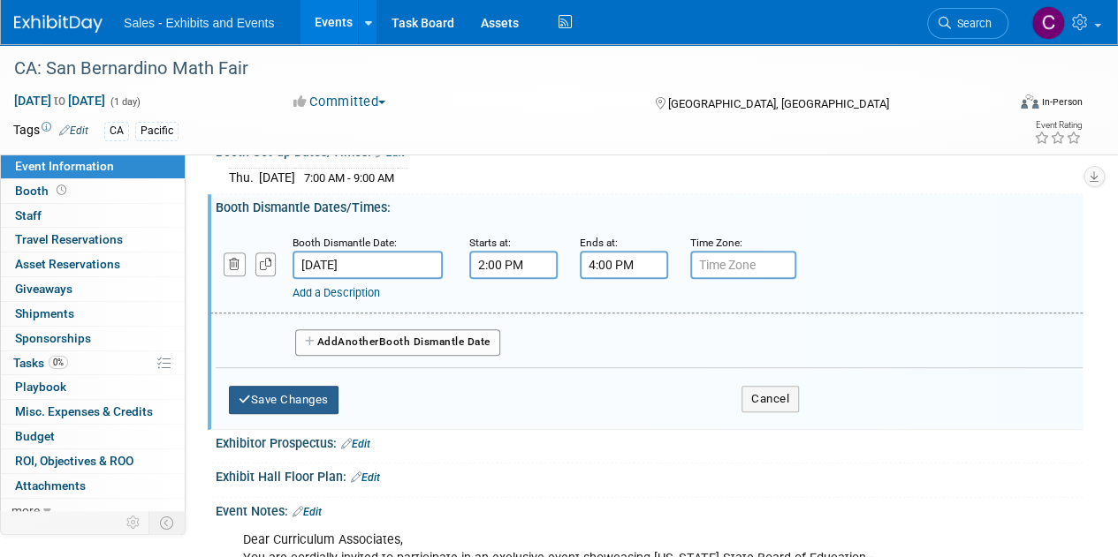
click at [279, 402] on button "Save Changes" at bounding box center [284, 400] width 110 height 28
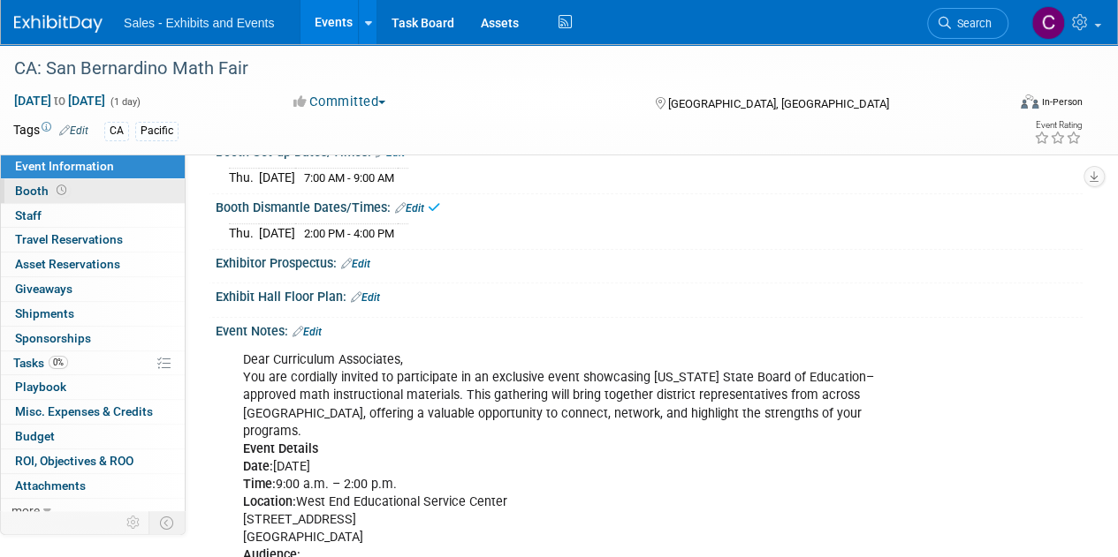
click at [19, 193] on span "Booth" at bounding box center [42, 191] width 55 height 14
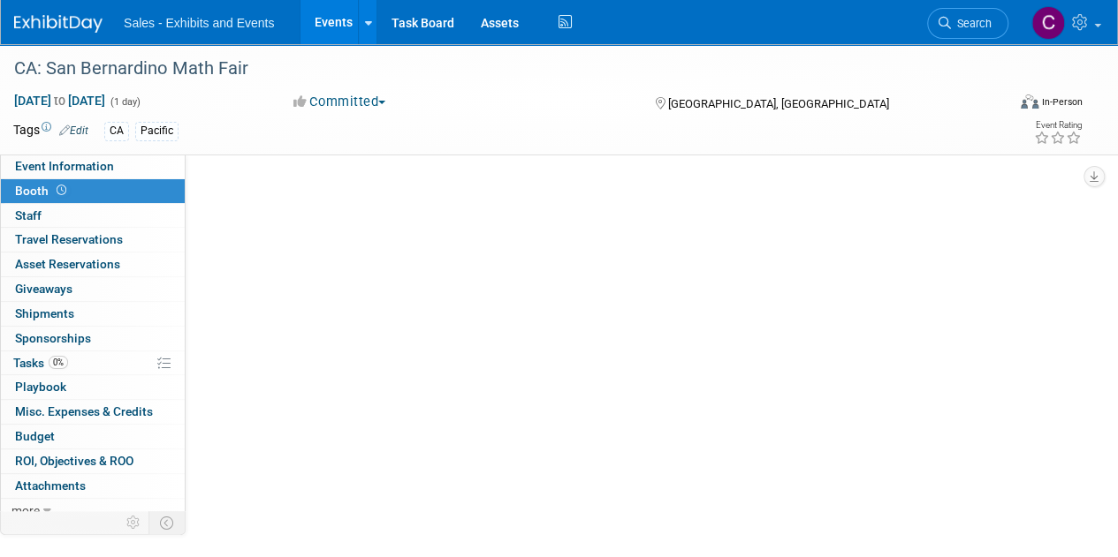
scroll to position [0, 0]
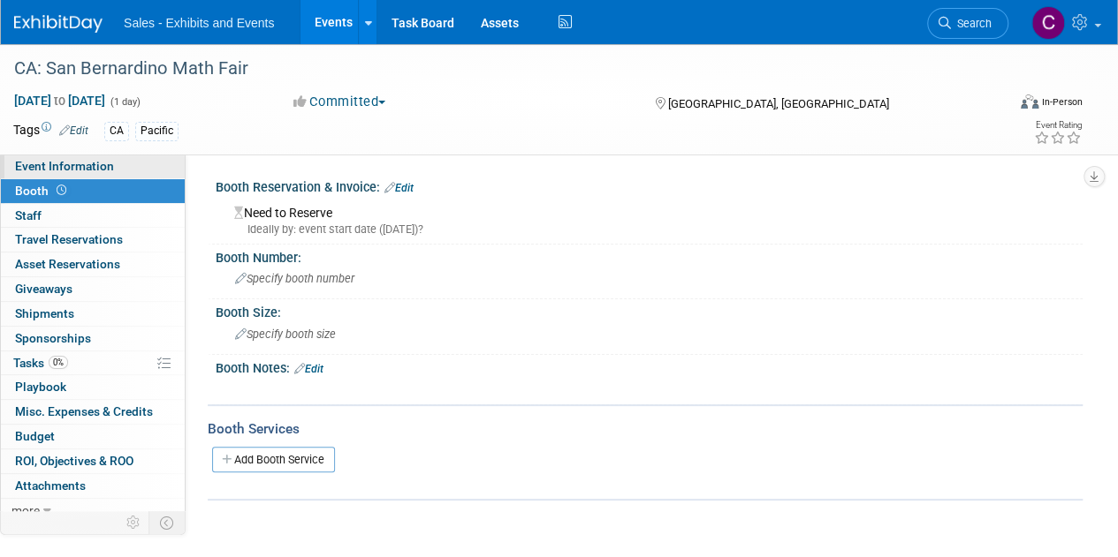
click at [87, 160] on span "Event Information" at bounding box center [64, 166] width 99 height 14
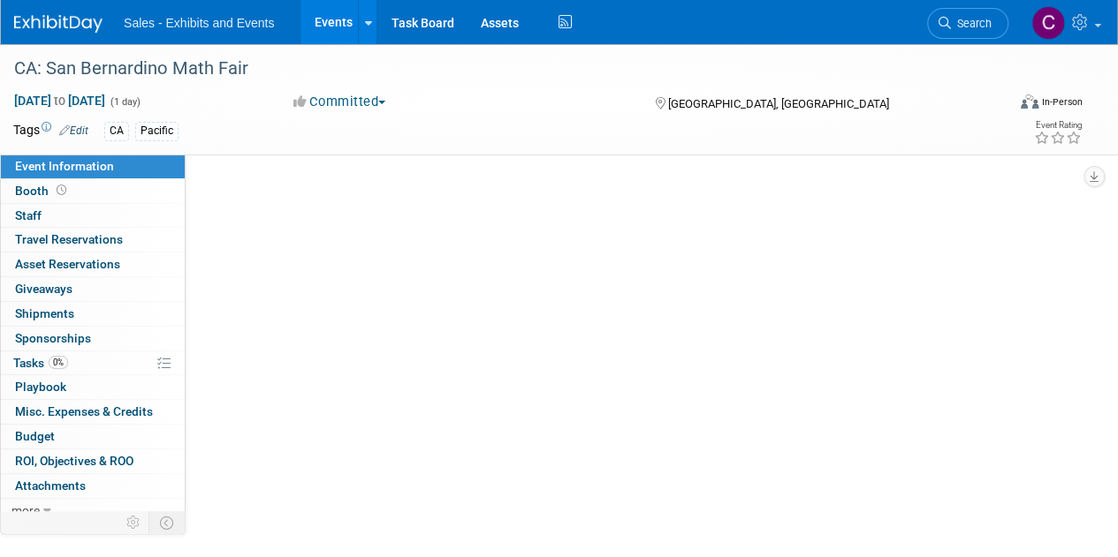
select select "Pacific"
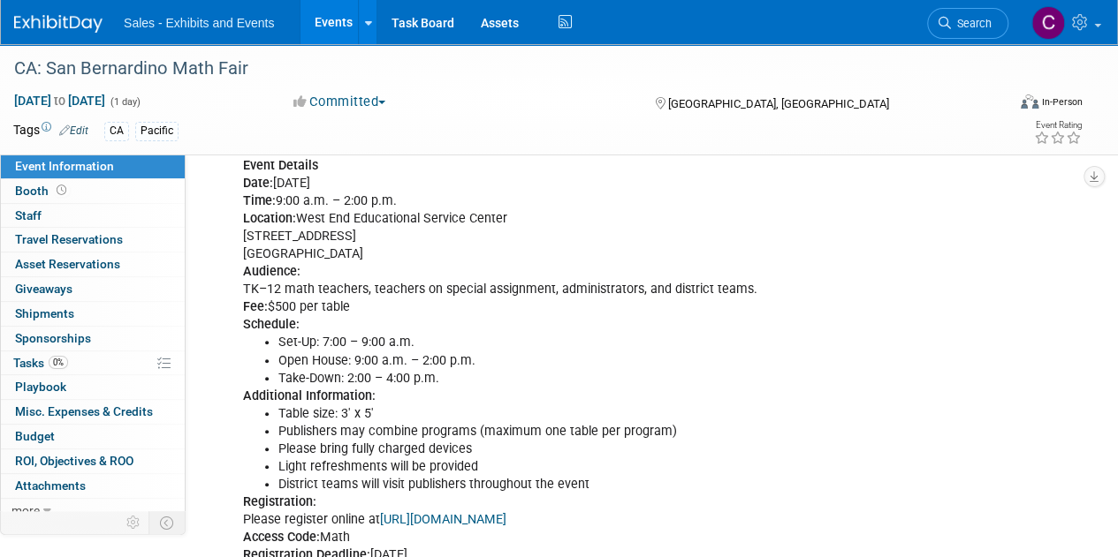
scroll to position [595, 0]
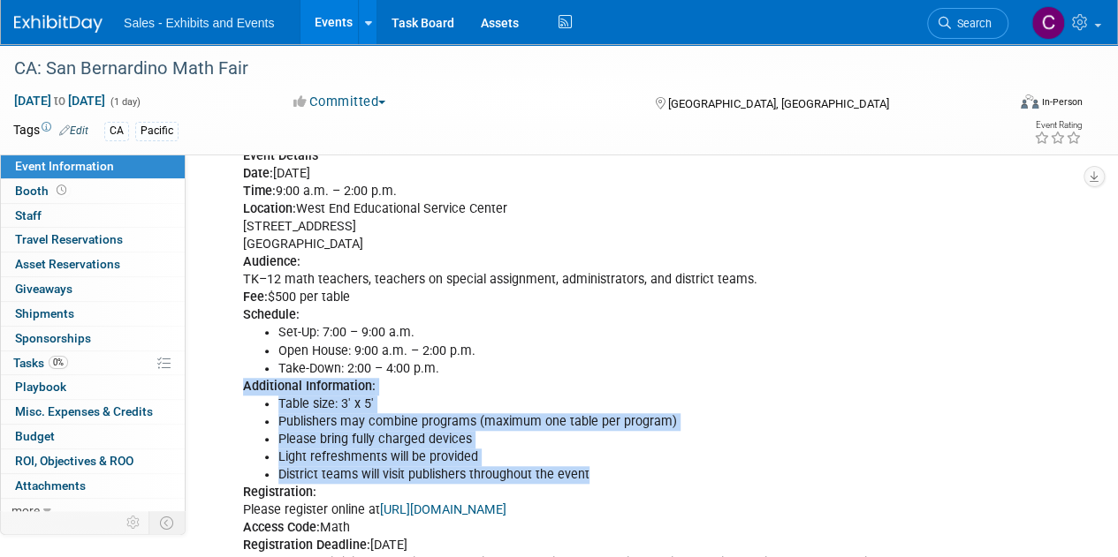
drag, startPoint x: 236, startPoint y: 360, endPoint x: 675, endPoint y: 448, distance: 447.7
click at [675, 448] on div "Dear Curriculum Associates, You are cordially invited to participate in an excl…" at bounding box center [571, 342] width 680 height 586
copy div "Additional Information: Table size: 3' x 5' Publishers may combine programs (ma…"
click at [34, 193] on span "Booth" at bounding box center [42, 191] width 55 height 14
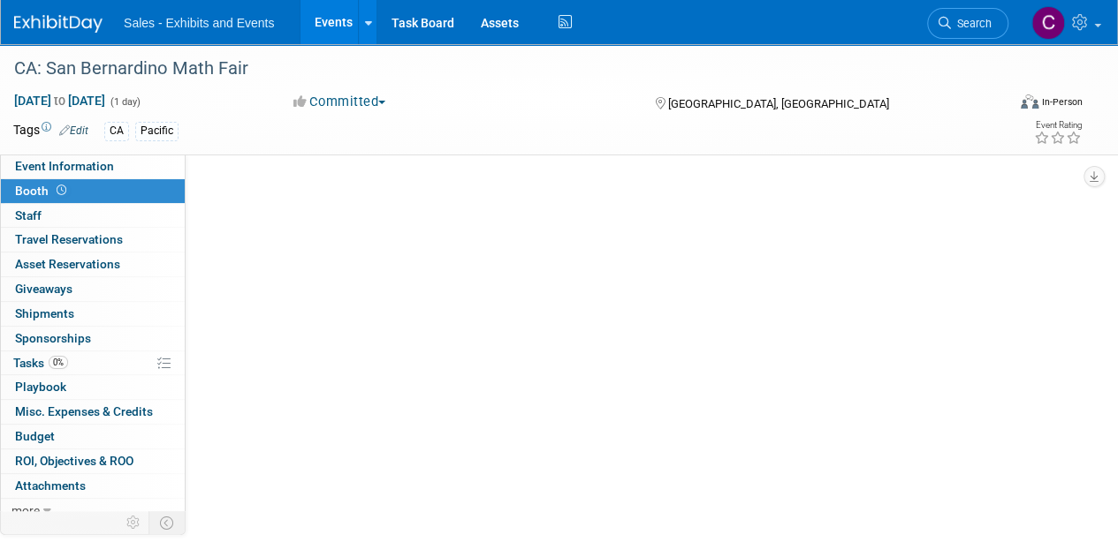
scroll to position [0, 0]
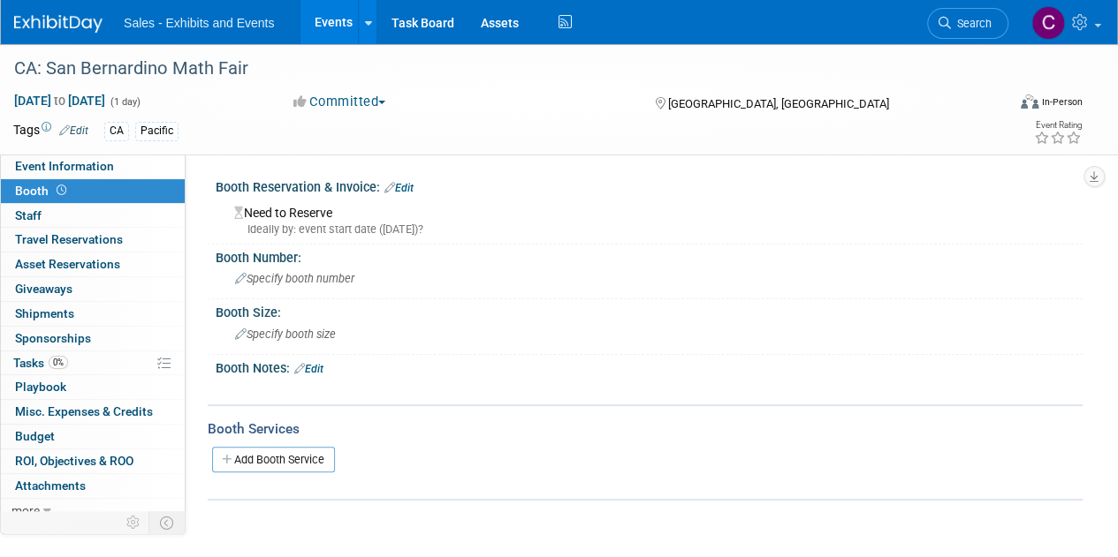
click at [323, 365] on link "Edit" at bounding box center [308, 369] width 29 height 12
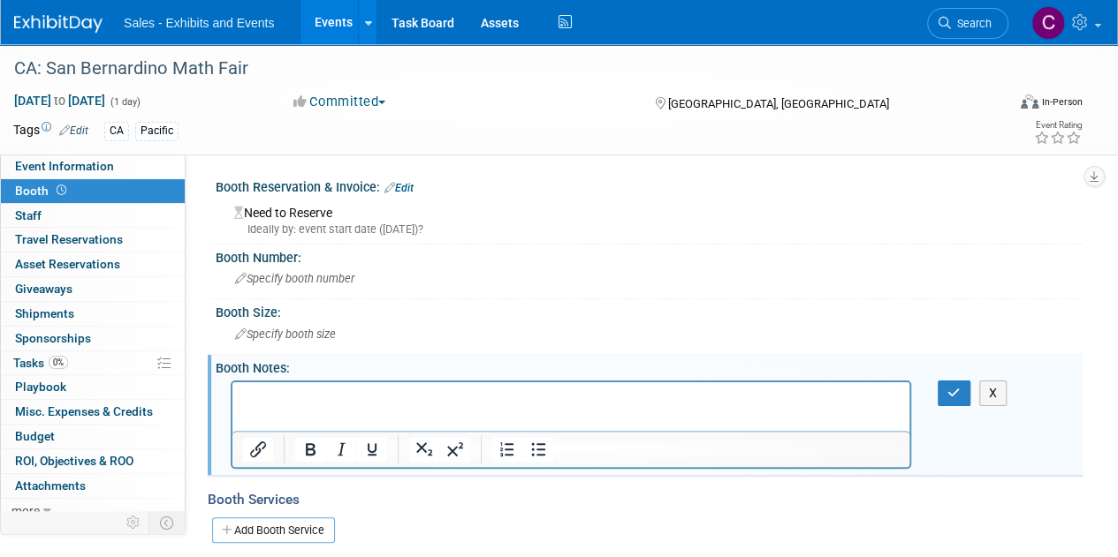
drag, startPoint x: 561, startPoint y: 758, endPoint x: 323, endPoint y: 395, distance: 433.9
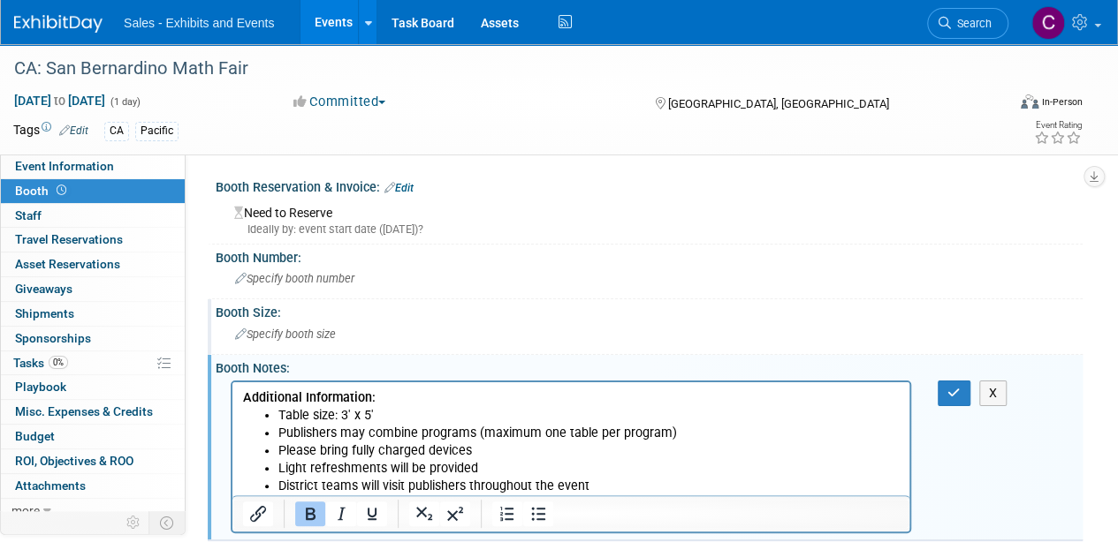
click at [267, 322] on div "Specify booth size" at bounding box center [649, 334] width 840 height 27
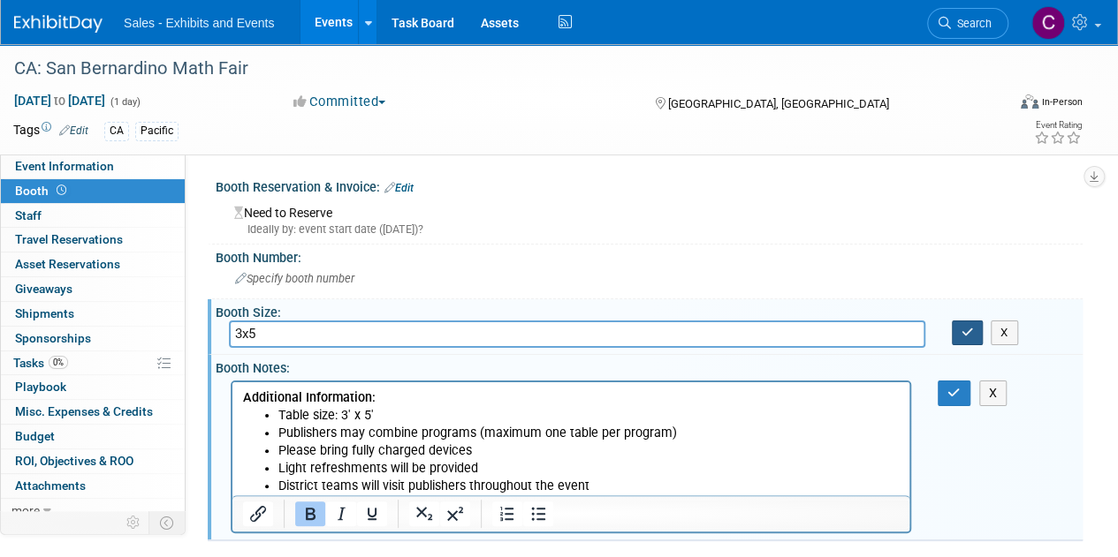
type input "3x5"
click at [965, 337] on icon "button" at bounding box center [967, 332] width 12 height 11
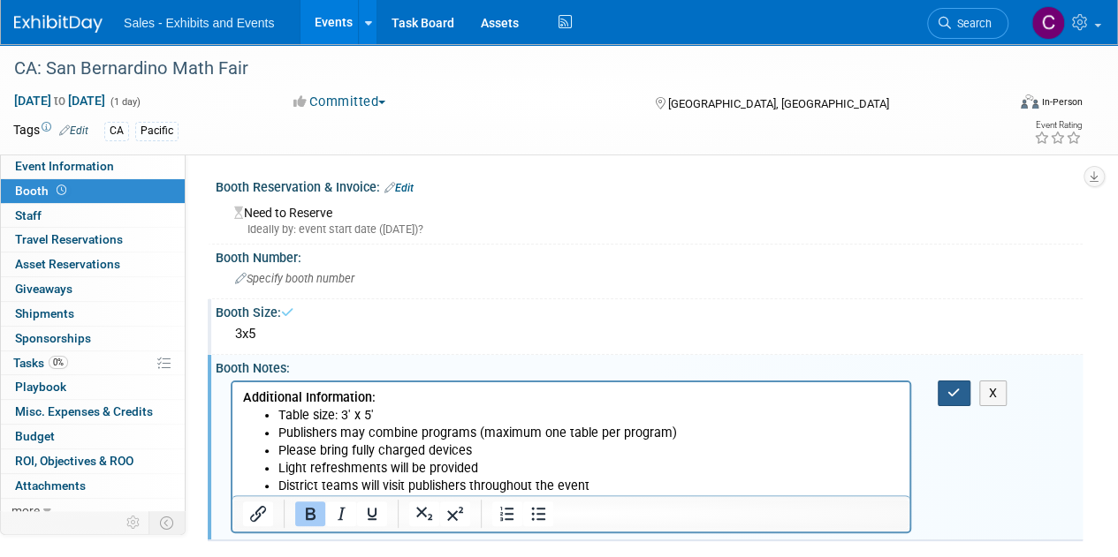
click at [958, 387] on icon "button" at bounding box center [953, 393] width 13 height 12
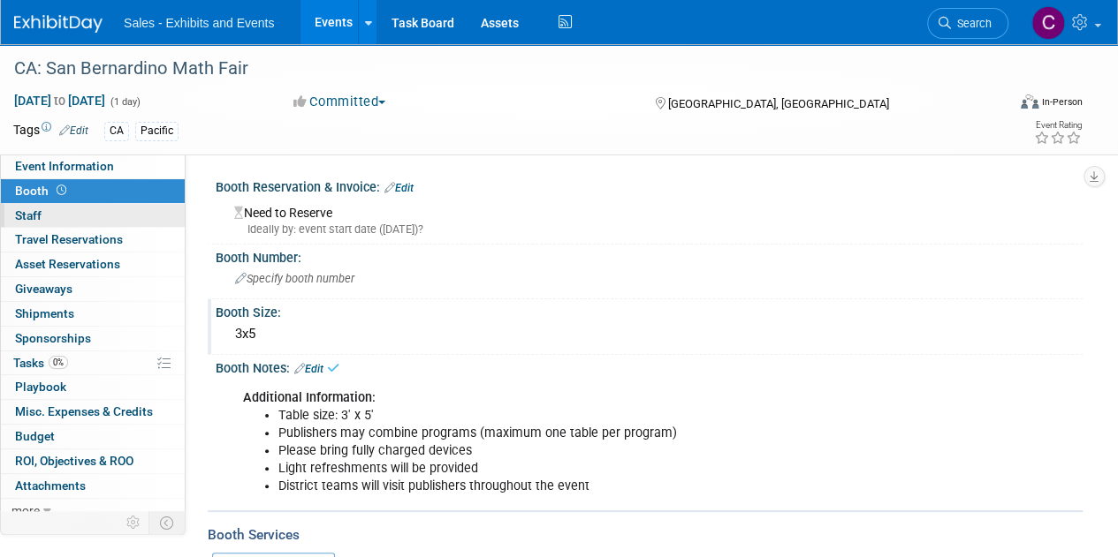
click at [29, 216] on span "Staff 0" at bounding box center [28, 215] width 27 height 14
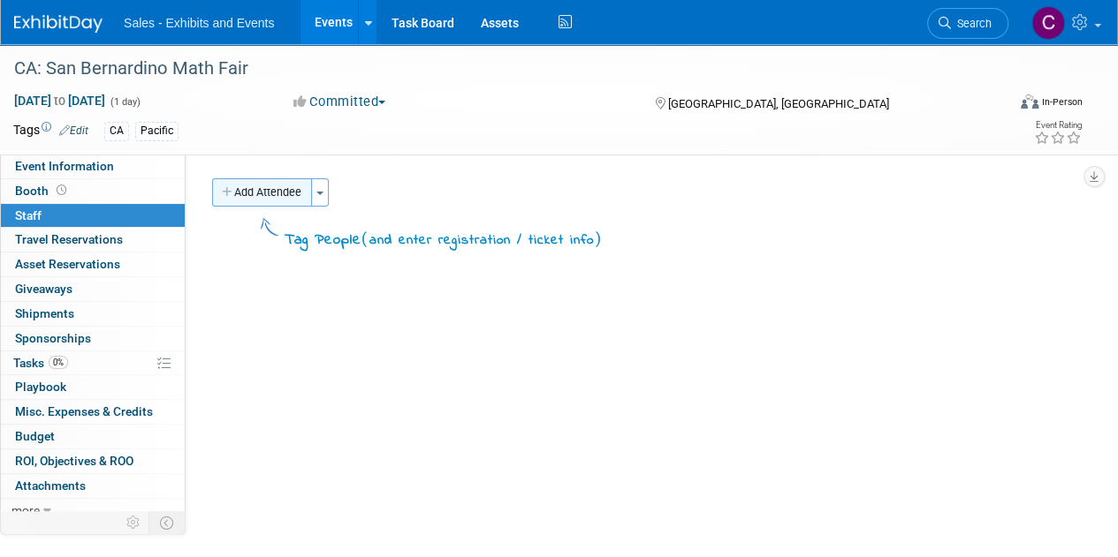
click at [254, 186] on button "Add Attendee" at bounding box center [262, 192] width 100 height 28
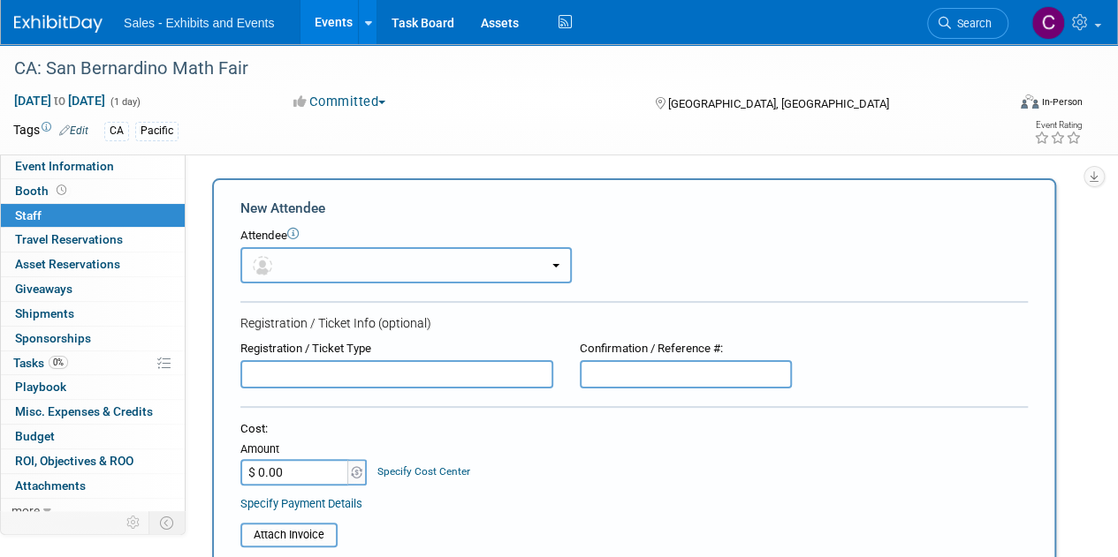
click at [373, 252] on button "button" at bounding box center [405, 265] width 331 height 36
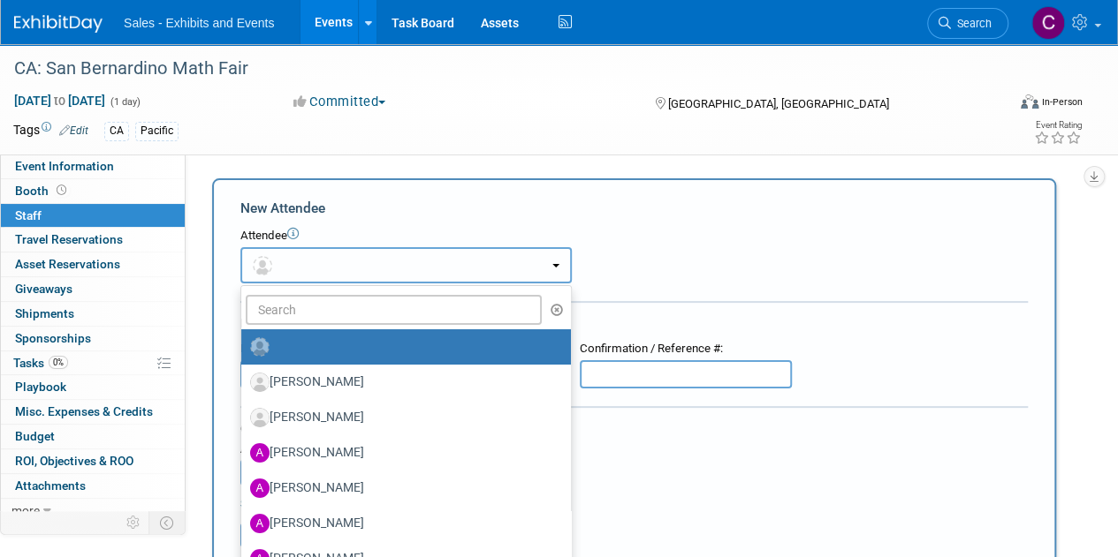
scroll to position [148, 0]
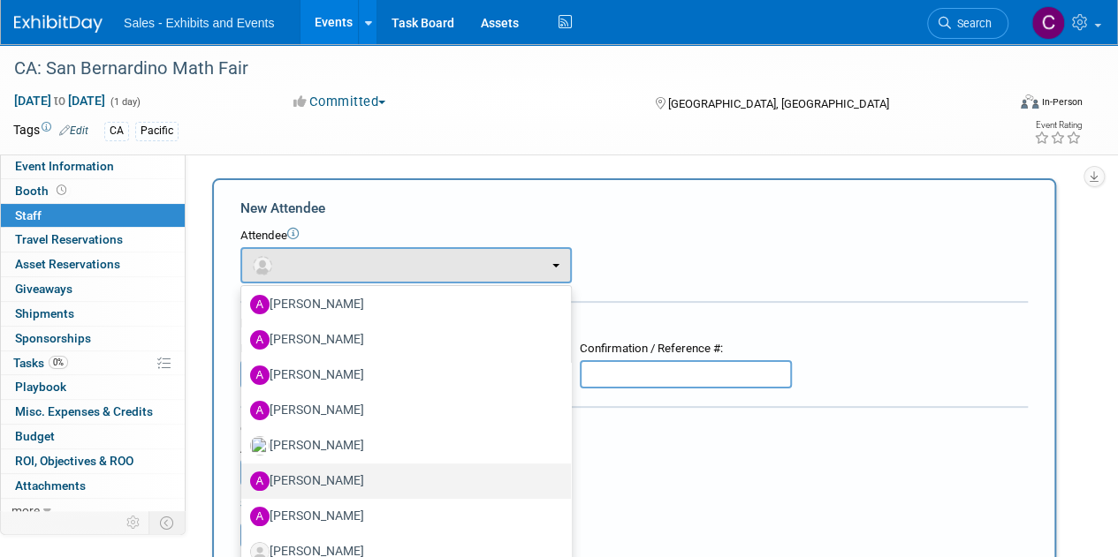
click at [357, 489] on label "Alicia Weeks" at bounding box center [401, 481] width 303 height 28
click at [244, 485] on input "Alicia Weeks" at bounding box center [237, 479] width 11 height 11
select select "2a0d365e-803e-464d-b0c3-7a4c21aff408"
select select "4"
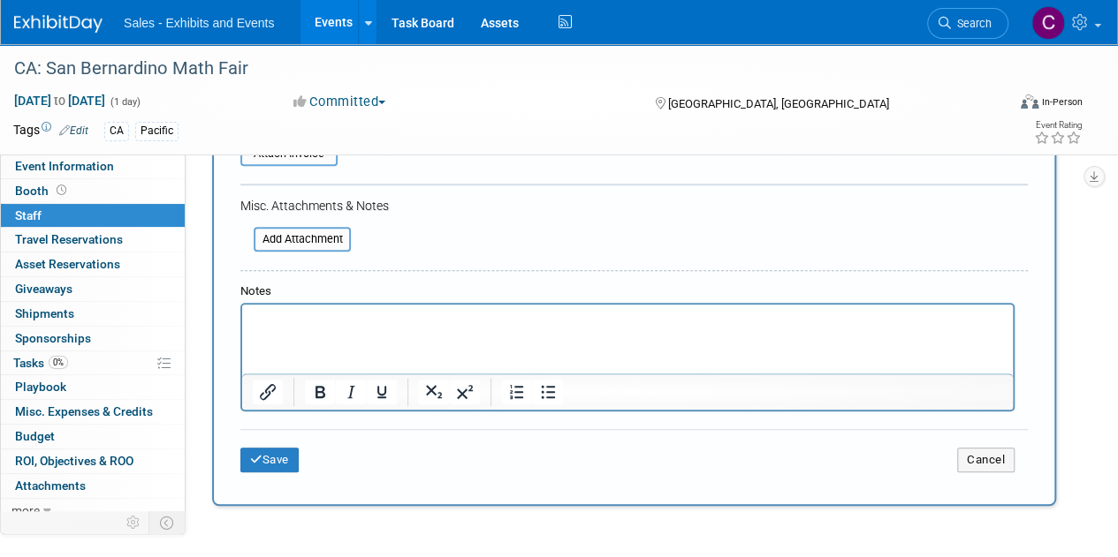
scroll to position [523, 0]
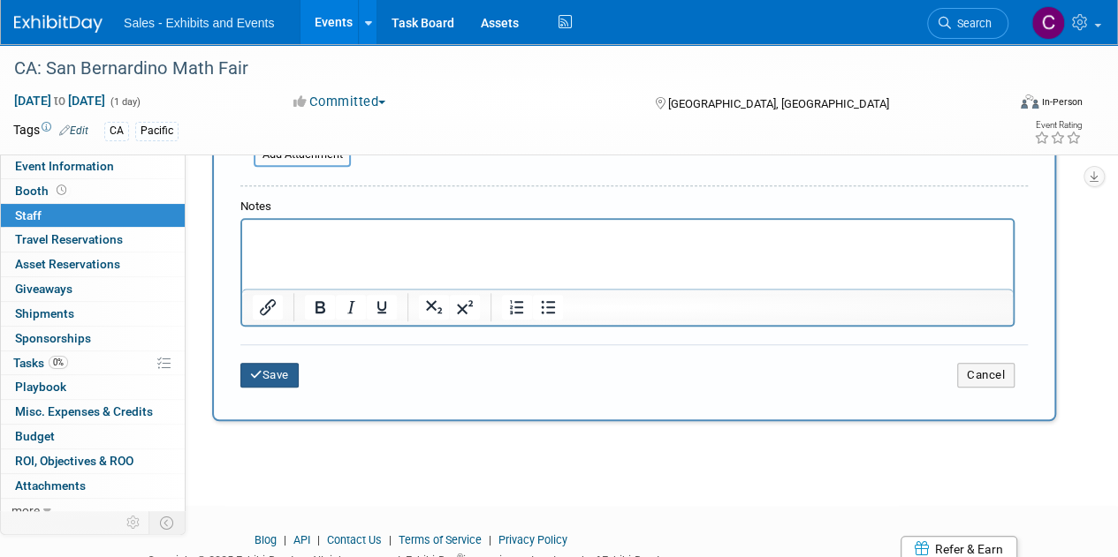
click at [269, 369] on button "Save" at bounding box center [269, 375] width 58 height 25
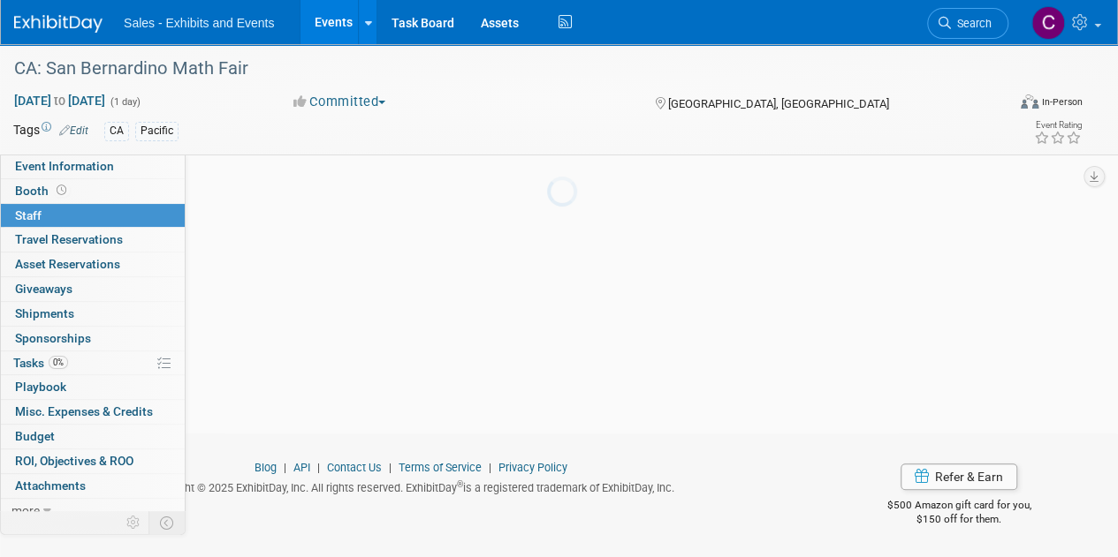
scroll to position [152, 0]
click at [954, 15] on link "Search" at bounding box center [967, 23] width 81 height 31
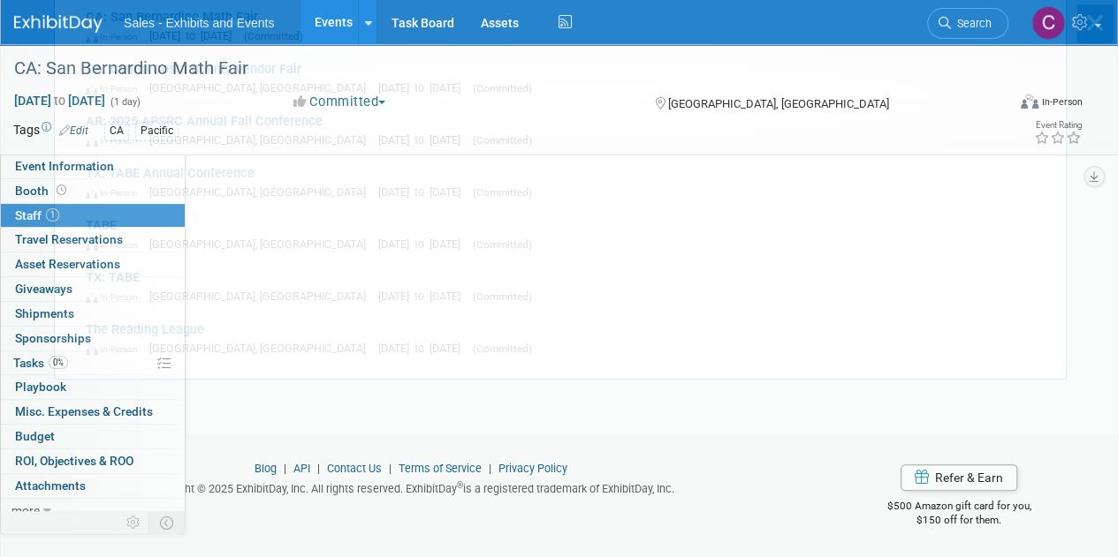
scroll to position [0, 0]
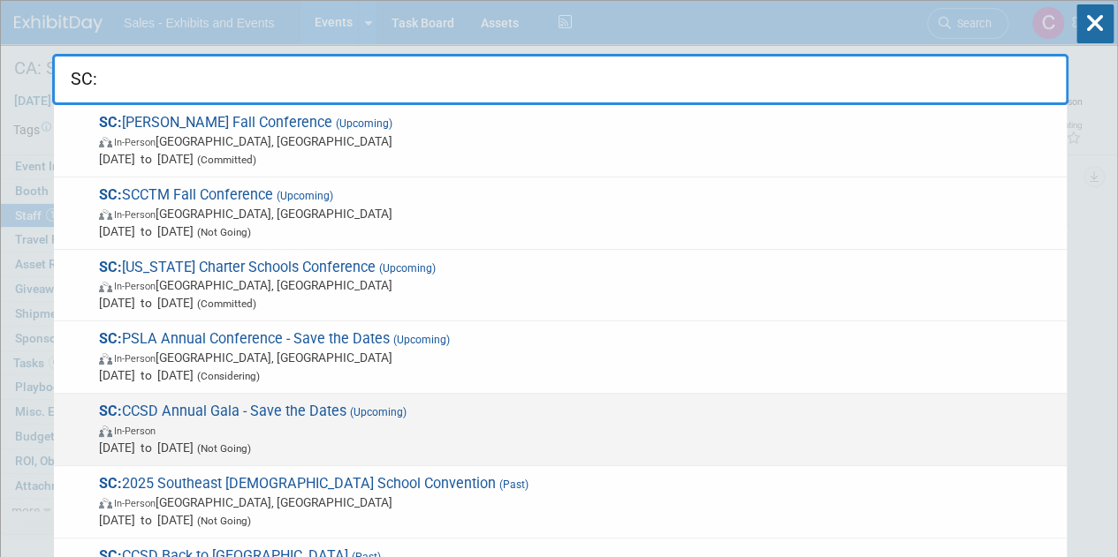
type input "SC:"
click at [197, 410] on span "SC: CCSD Annual Gala - Save the Dates (Upcoming) In-Person Feb 21, 2026 to Feb …" at bounding box center [576, 430] width 964 height 54
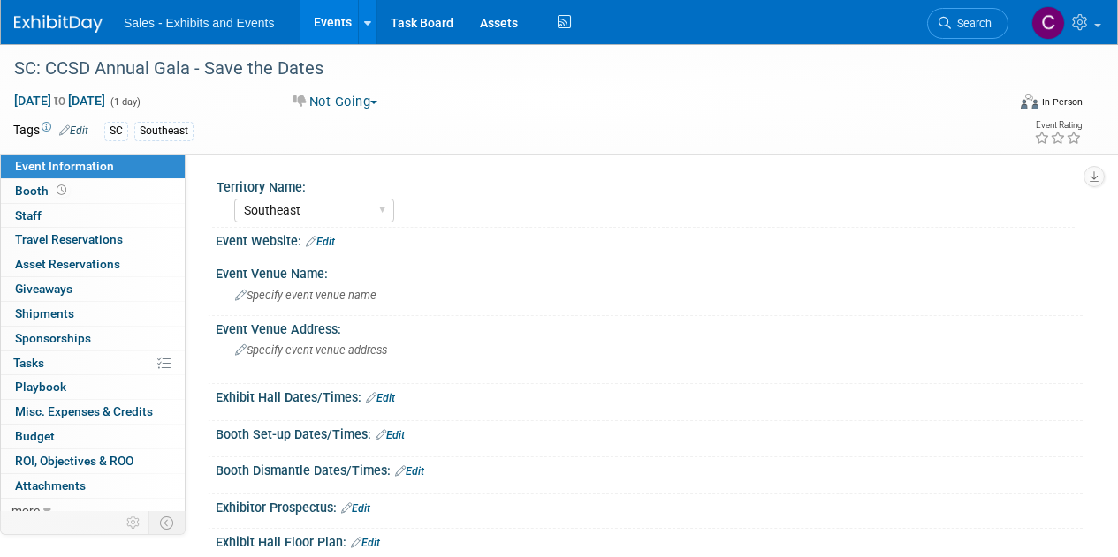
select select "Southeast"
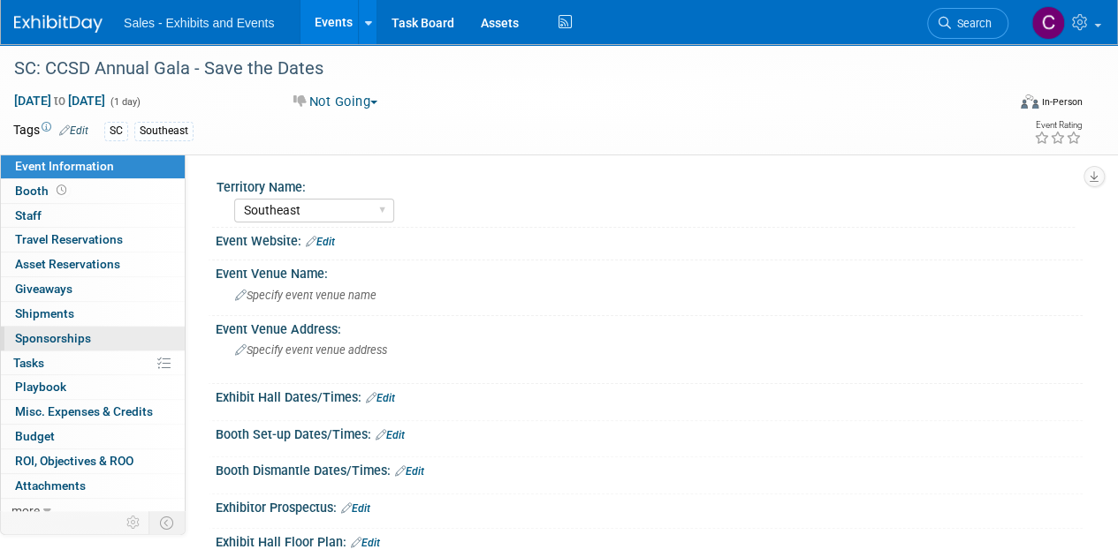
click at [42, 335] on span "Sponsorships 0" at bounding box center [53, 338] width 76 height 14
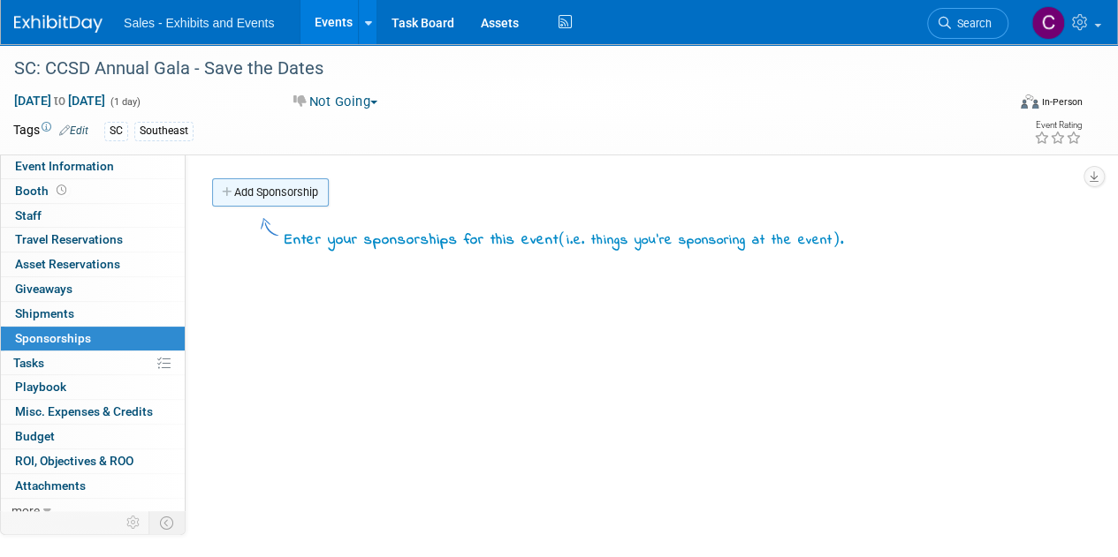
click at [285, 182] on link "Add Sponsorship" at bounding box center [270, 192] width 117 height 28
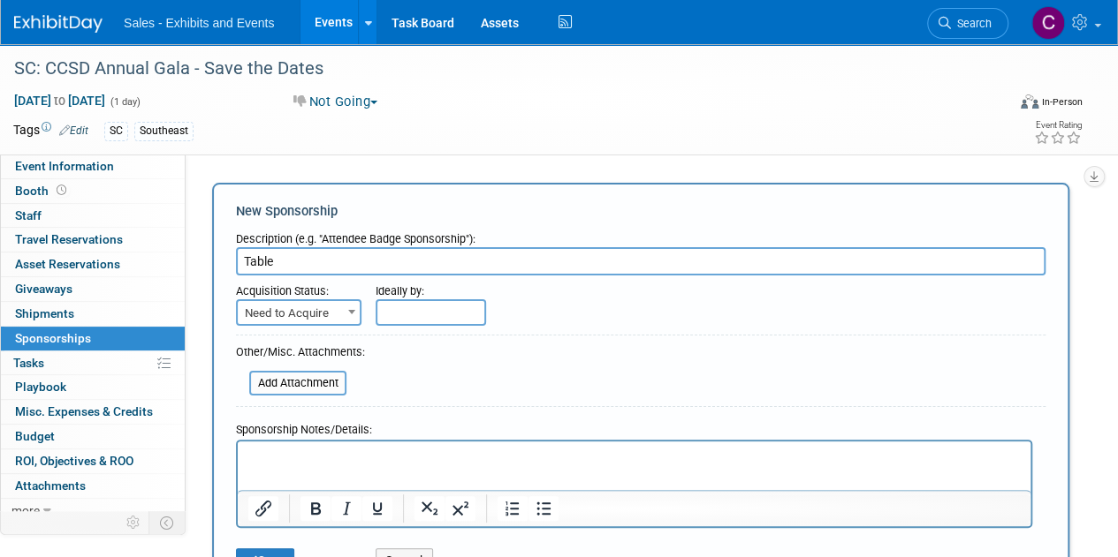
type input "Table"
click at [327, 322] on span "Need to Acquire" at bounding box center [299, 313] width 122 height 25
click at [629, 336] on div at bounding box center [640, 339] width 809 height 8
click at [313, 460] on p "Rich Text Area. Press ALT-0 for help." at bounding box center [634, 458] width 772 height 18
drag, startPoint x: 290, startPoint y: 466, endPoint x: 269, endPoint y: 481, distance: 26.0
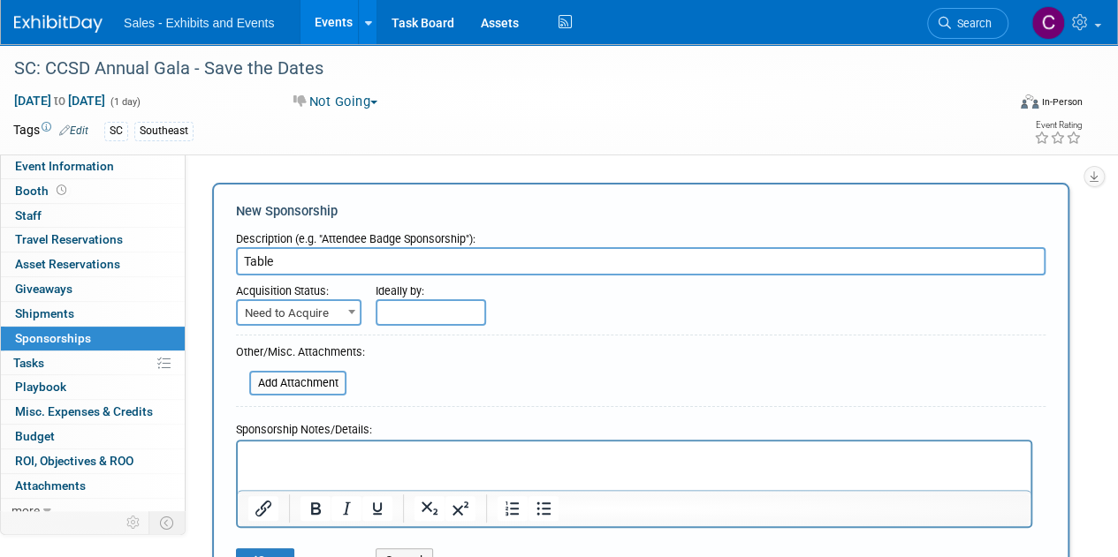
click at [269, 466] on html at bounding box center [634, 454] width 792 height 25
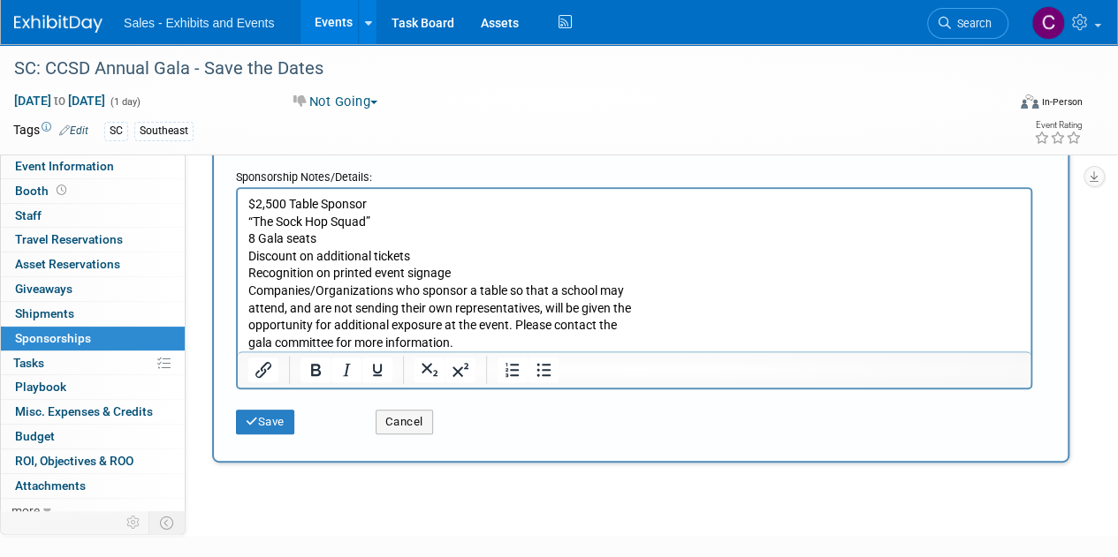
scroll to position [269, 0]
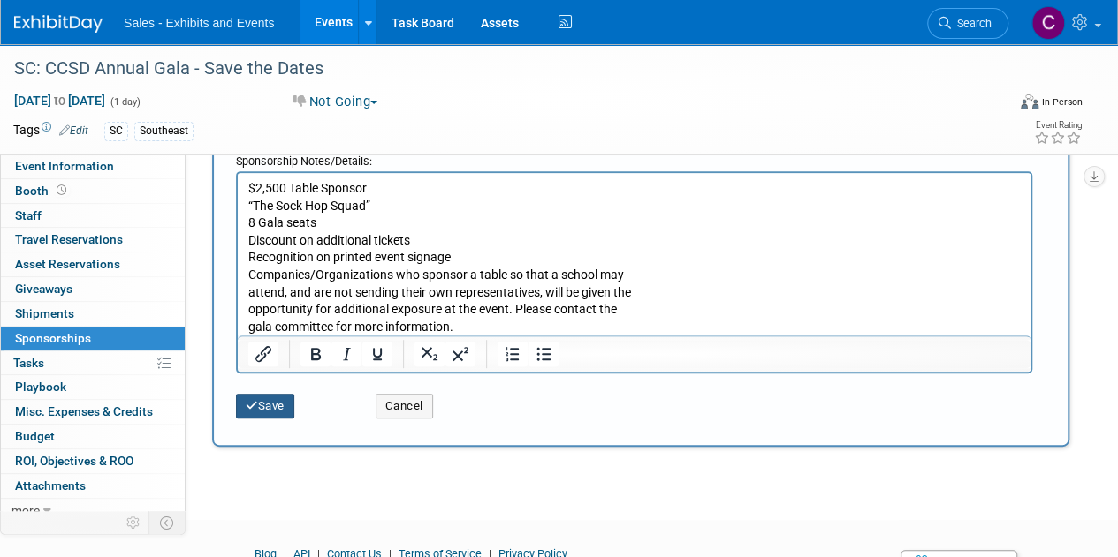
click at [272, 406] on button "Save" at bounding box center [265, 406] width 58 height 25
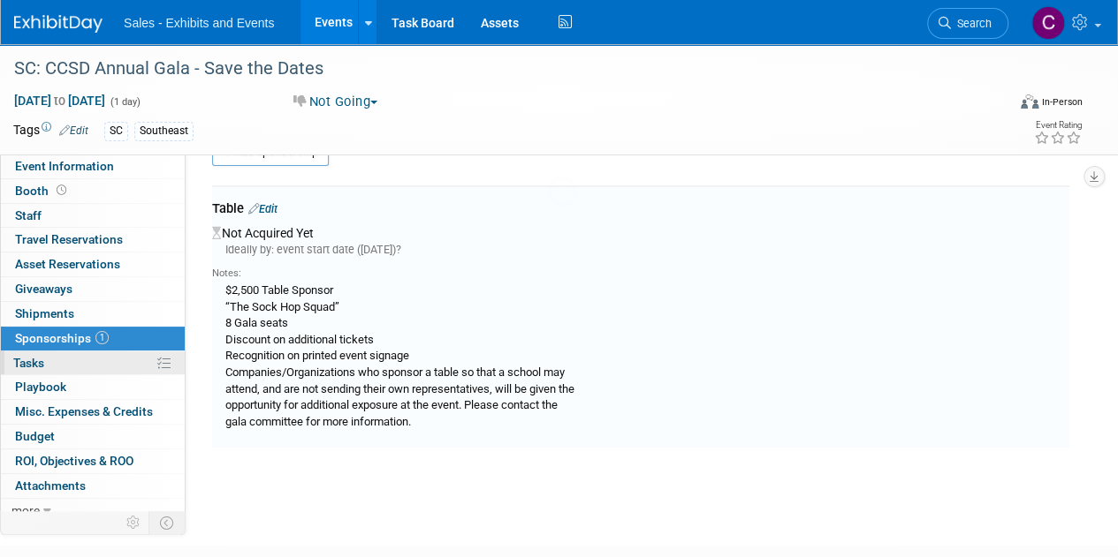
scroll to position [37, 0]
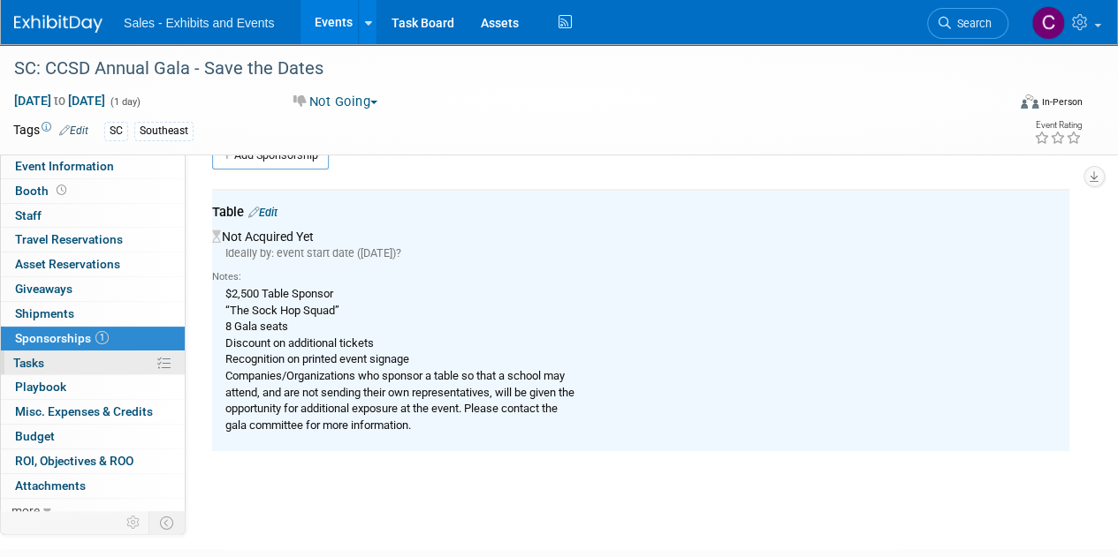
click at [39, 358] on span "Tasks 0%" at bounding box center [28, 363] width 31 height 14
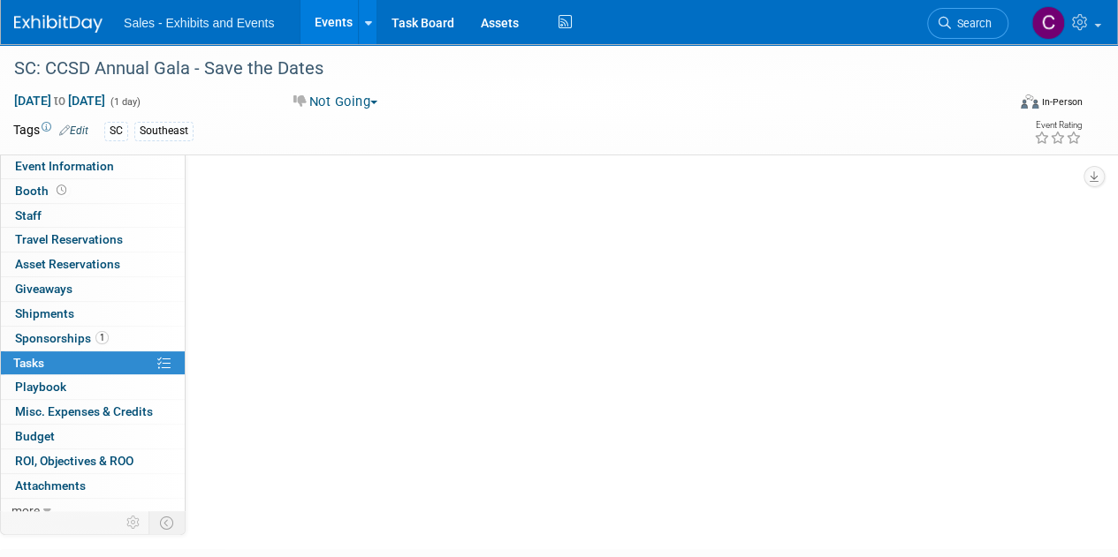
scroll to position [0, 0]
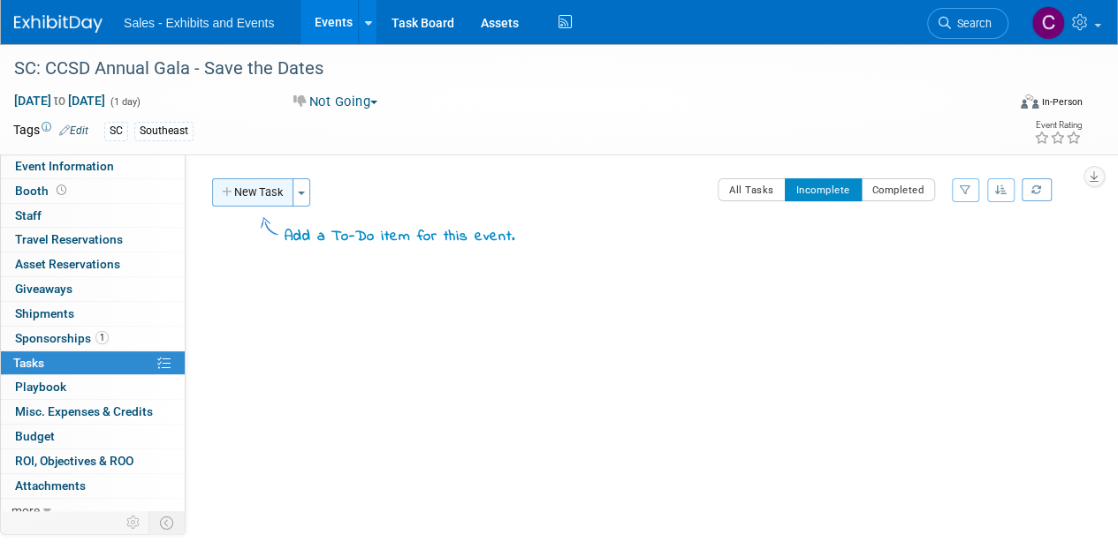
click at [272, 192] on button "New Task" at bounding box center [252, 192] width 81 height 28
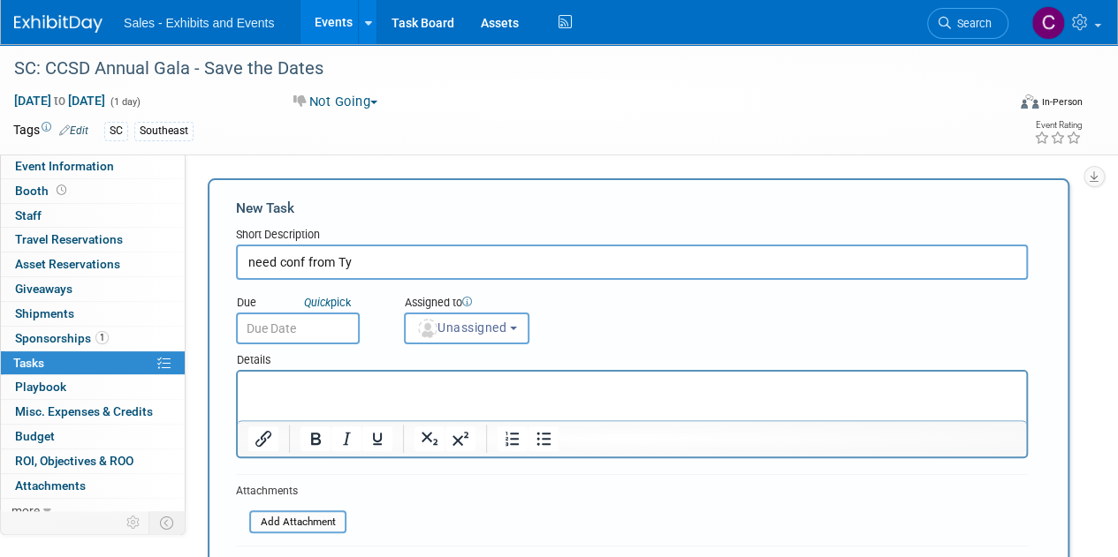
type input "need conf from Ty"
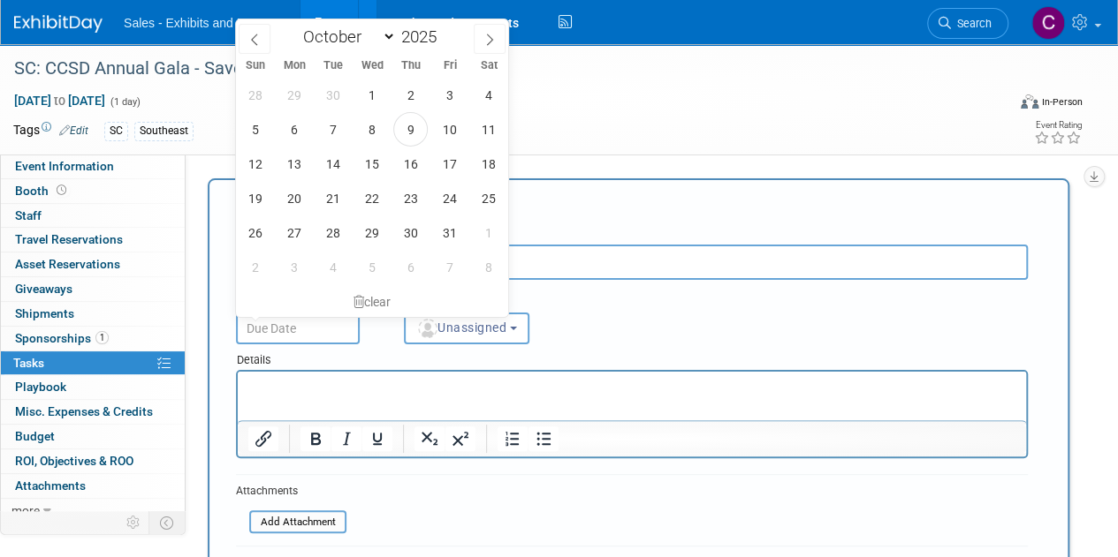
click at [325, 332] on input "text" at bounding box center [298, 329] width 124 height 32
click at [401, 165] on span "16" at bounding box center [410, 164] width 34 height 34
type input "Oct 16, 2025"
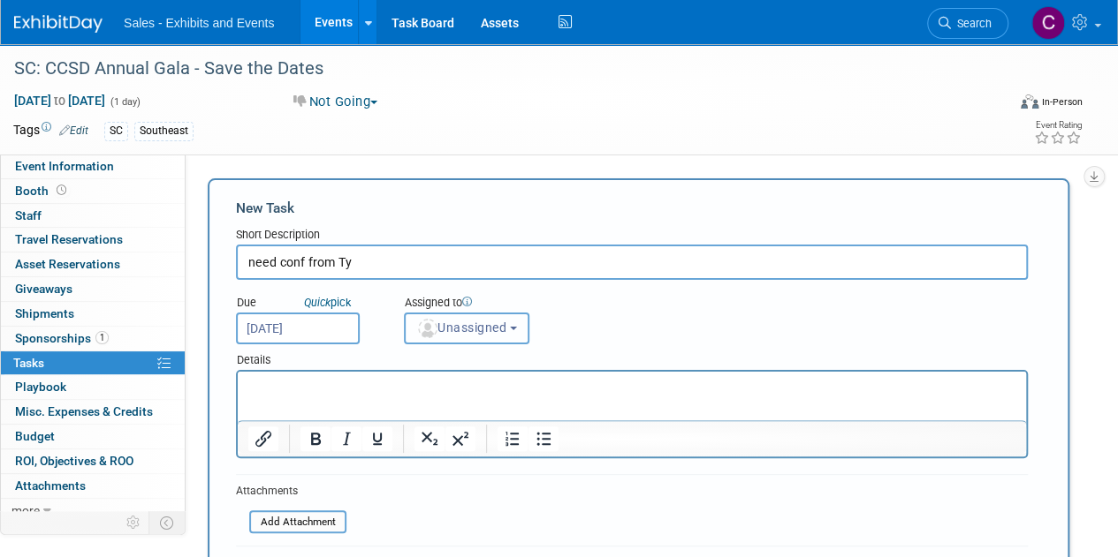
click at [482, 333] on span "Unassigned" at bounding box center [461, 328] width 90 height 14
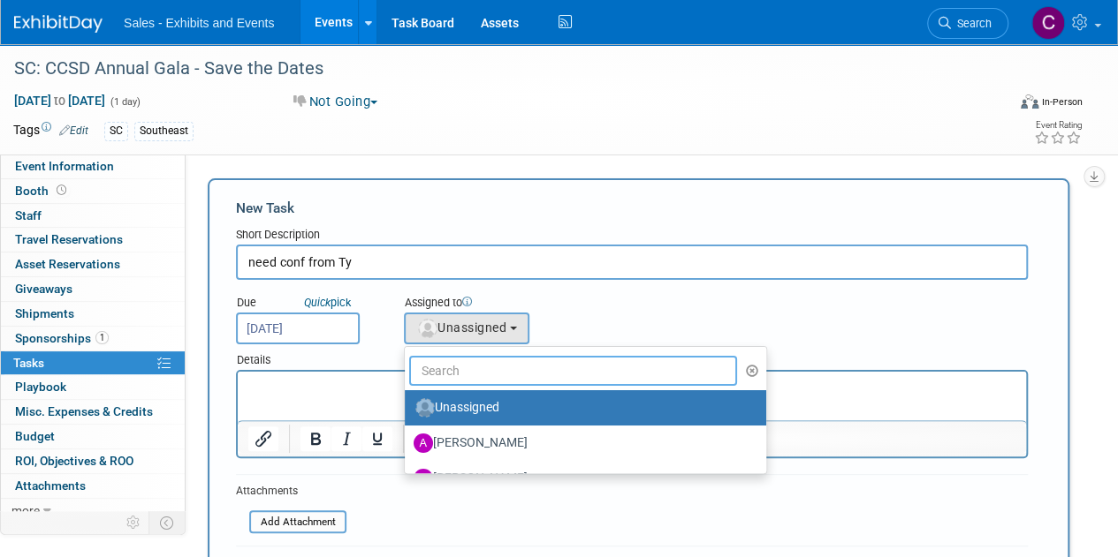
click at [498, 367] on input "text" at bounding box center [573, 371] width 328 height 30
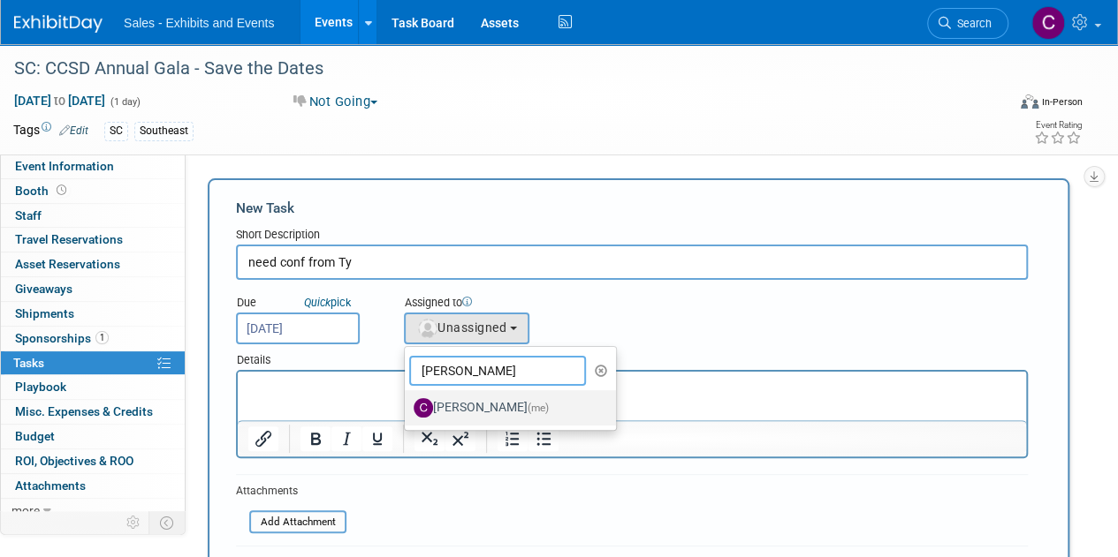
type input "christine"
click at [512, 395] on label "Christine Lurz (me)" at bounding box center [505, 408] width 185 height 28
click at [407, 400] on input "Christine Lurz (me)" at bounding box center [401, 405] width 11 height 11
select select "a9e3834d-668b-4315-a5d4-069993be606a"
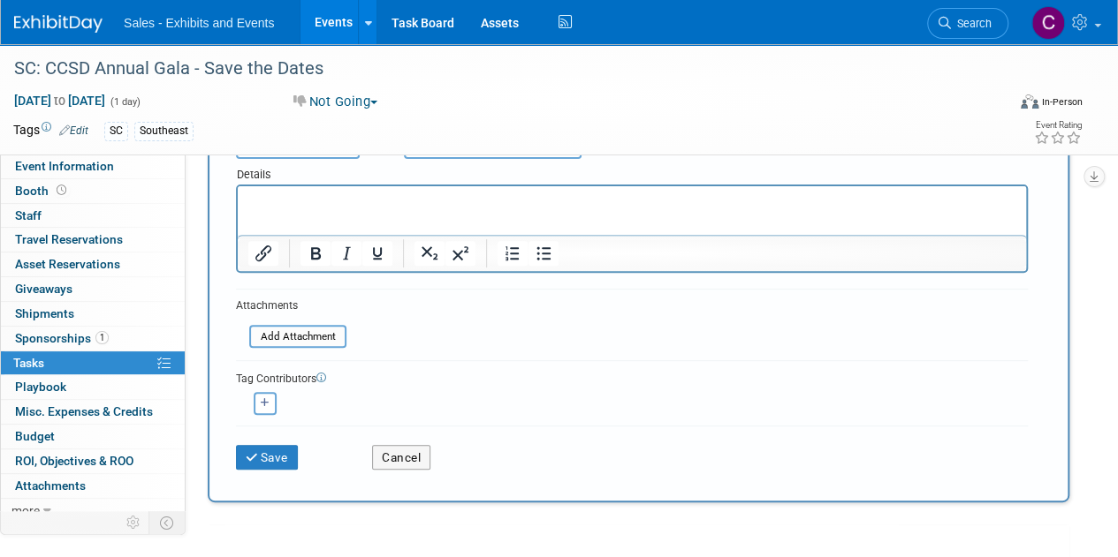
scroll to position [265, 0]
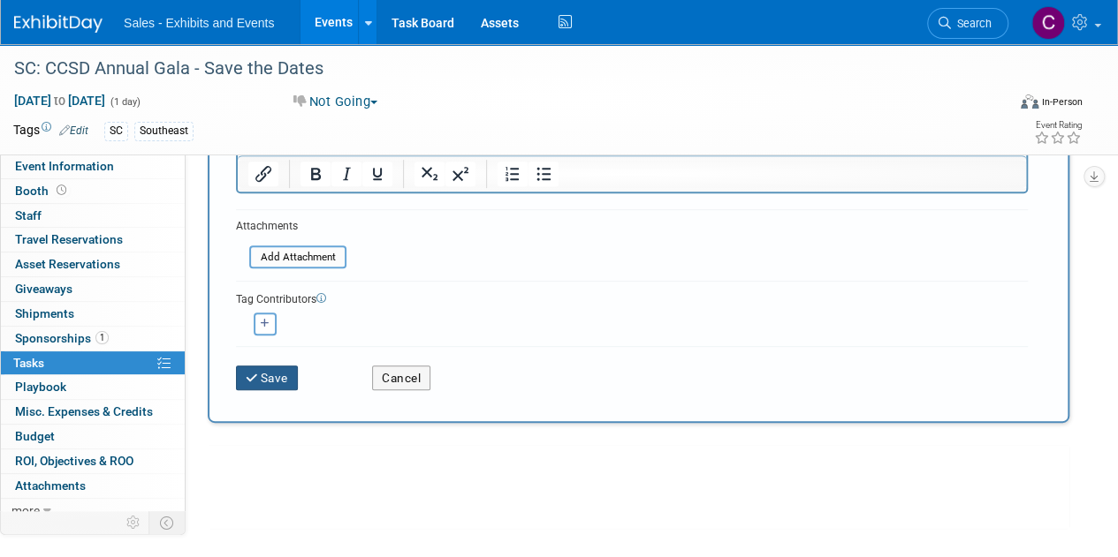
click at [273, 369] on button "Save" at bounding box center [267, 378] width 62 height 25
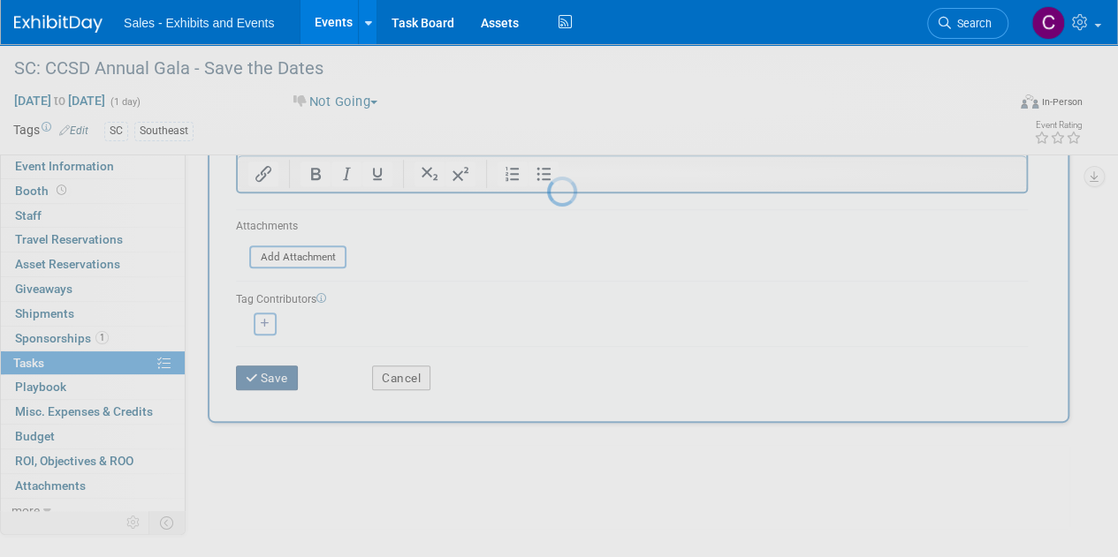
scroll to position [0, 0]
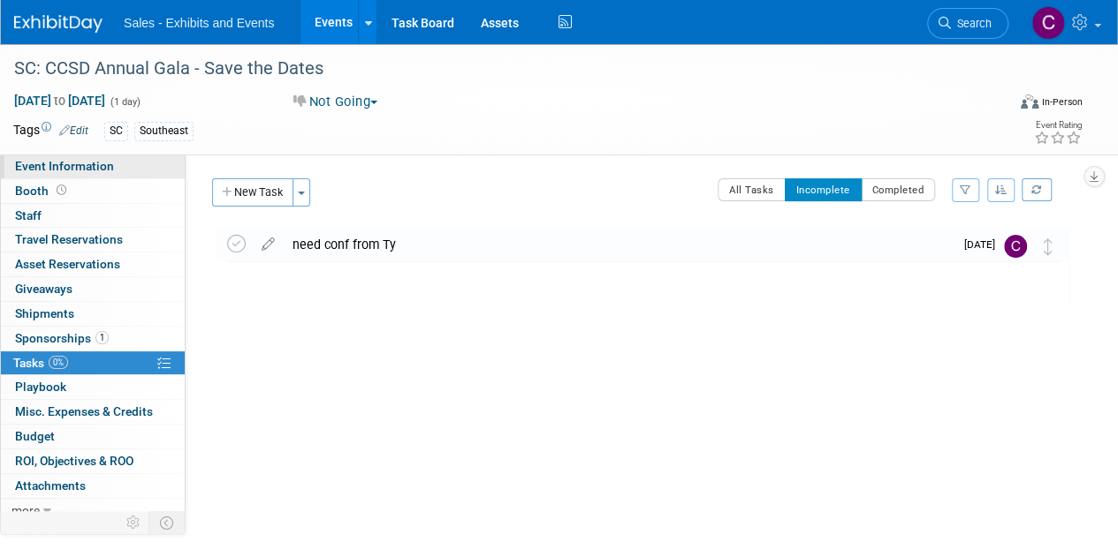
click at [47, 169] on span "Event Information" at bounding box center [64, 166] width 99 height 14
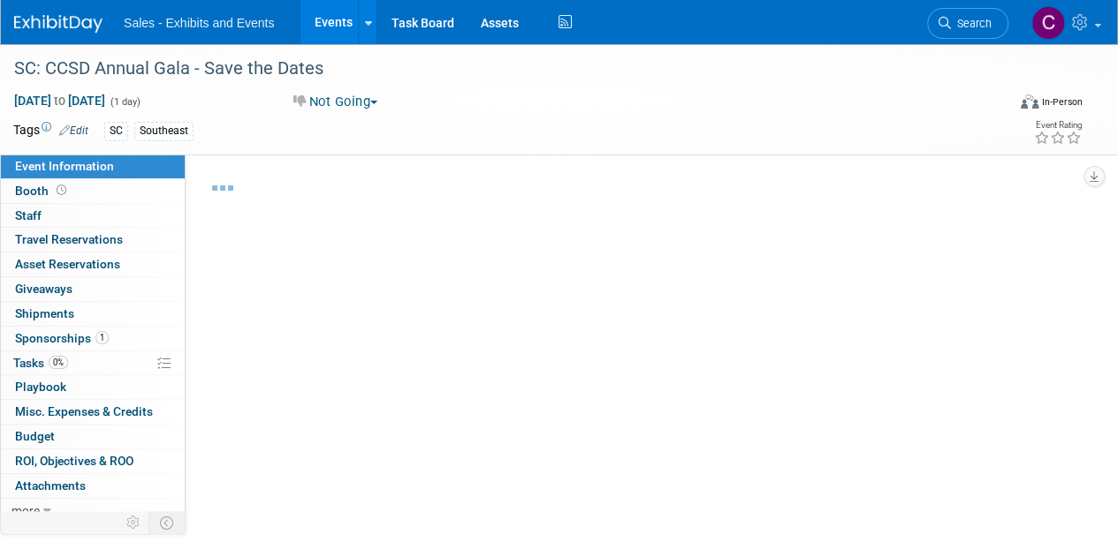
select select "Southeast"
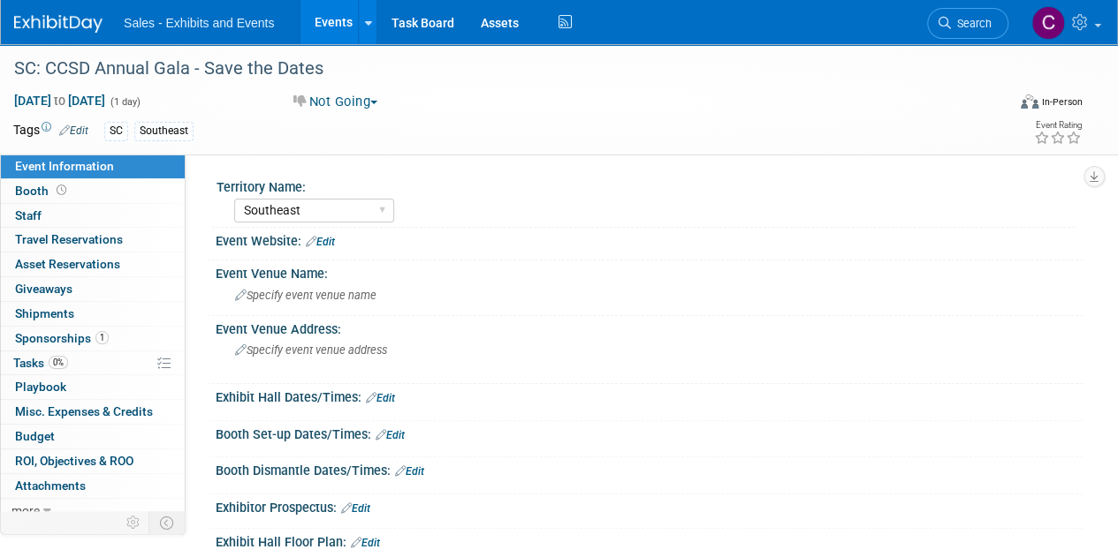
click at [323, 238] on link "Edit" at bounding box center [320, 242] width 29 height 12
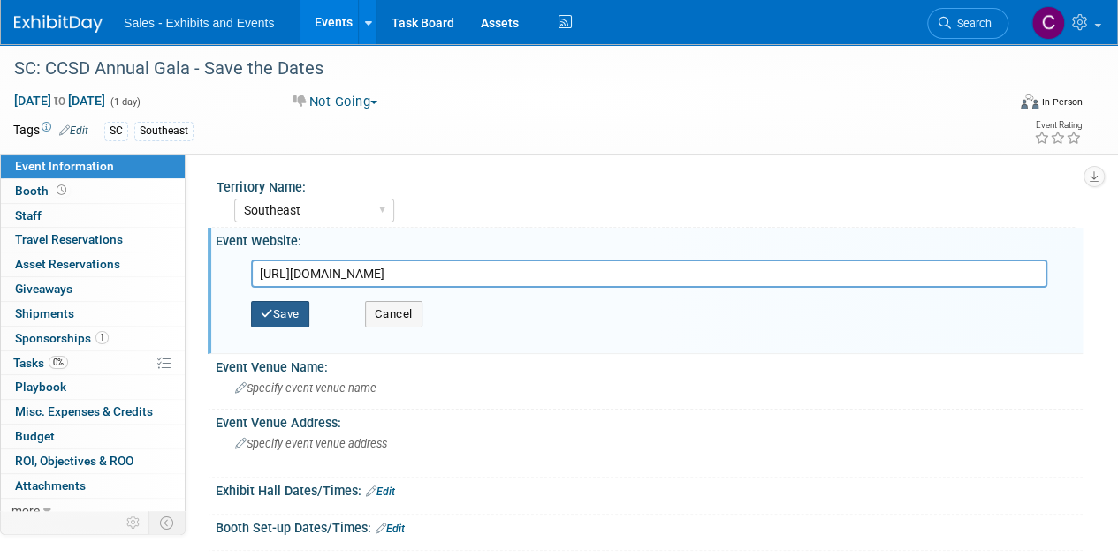
type input "https://www.ccsdschools.com/about-us/gala/through-the-decades"
click at [274, 320] on button "Save" at bounding box center [280, 314] width 58 height 27
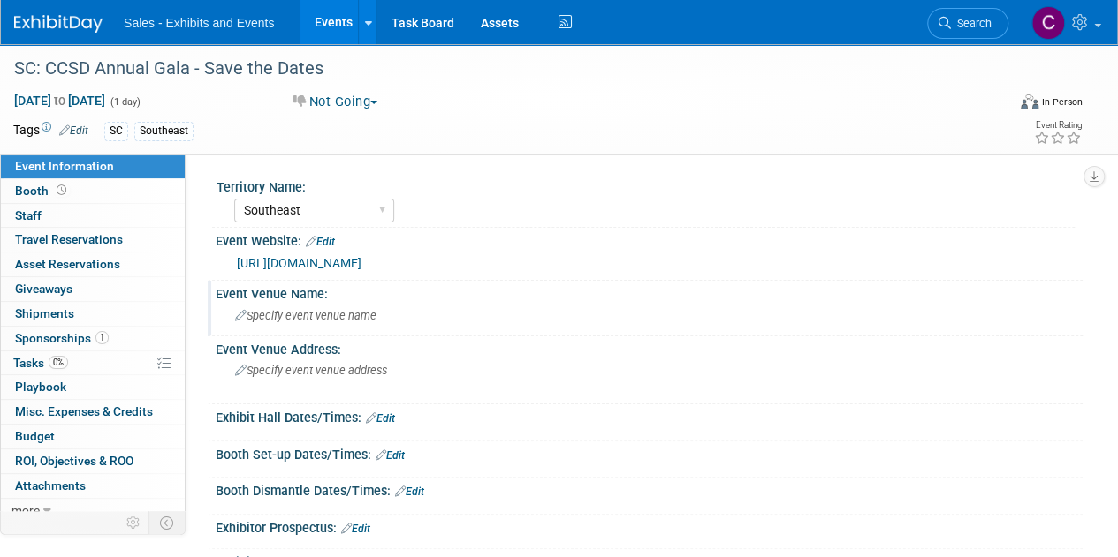
click at [286, 314] on span "Specify event venue name" at bounding box center [305, 315] width 141 height 13
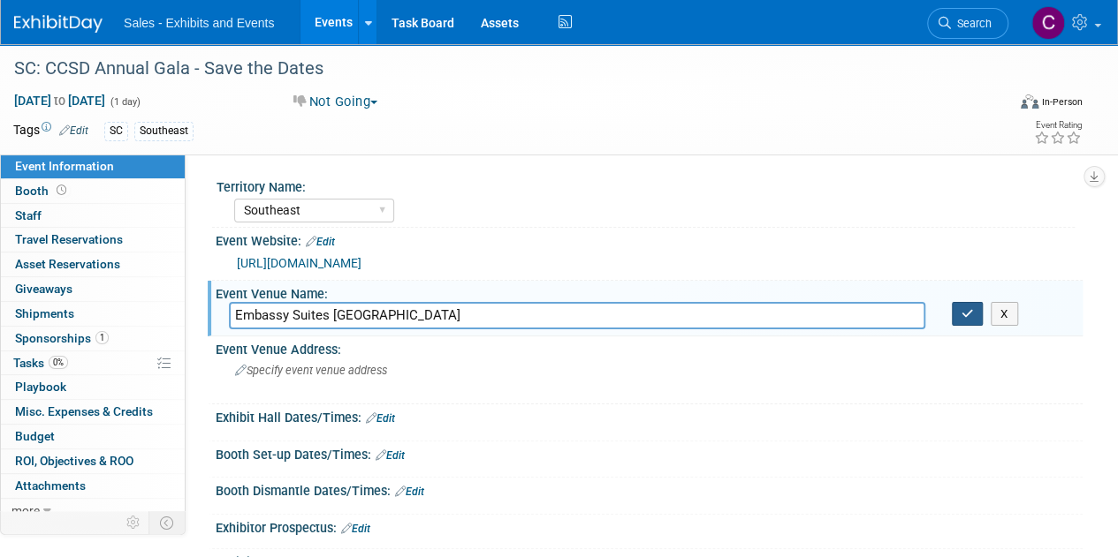
type input "Embassy Suites Charleston Convention Center"
click at [956, 313] on button "button" at bounding box center [967, 314] width 32 height 25
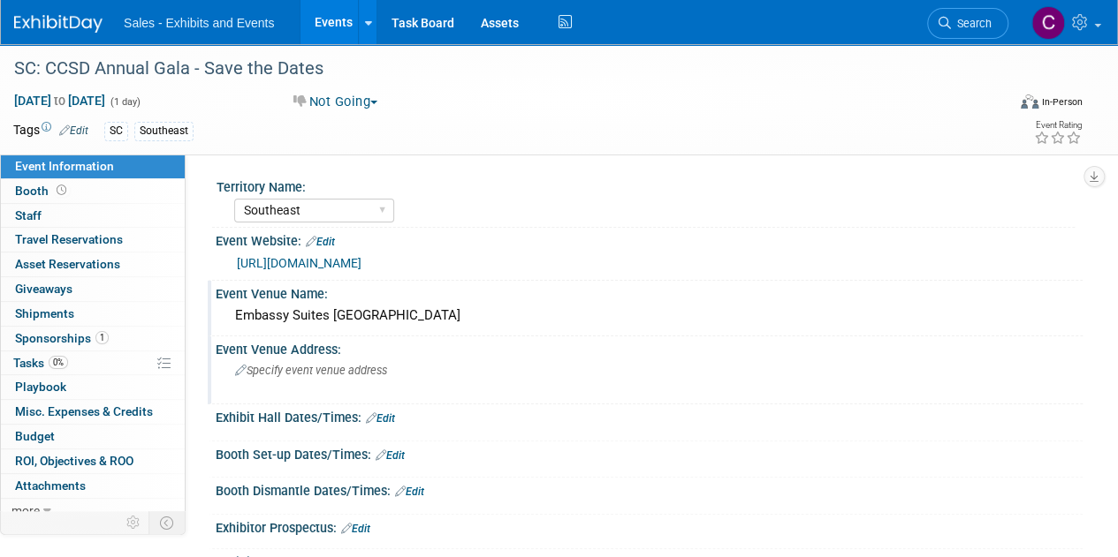
click at [320, 377] on div "Specify event venue address" at bounding box center [396, 377] width 335 height 41
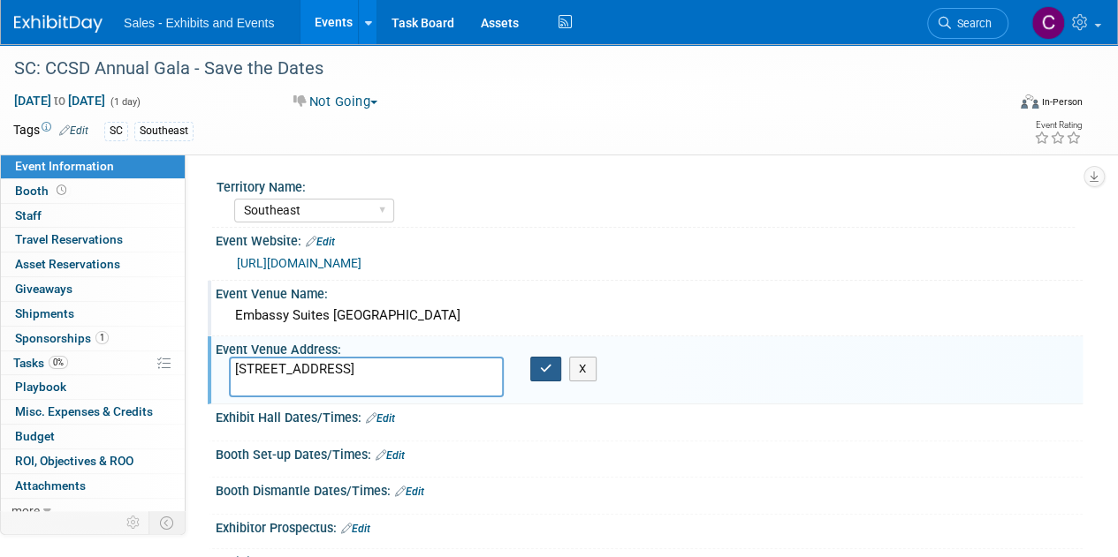
type textarea "5055 International Boulevard North Charleston, SC 29418"
click at [549, 365] on icon "button" at bounding box center [546, 368] width 12 height 11
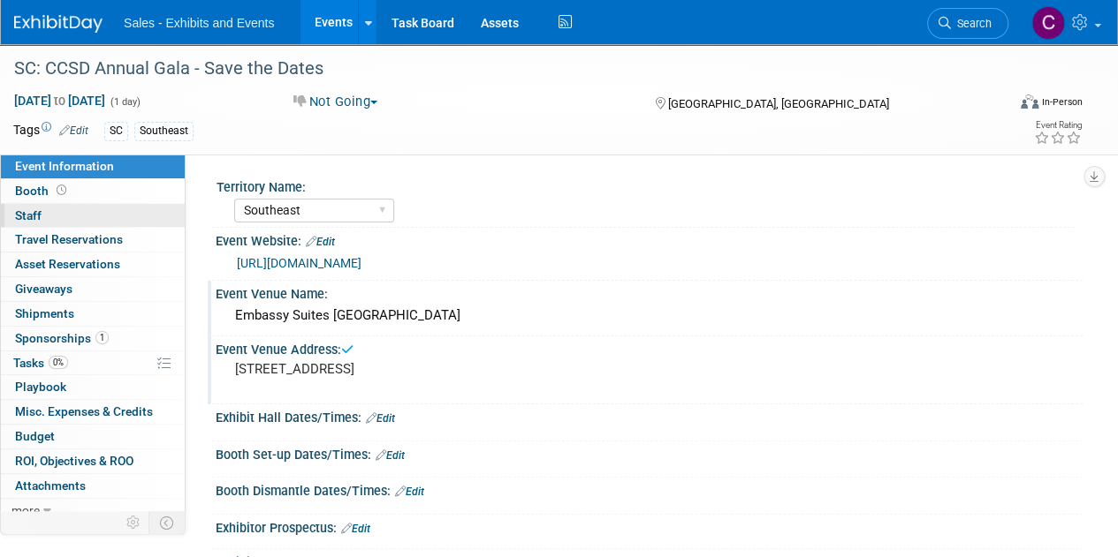
click at [49, 213] on link "0 Staff 0" at bounding box center [93, 216] width 184 height 24
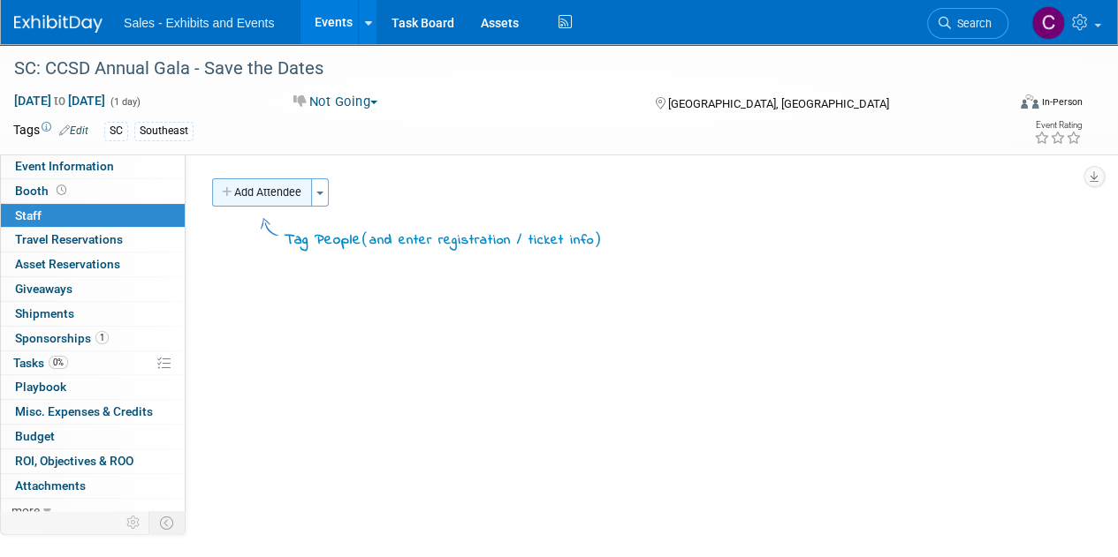
click at [295, 187] on button "Add Attendee" at bounding box center [262, 192] width 100 height 28
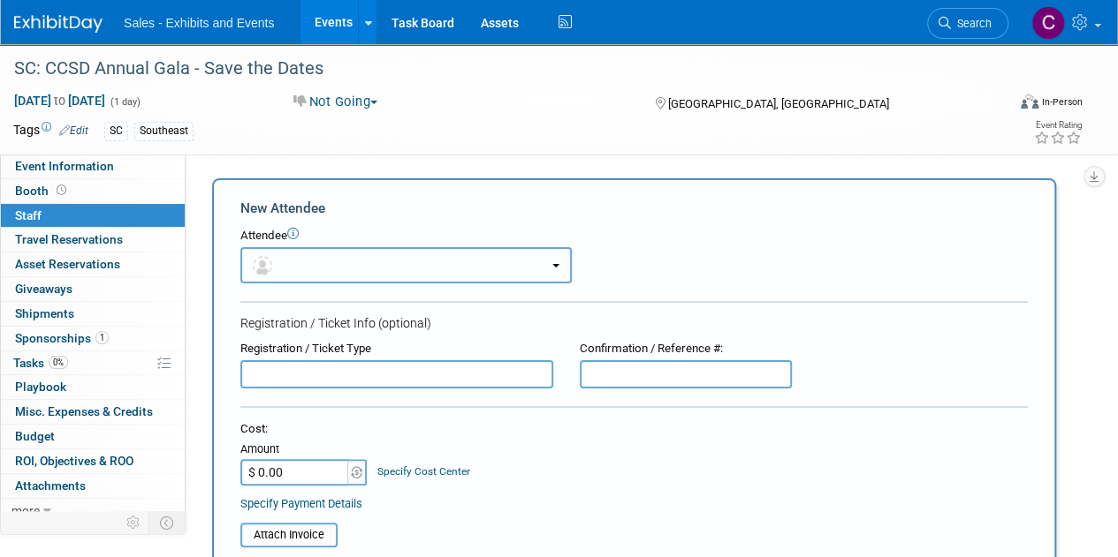
click at [407, 270] on button "button" at bounding box center [405, 265] width 331 height 36
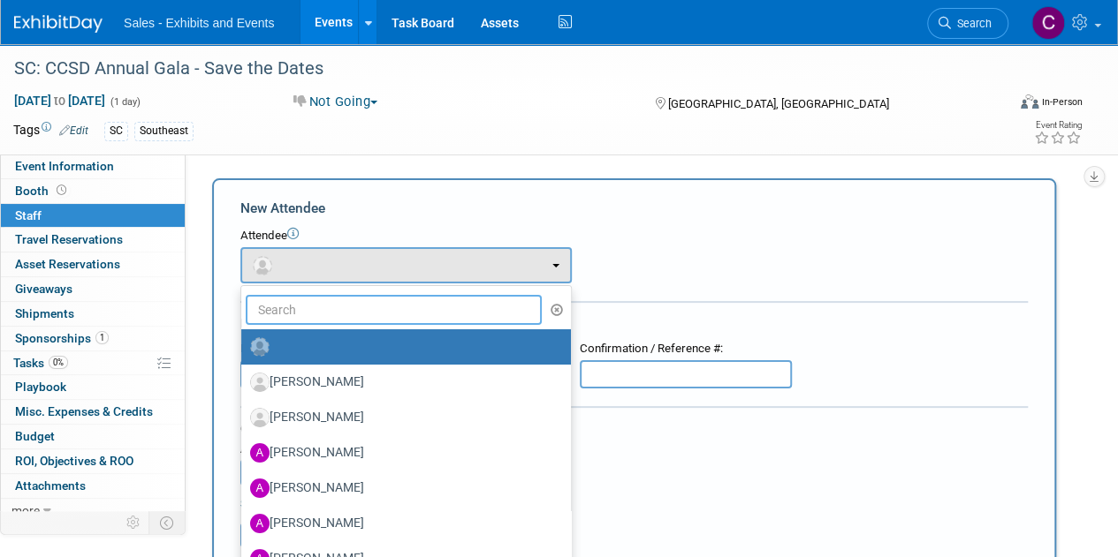
click at [401, 321] on input "text" at bounding box center [394, 310] width 296 height 30
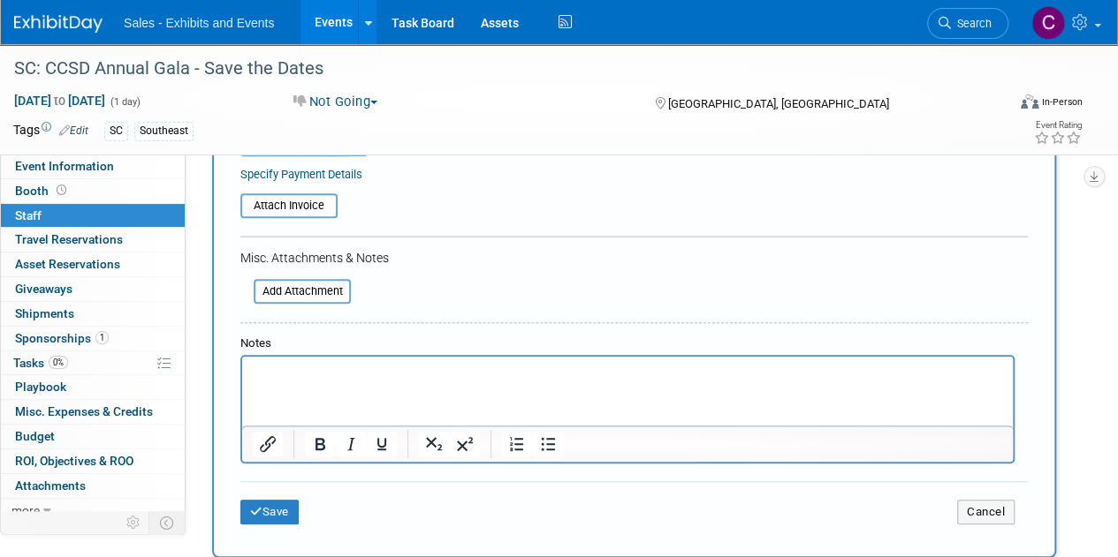
scroll to position [380, 0]
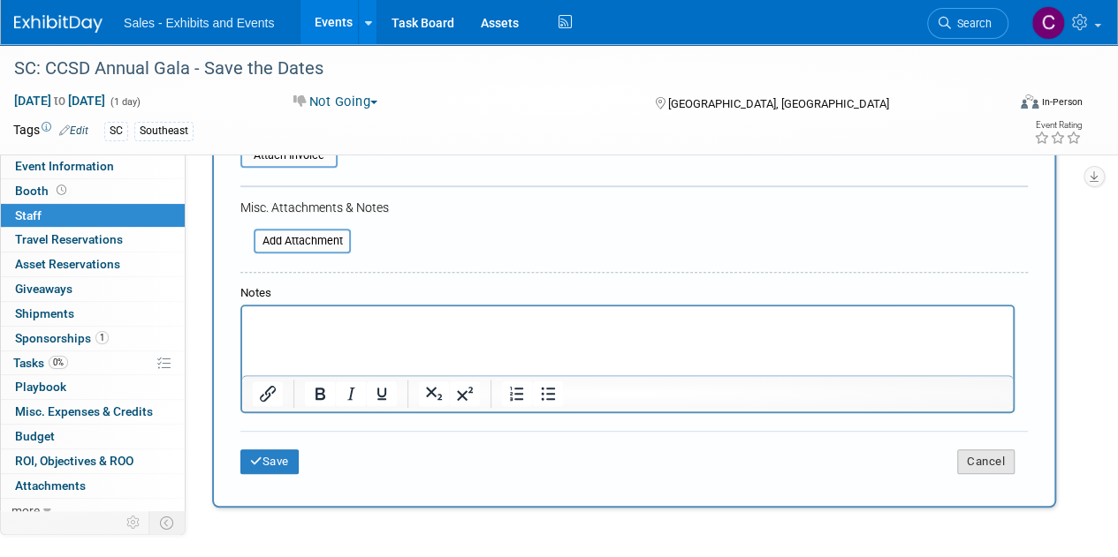
type input "tg"
click at [1004, 462] on button "Cancel" at bounding box center [985, 462] width 57 height 25
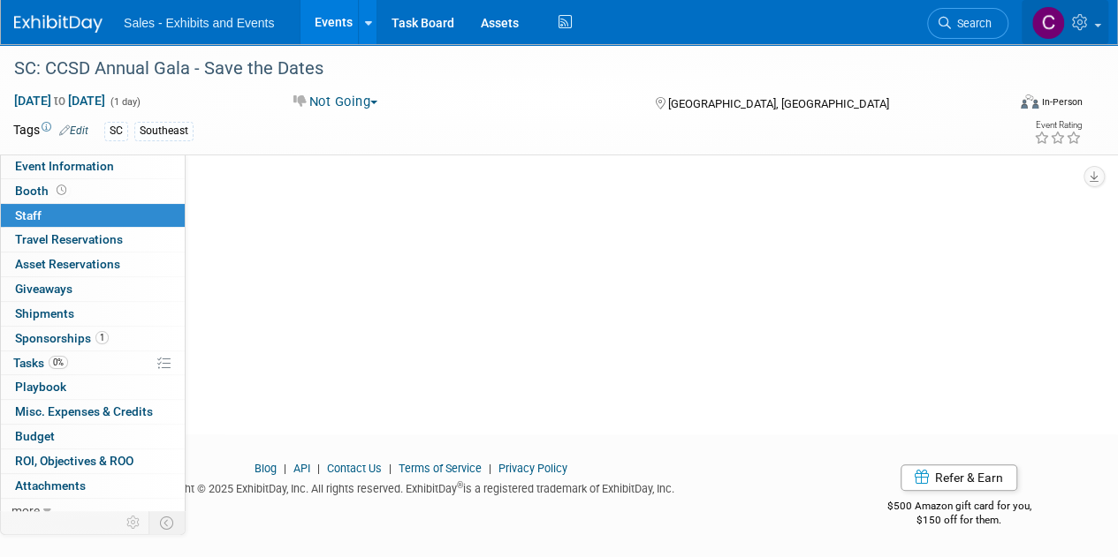
drag, startPoint x: 1081, startPoint y: 19, endPoint x: 1070, endPoint y: 27, distance: 14.0
click at [1081, 19] on icon at bounding box center [1082, 22] width 20 height 16
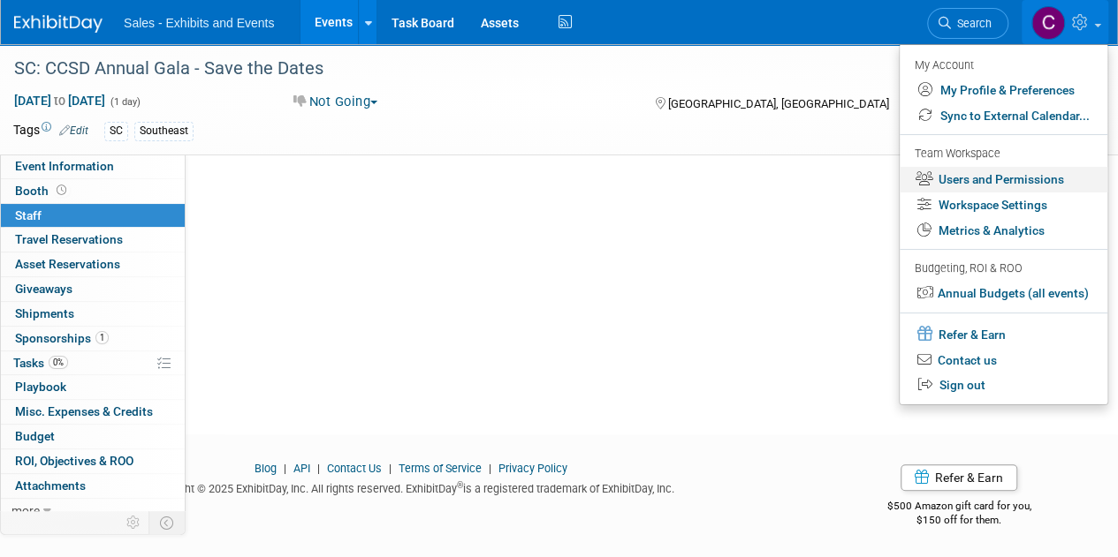
drag, startPoint x: 972, startPoint y: 183, endPoint x: 959, endPoint y: 181, distance: 12.5
click at [972, 182] on link "Users and Permissions" at bounding box center [1003, 180] width 208 height 26
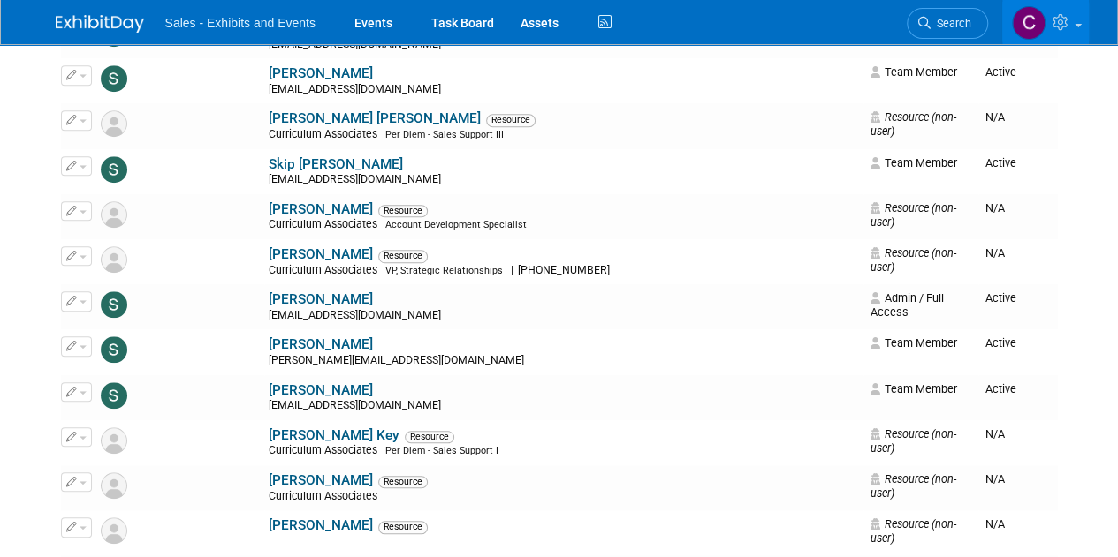
scroll to position [14139, 0]
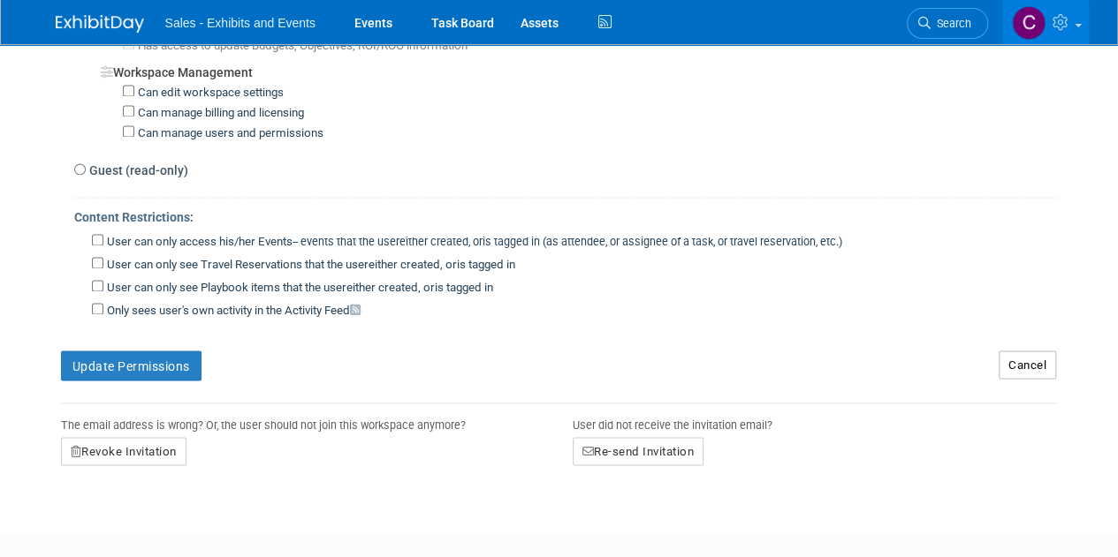
scroll to position [1357, 0]
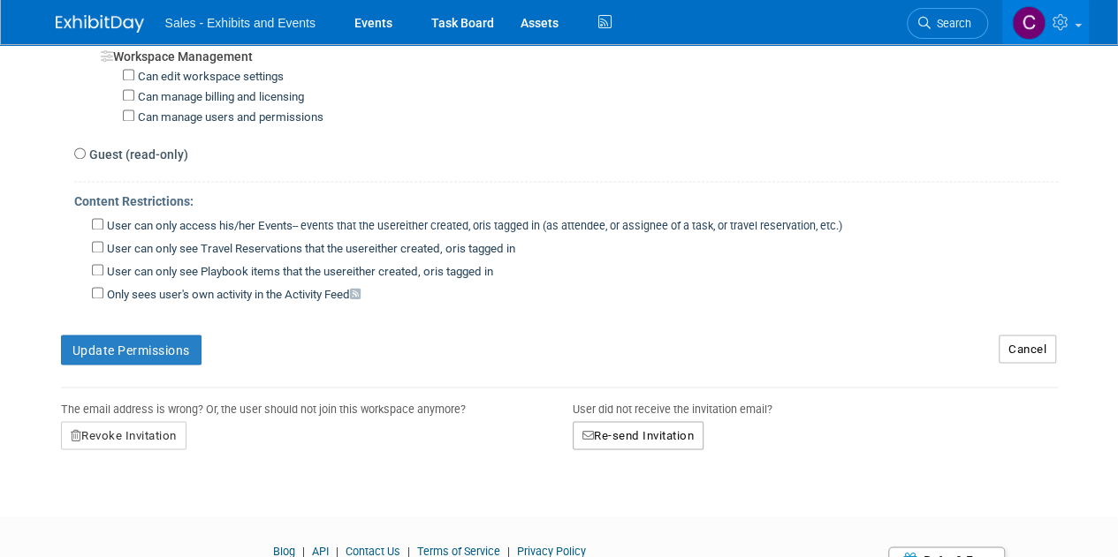
click at [661, 421] on button "Re-send Invitation" at bounding box center [638, 435] width 132 height 28
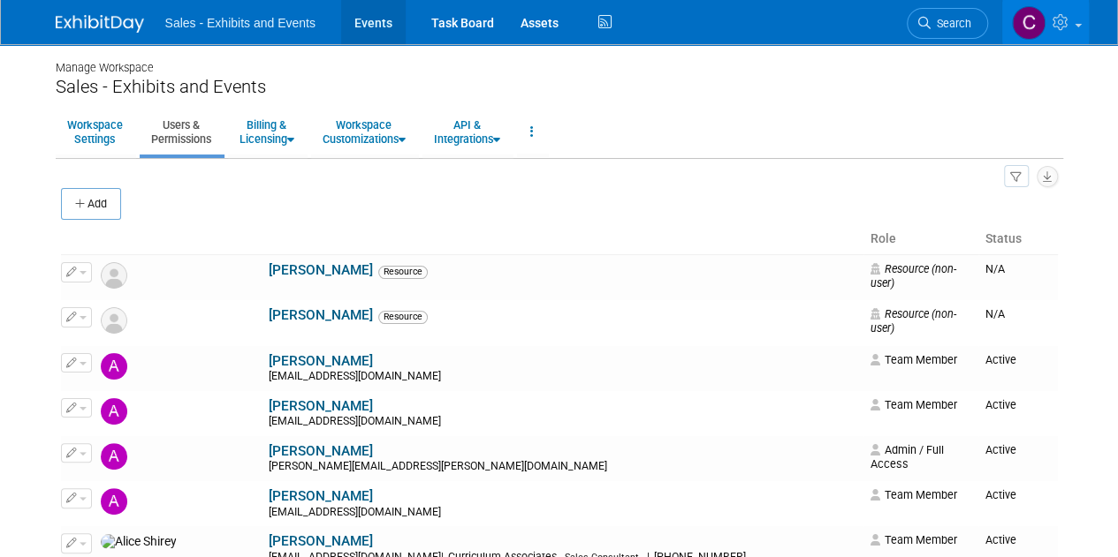
click at [367, 23] on link "Events" at bounding box center [373, 22] width 64 height 44
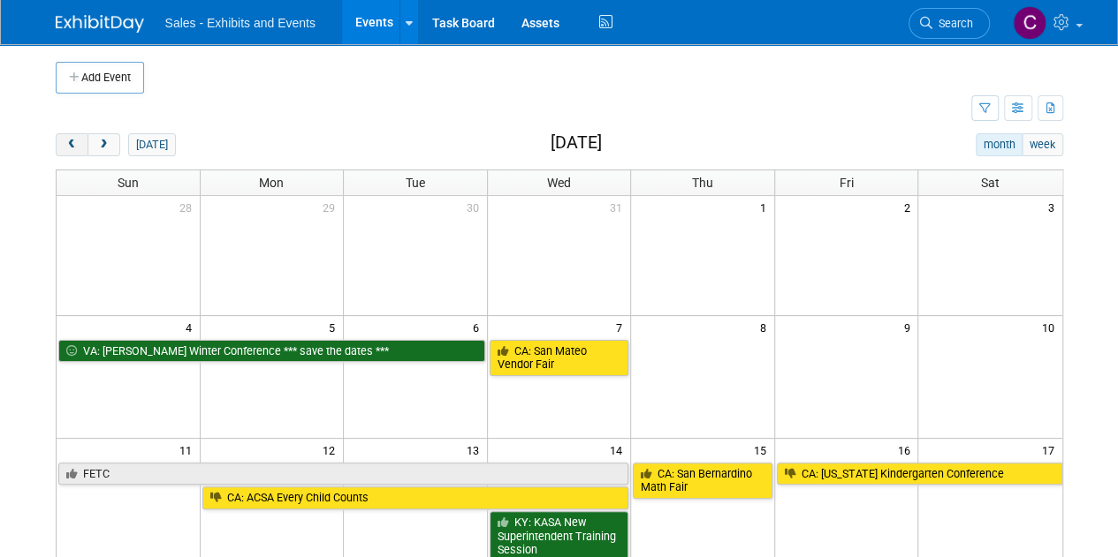
click at [80, 146] on button "prev" at bounding box center [72, 144] width 33 height 23
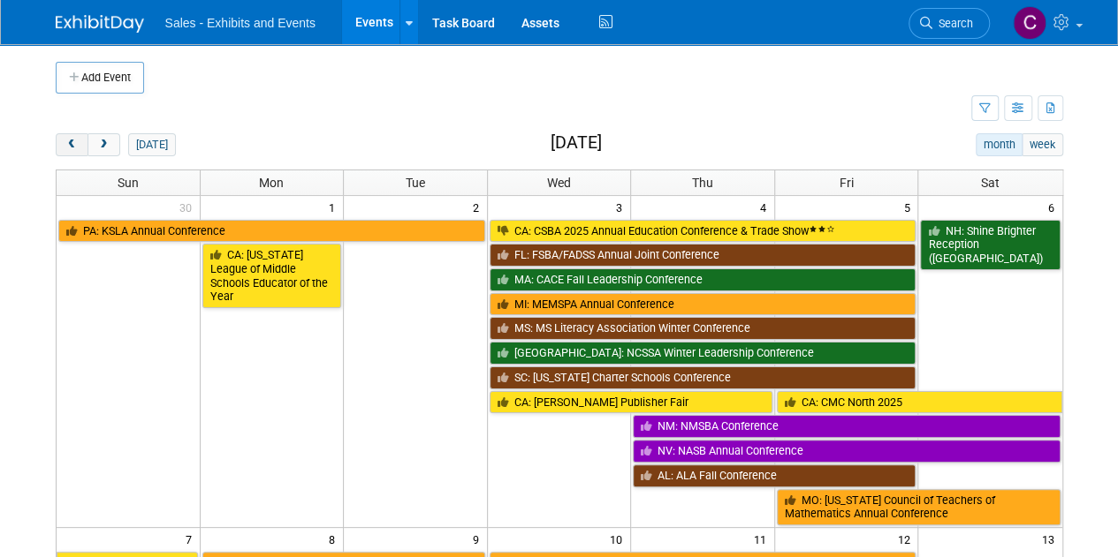
click at [80, 146] on button "prev" at bounding box center [72, 144] width 33 height 23
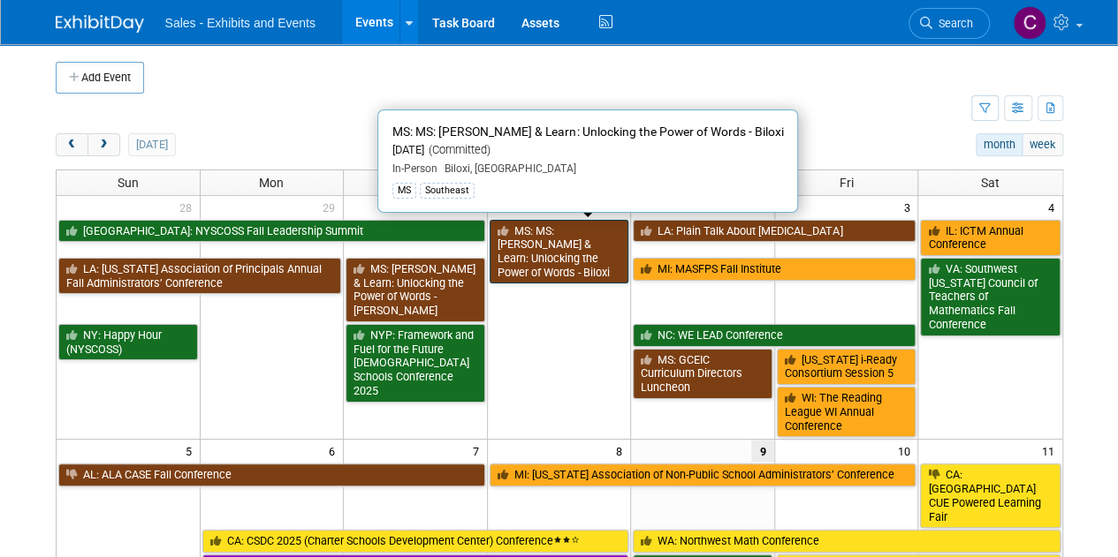
click at [528, 246] on link "MS: MS: [PERSON_NAME] & Learn: Unlocking the Power of Words - Biloxi" at bounding box center [559, 252] width 140 height 64
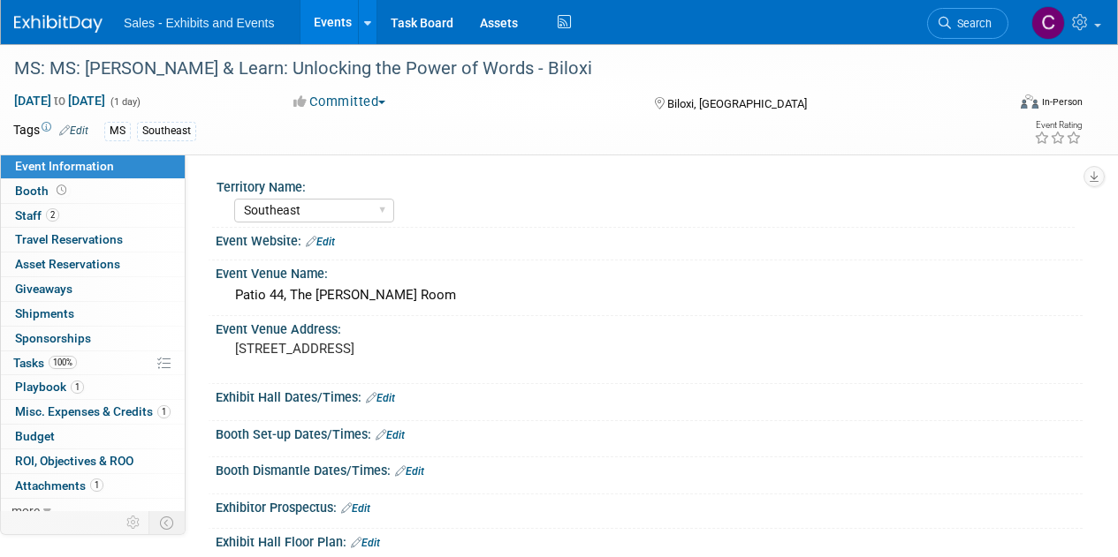
select select "Southeast"
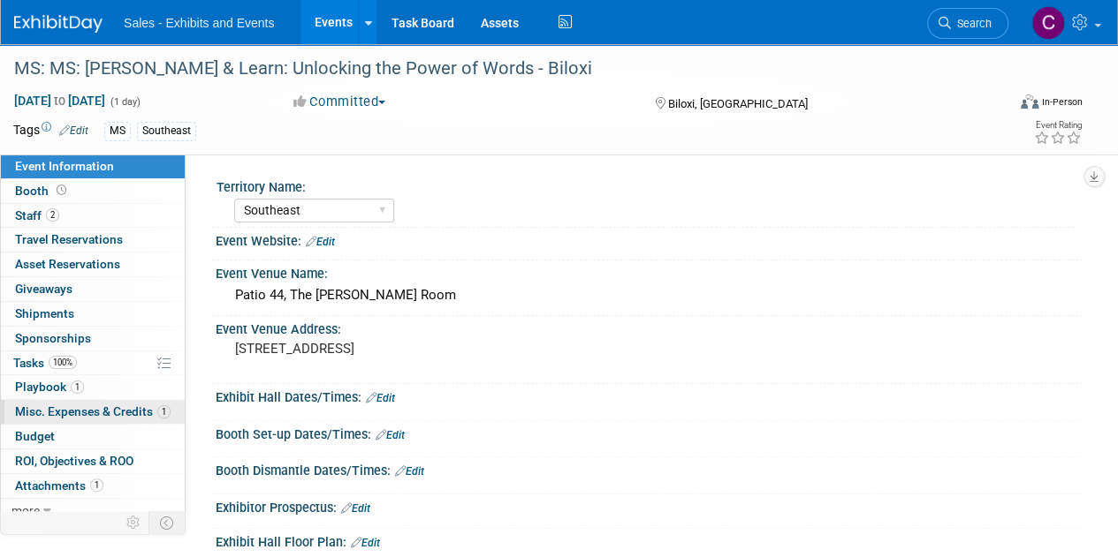
click at [87, 407] on span "Misc. Expenses & Credits 1" at bounding box center [92, 412] width 155 height 14
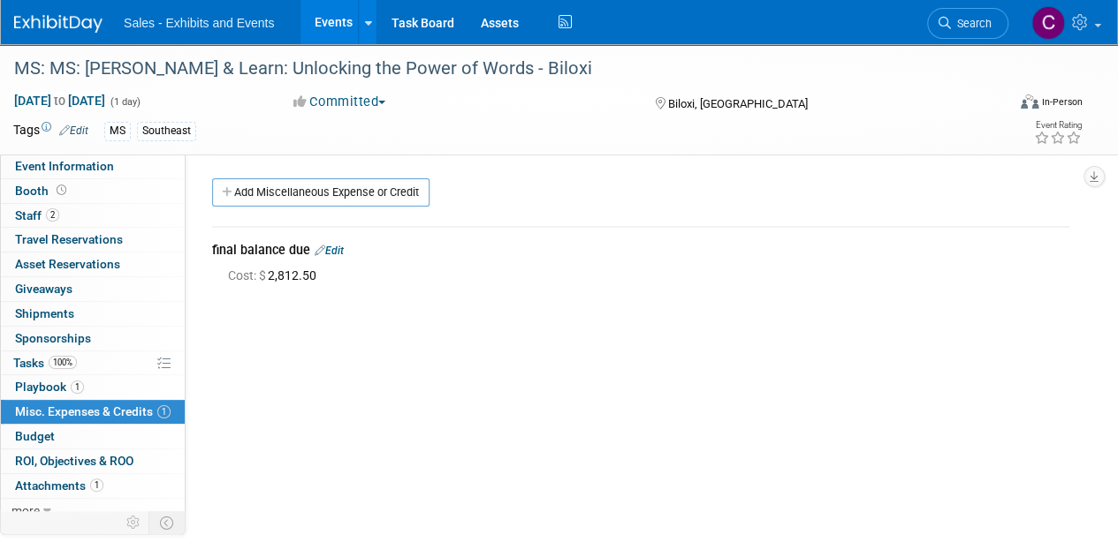
click at [337, 249] on link "Edit" at bounding box center [328, 251] width 29 height 12
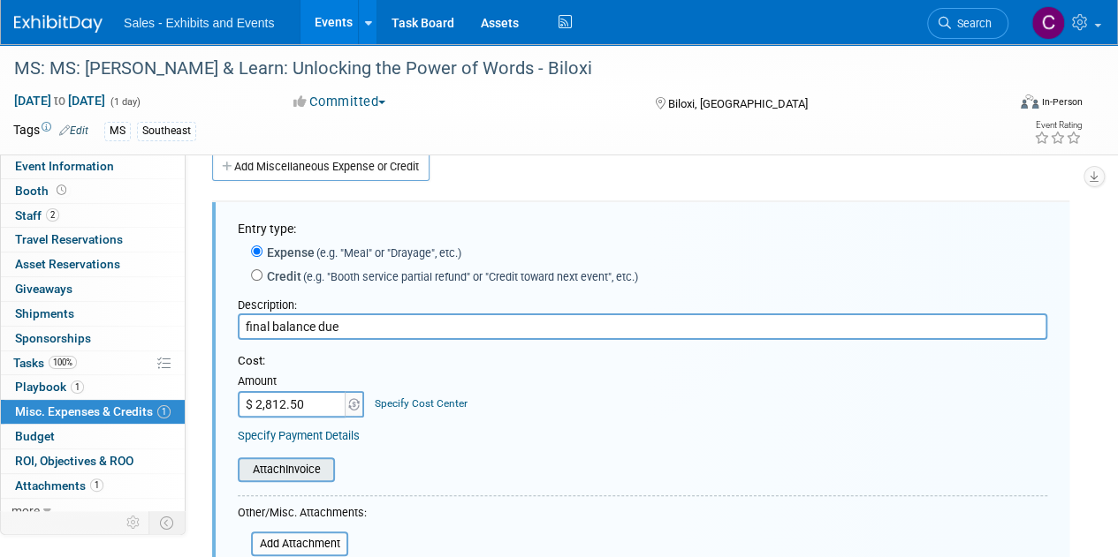
click at [304, 476] on input "file" at bounding box center [228, 469] width 210 height 21
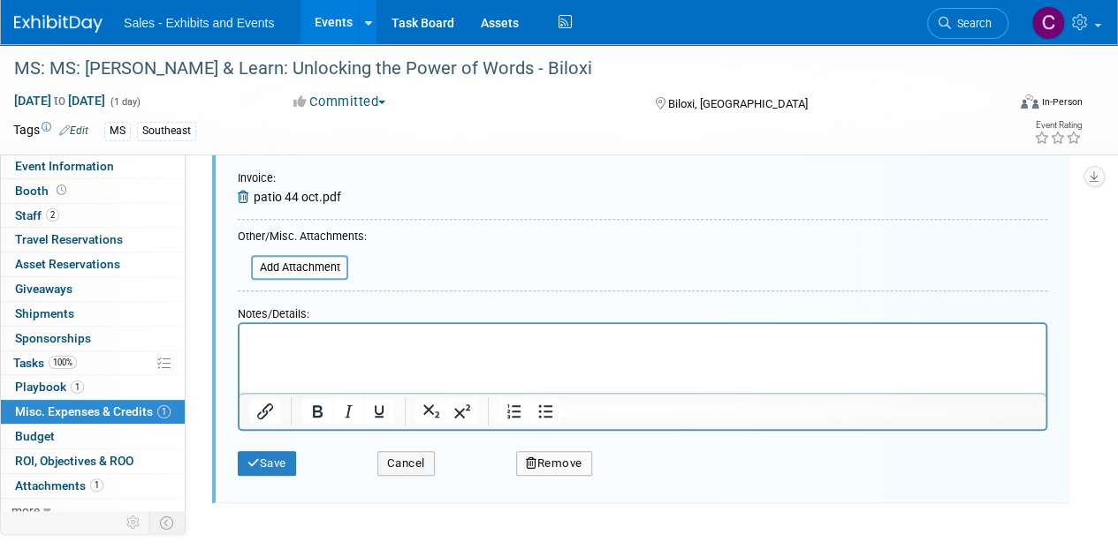
scroll to position [317, 0]
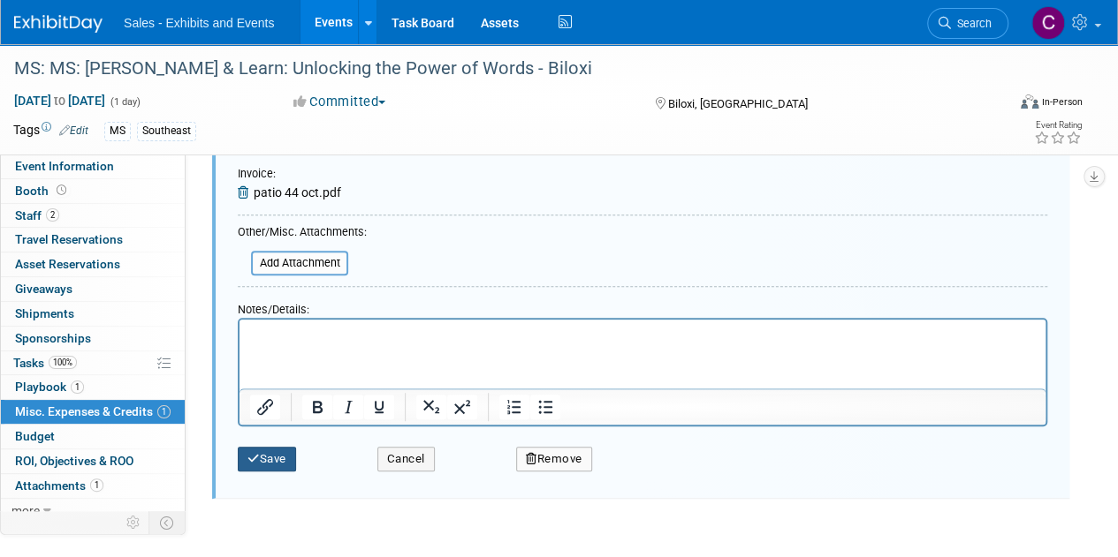
click at [281, 455] on button "Save" at bounding box center [267, 459] width 58 height 25
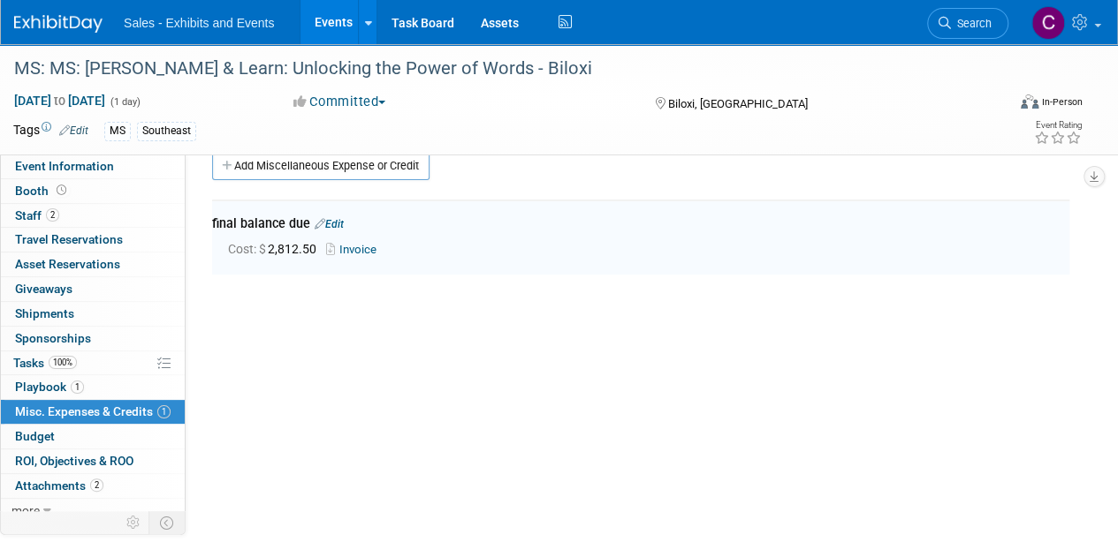
scroll to position [26, 0]
